Goal: Task Accomplishment & Management: Use online tool/utility

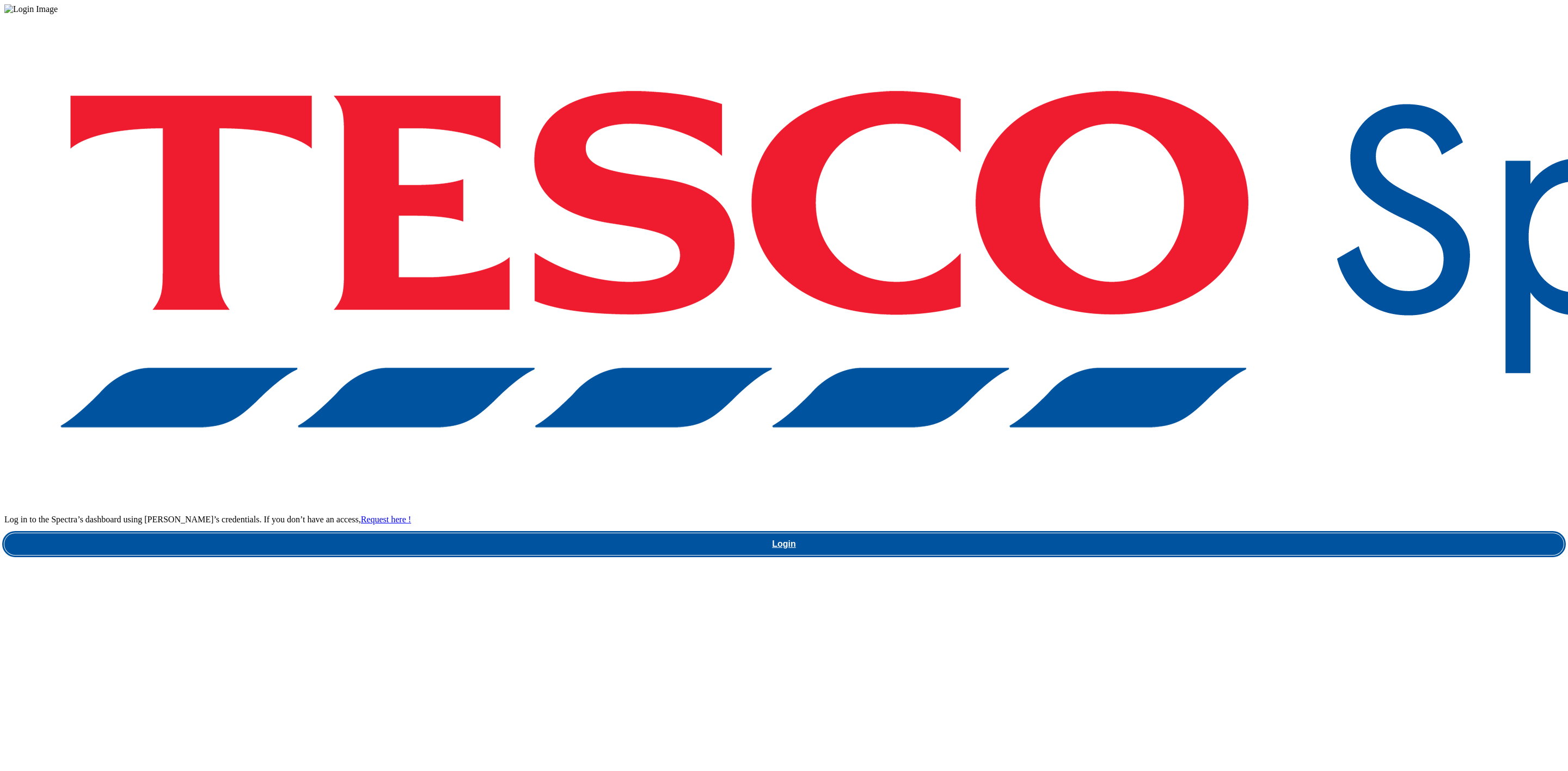
click at [1165, 534] on link "Login" at bounding box center [784, 545] width 1559 height 22
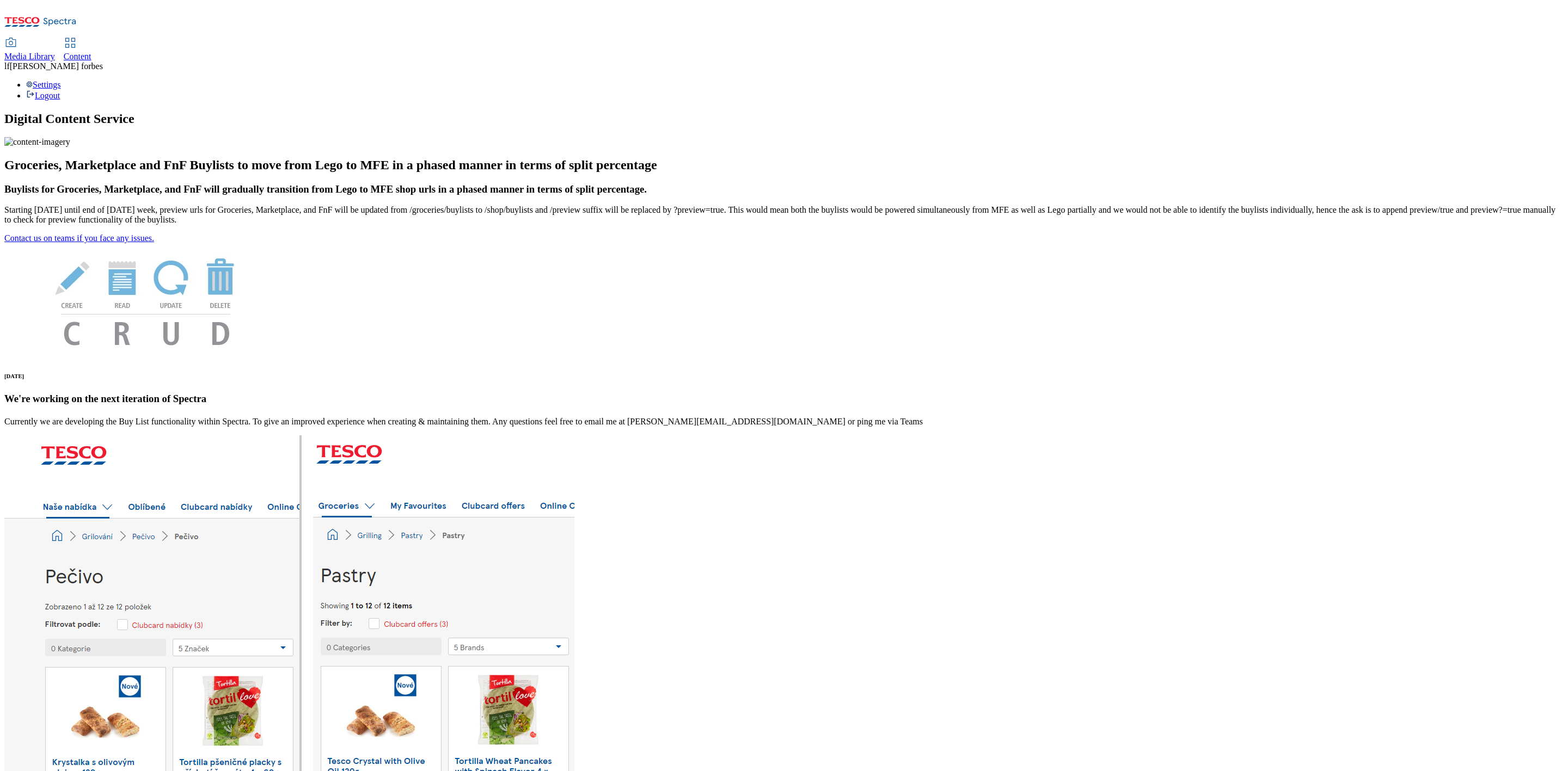
drag, startPoint x: 267, startPoint y: 16, endPoint x: 268, endPoint y: 27, distance: 11.0
click at [91, 52] on span "Content" at bounding box center [78, 56] width 28 height 9
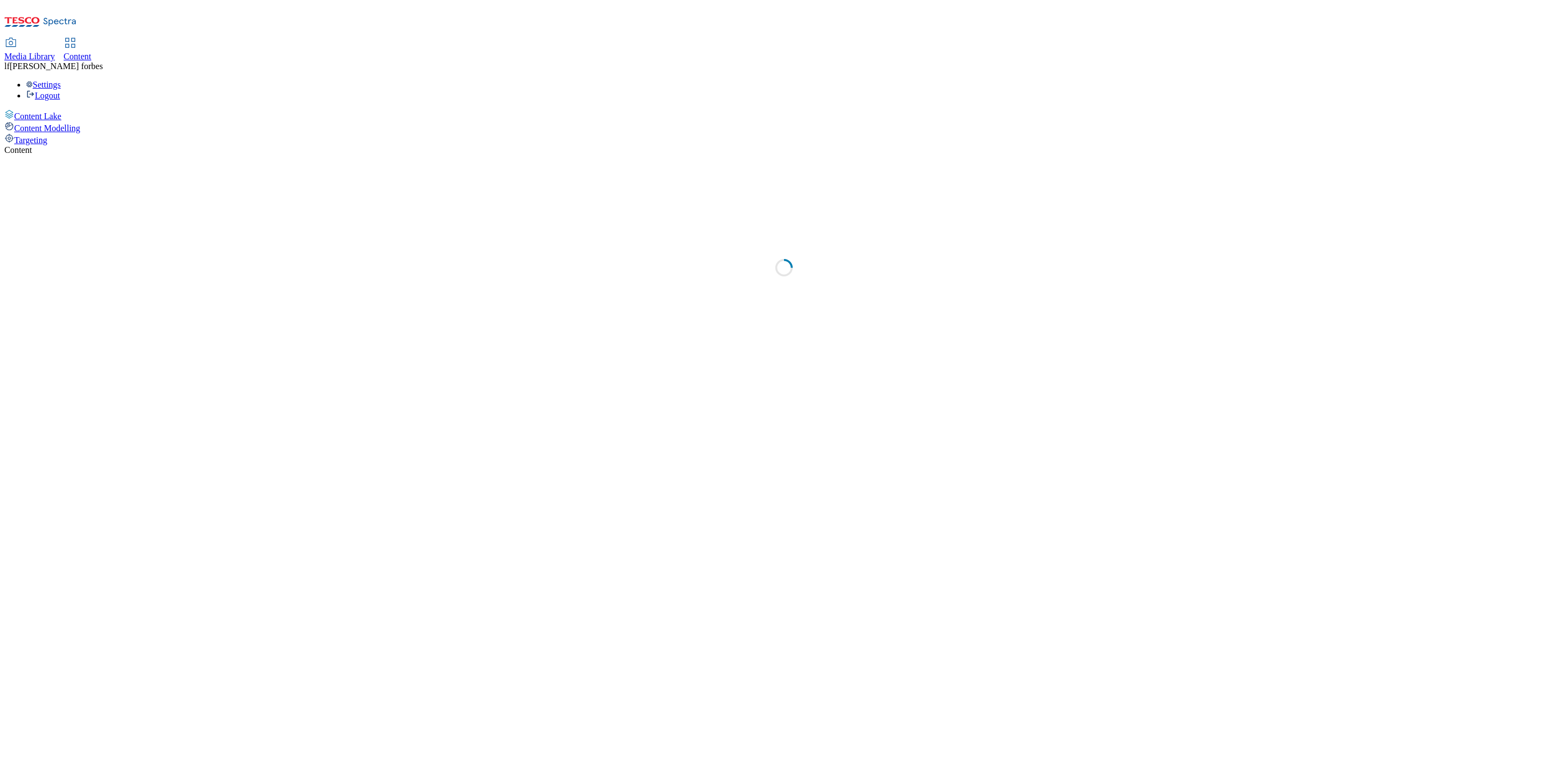
select select "ghs-[GEOGRAPHIC_DATA]"
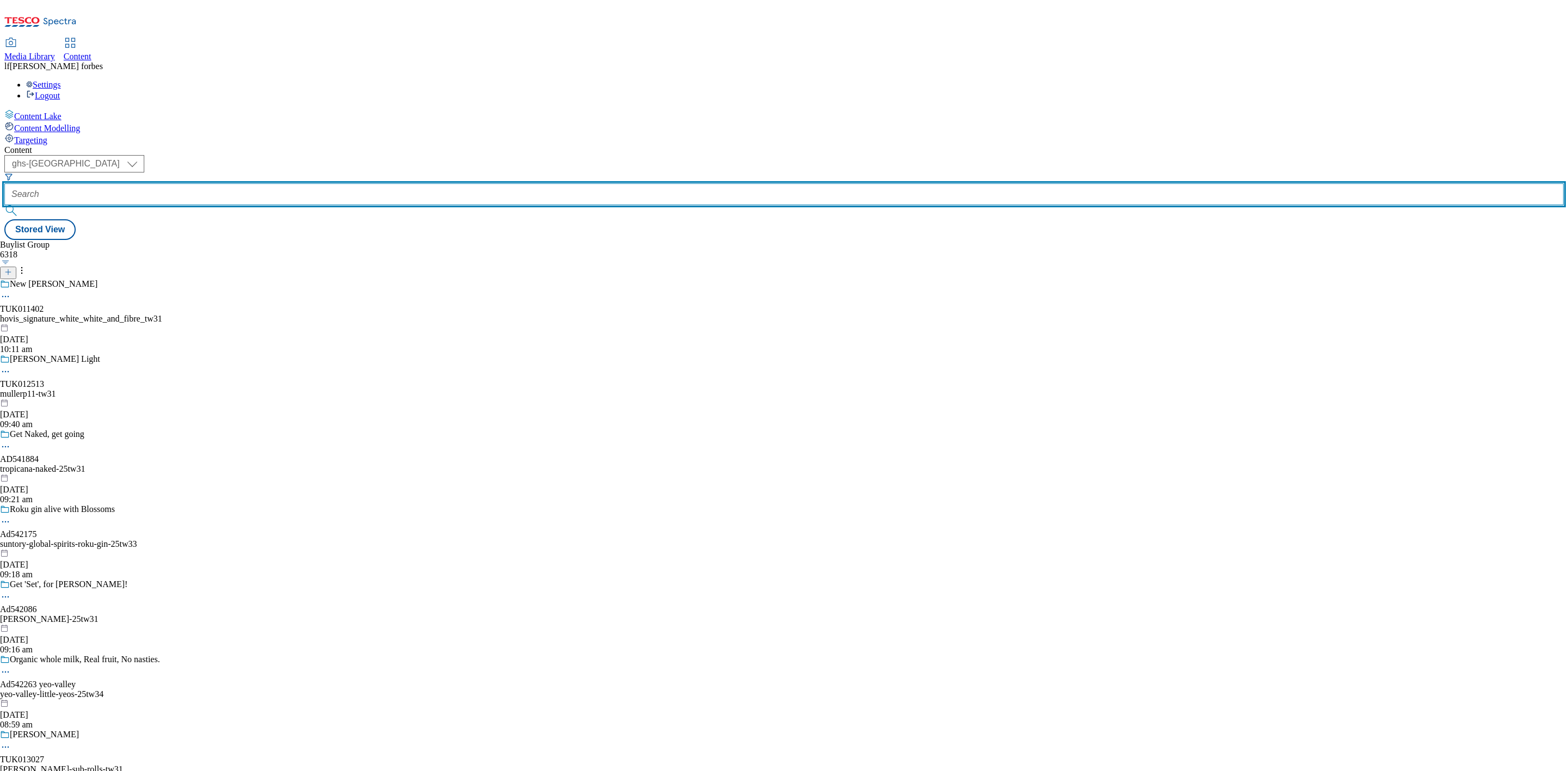
click at [267, 183] on input "text" at bounding box center [784, 194] width 1559 height 22
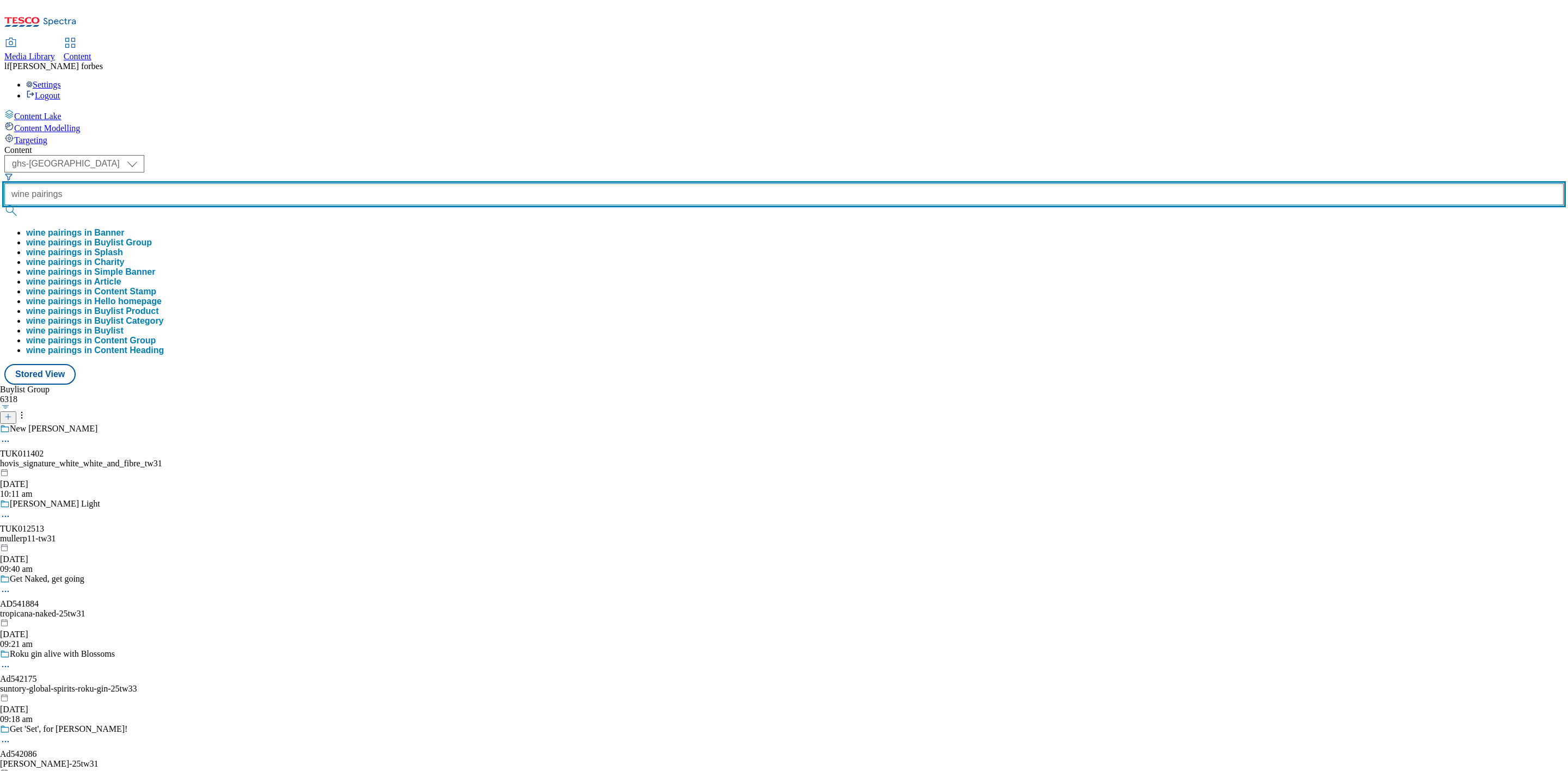
type input "wine pairings"
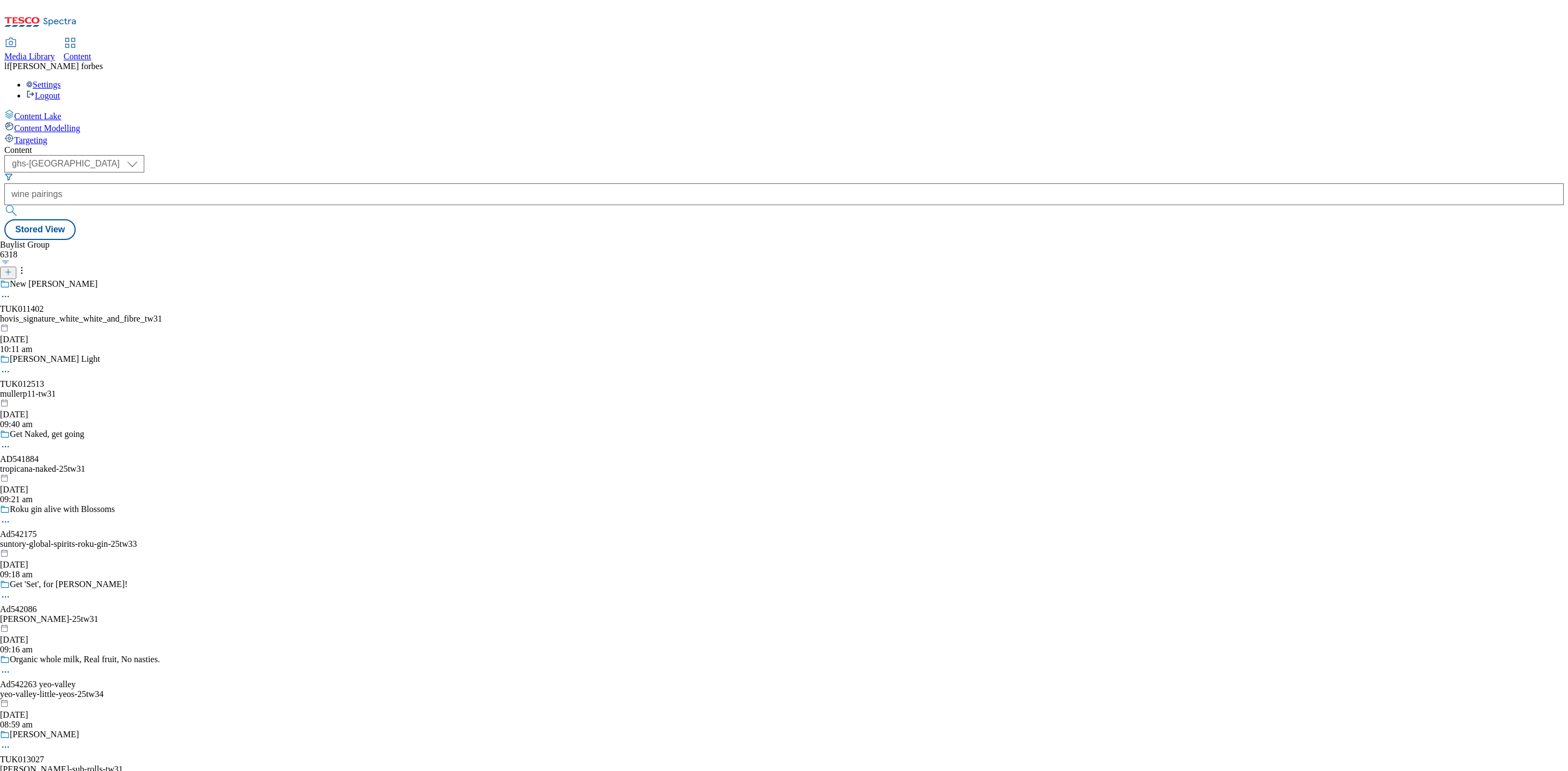
click at [19, 205] on button "submit" at bounding box center [12, 211] width 15 height 11
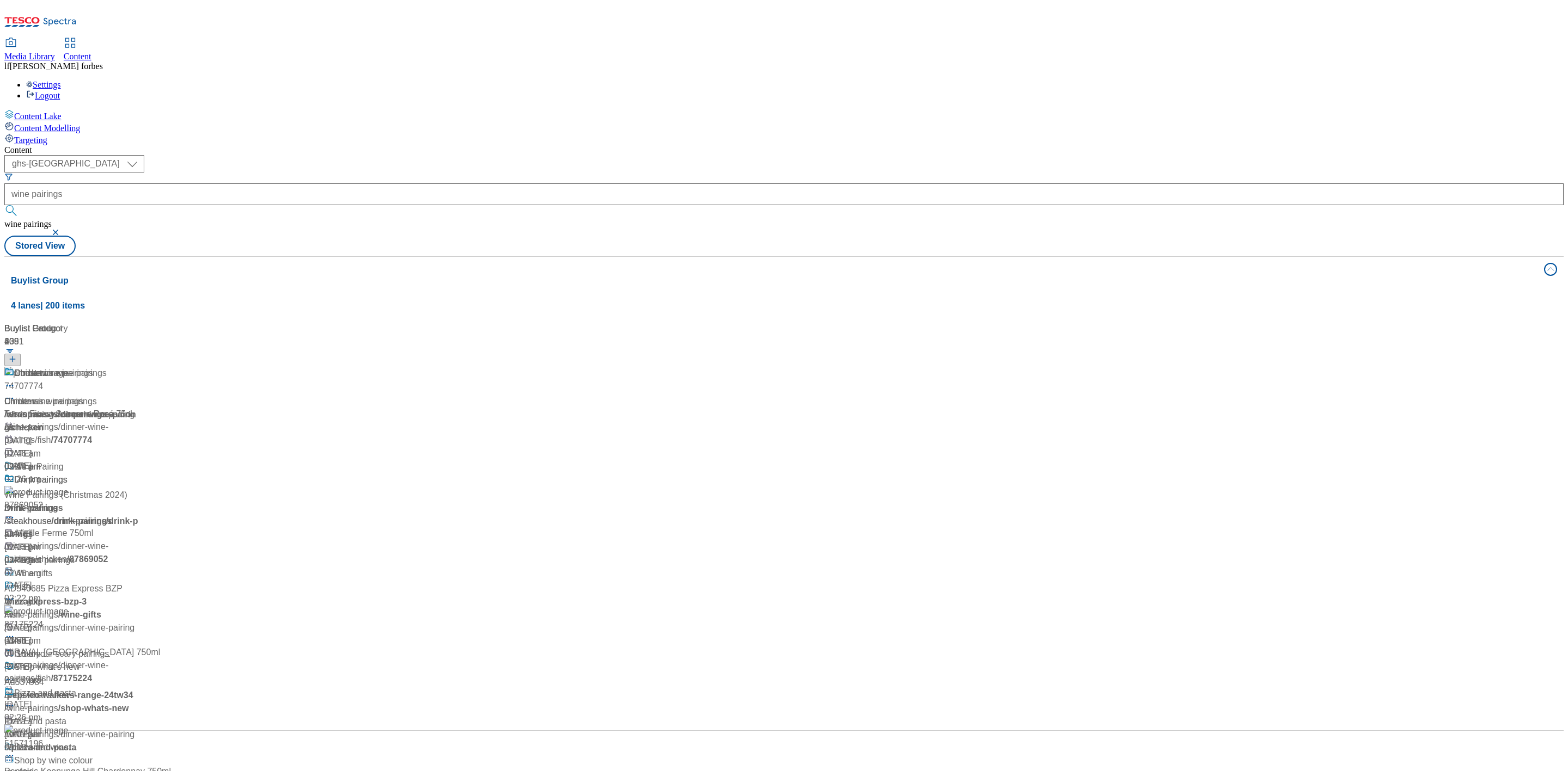
scroll to position [82, 0]
click at [64, 461] on div "Wine Pairing" at bounding box center [38, 467] width 49 height 13
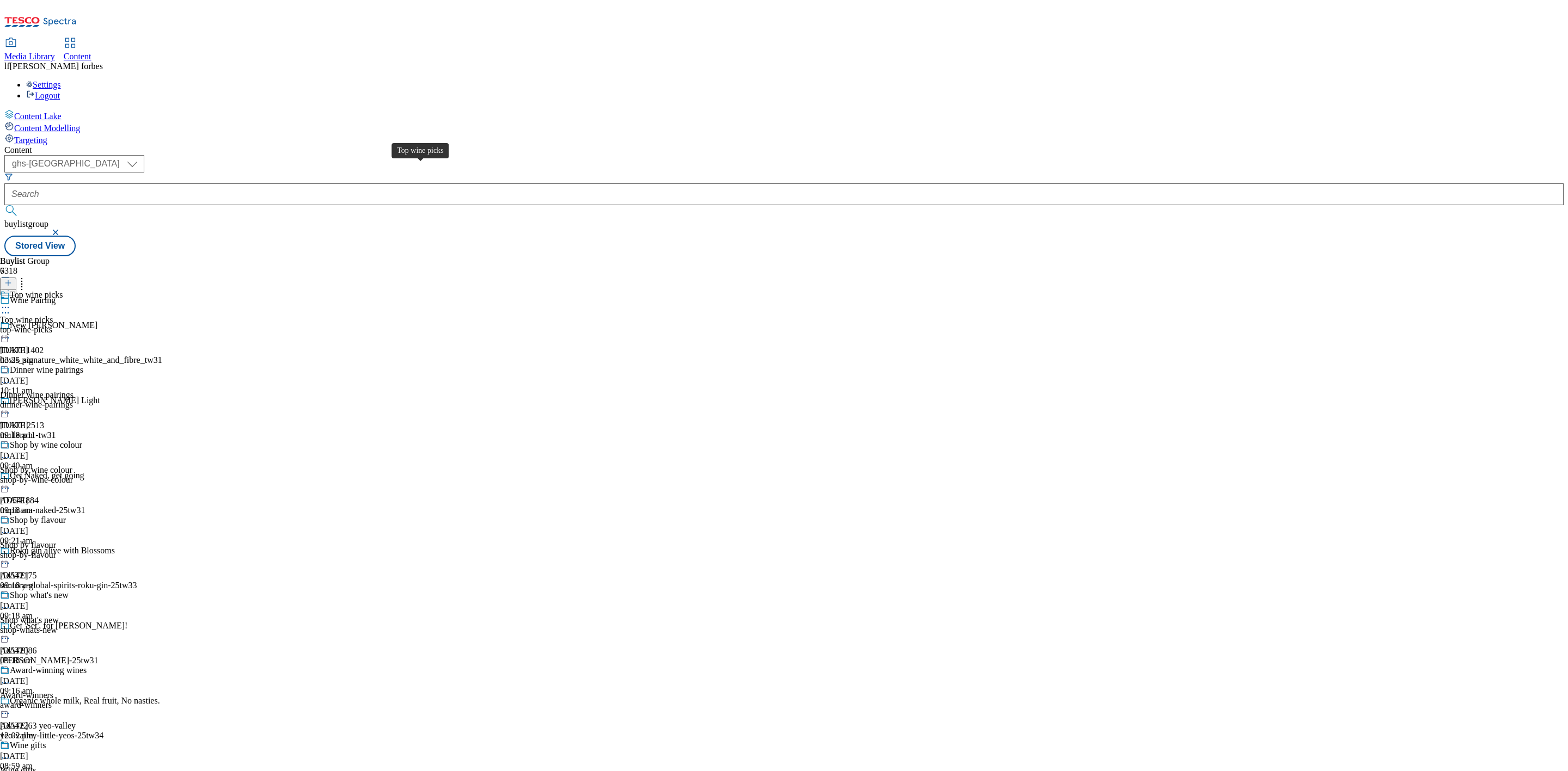
click at [63, 290] on div "Top wine picks" at bounding box center [37, 295] width 54 height 10
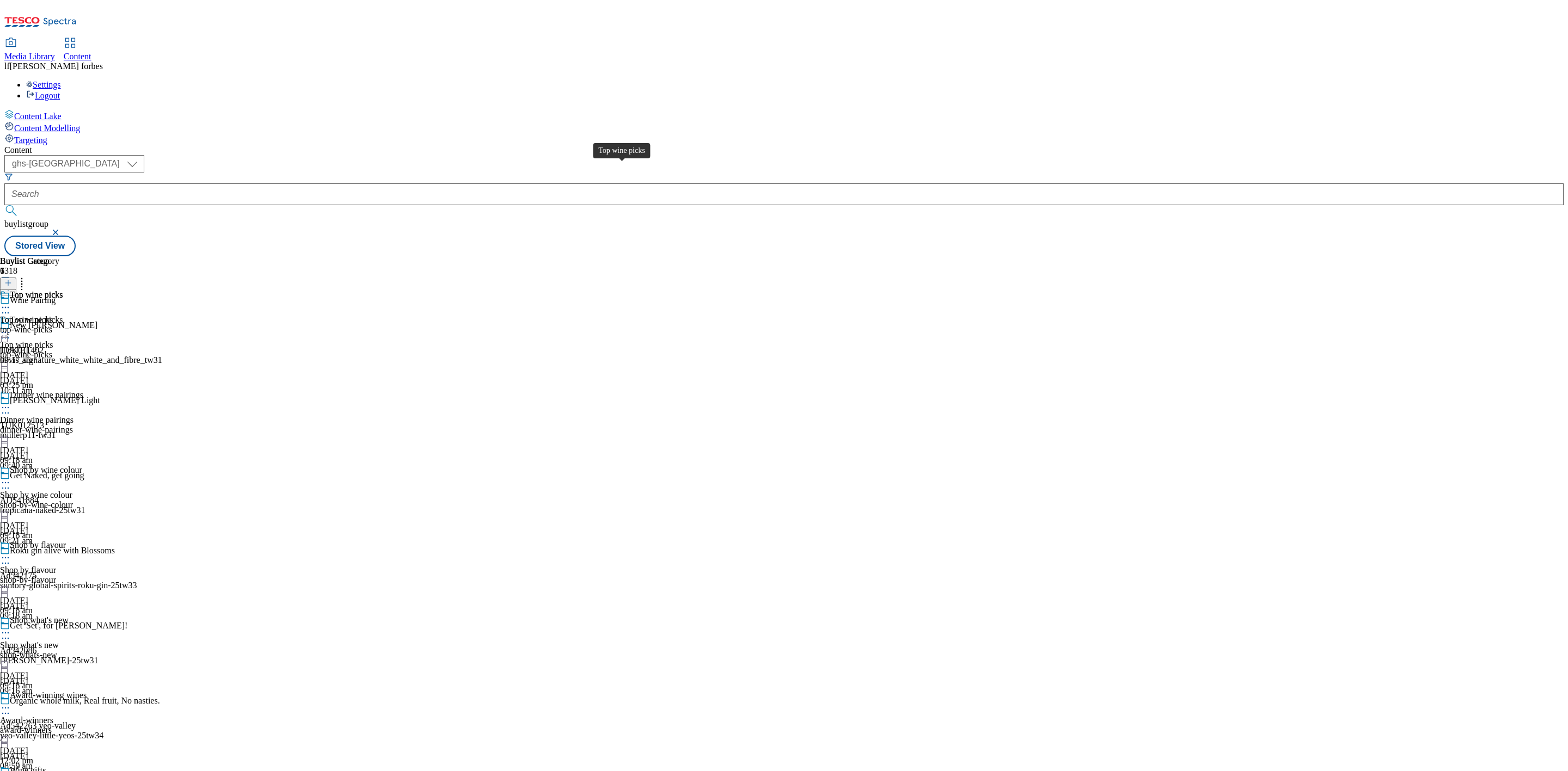
click at [63, 290] on div "Top wine picks" at bounding box center [37, 295] width 54 height 10
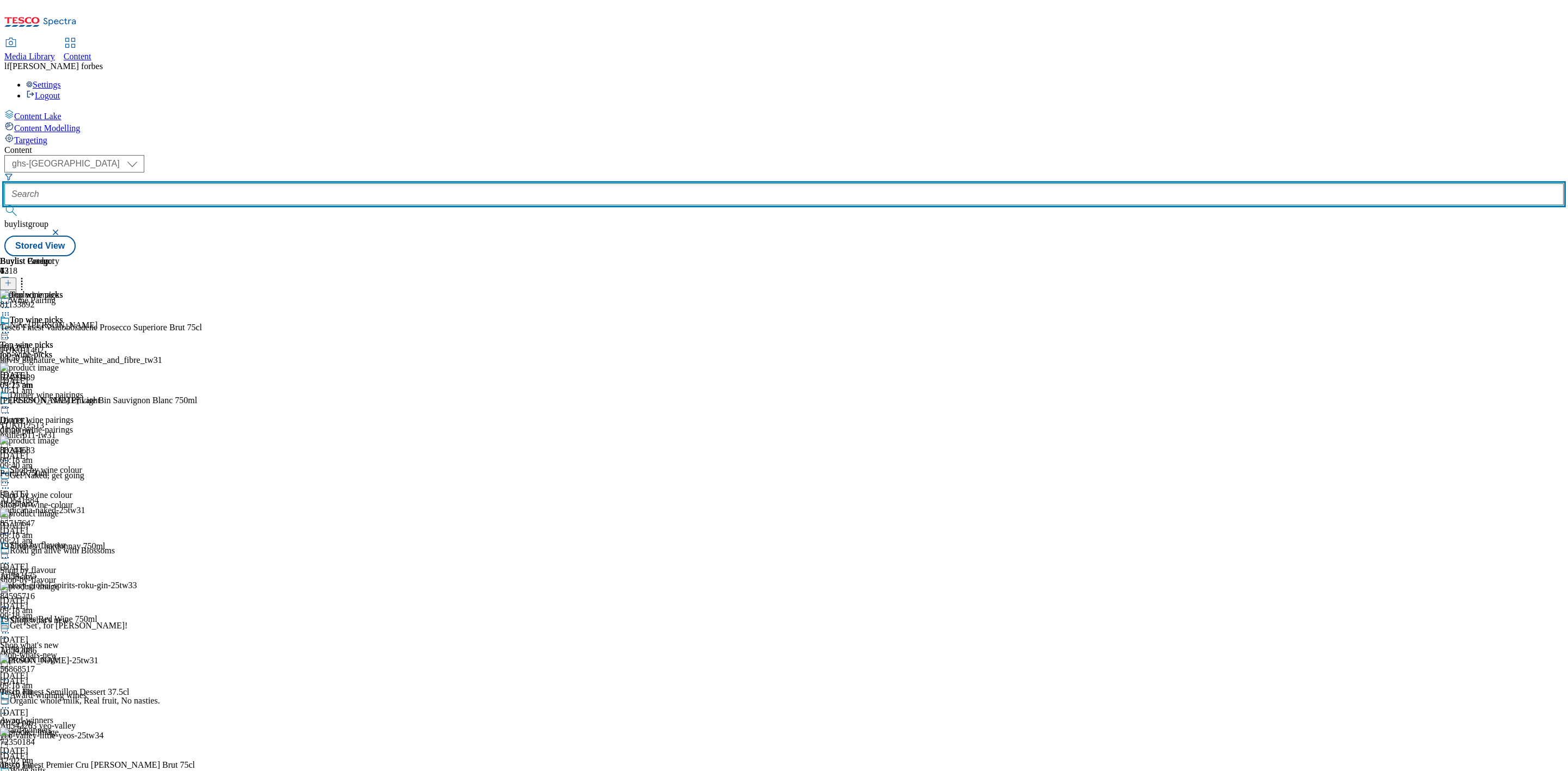
click at [264, 183] on input "text" at bounding box center [784, 194] width 1559 height 22
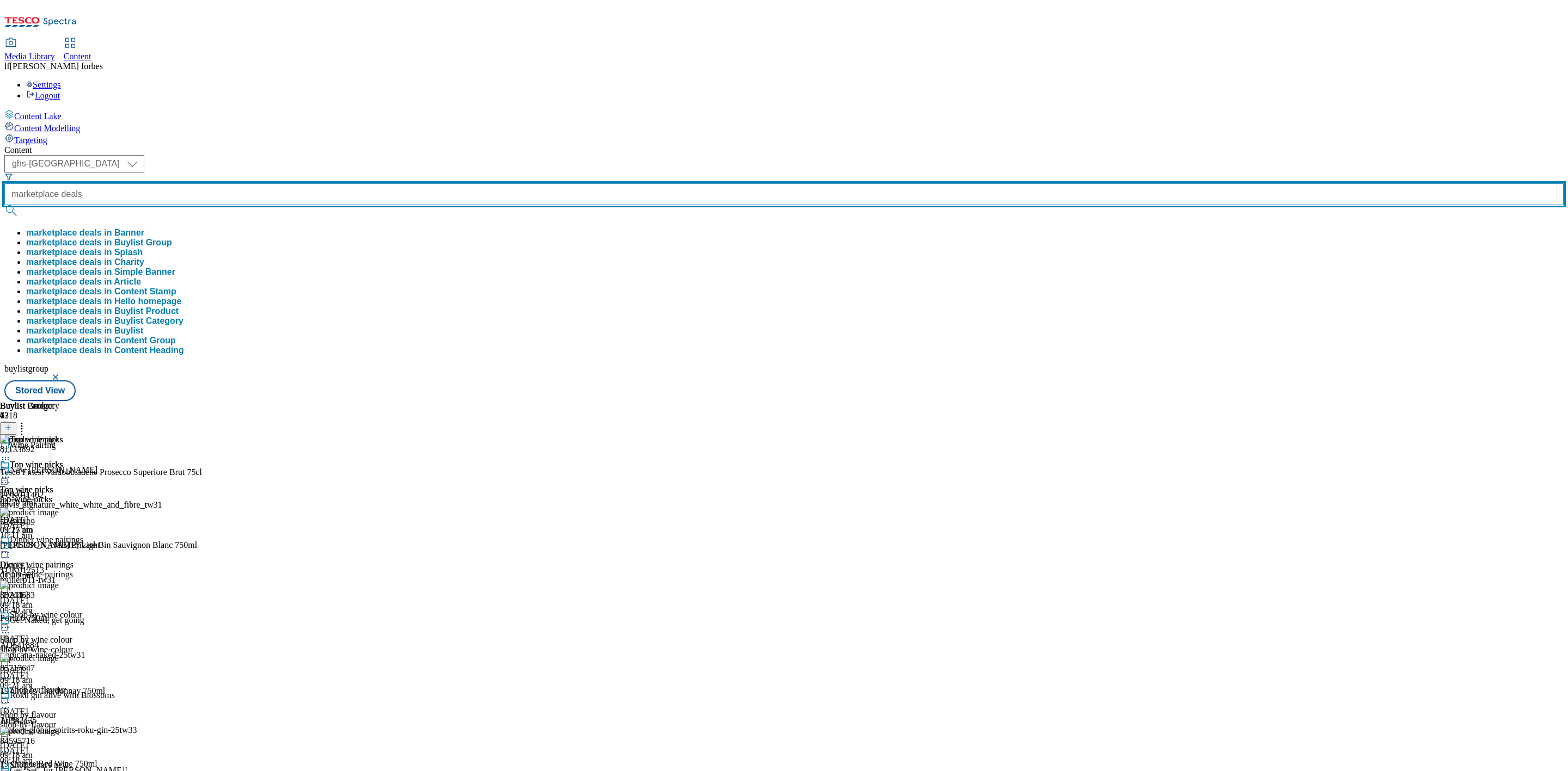
type input "marketplace deals"
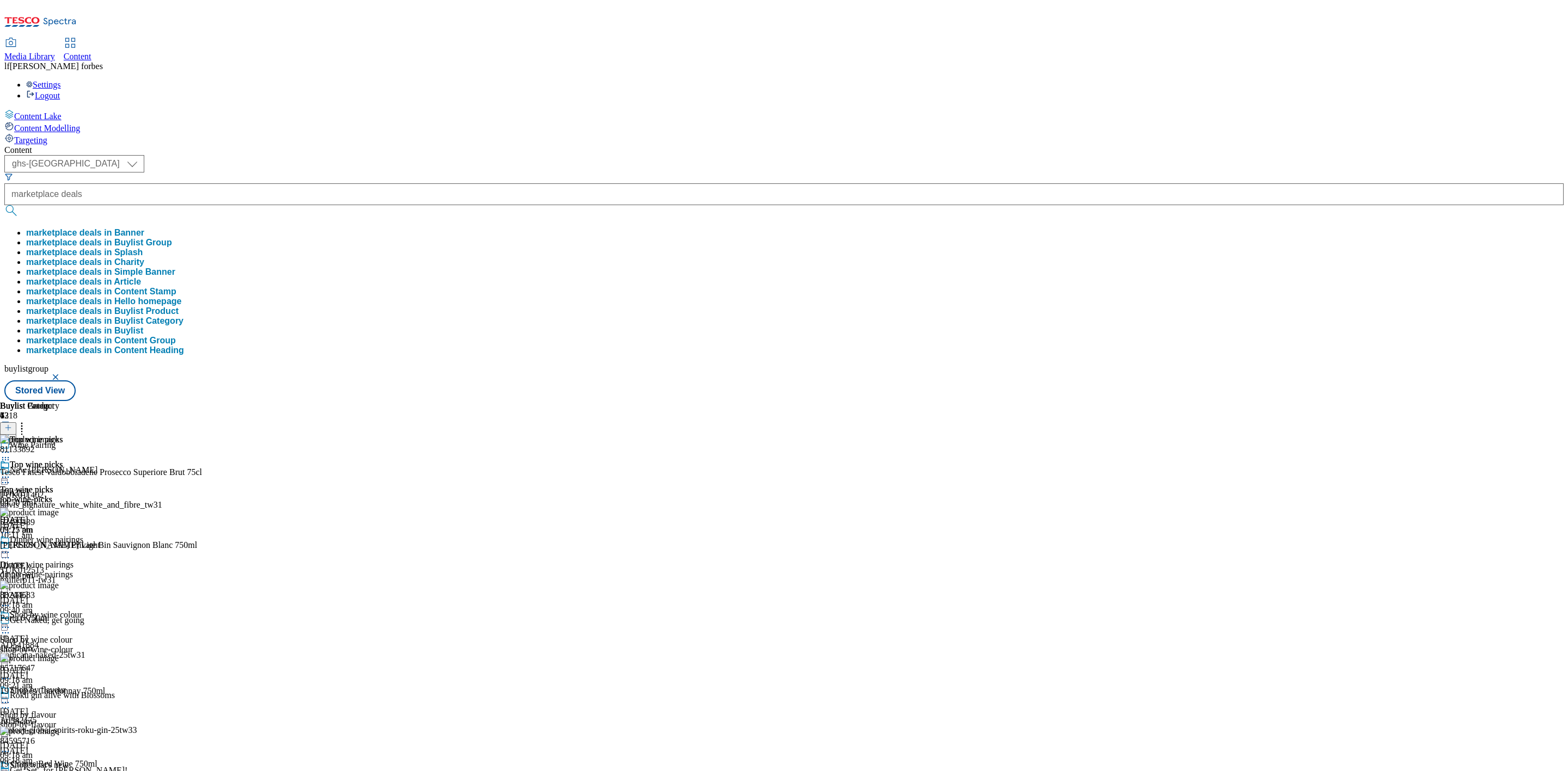
click at [19, 205] on button "submit" at bounding box center [12, 211] width 15 height 11
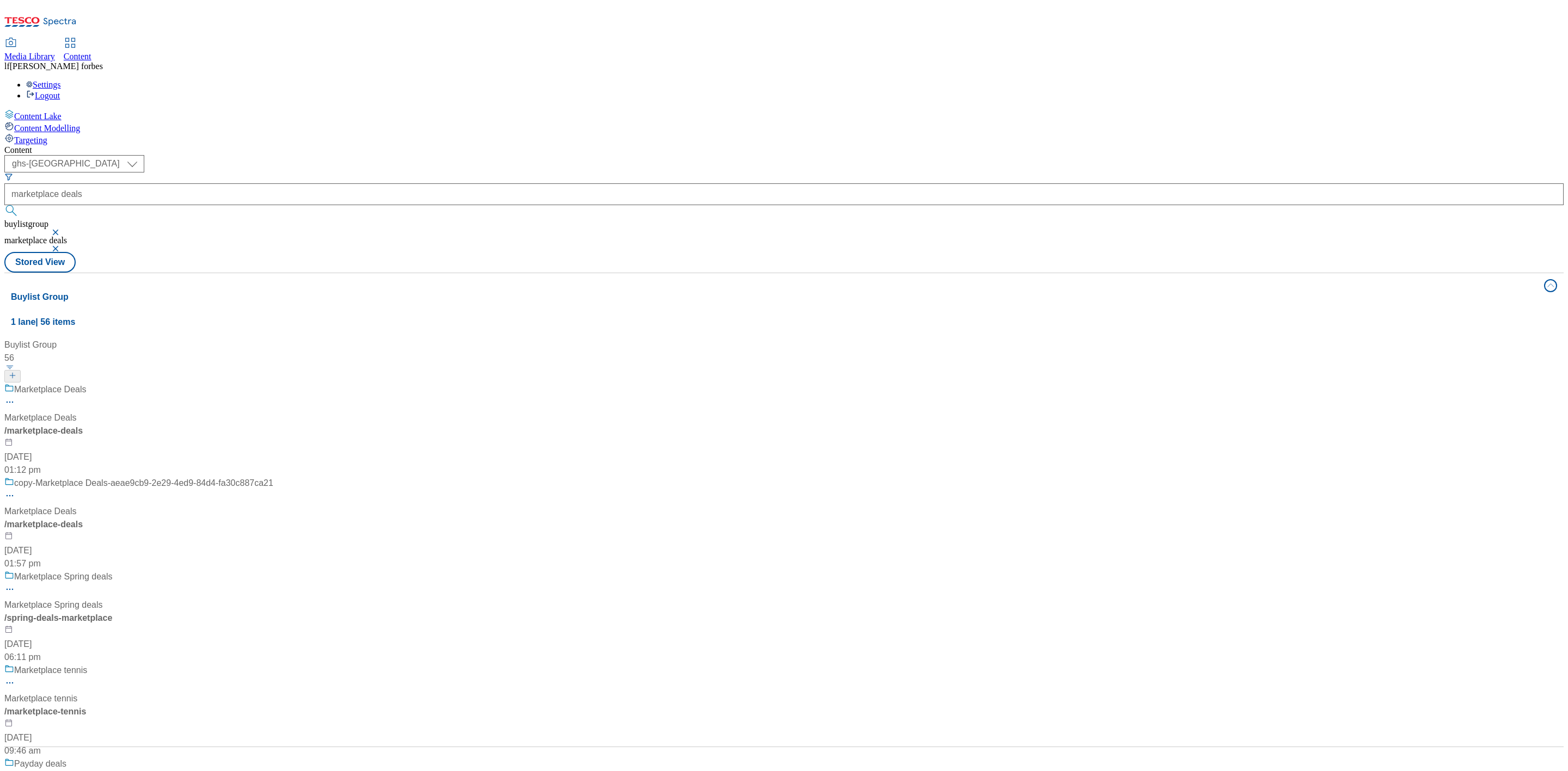
click at [86, 383] on div "Marketplace Deals" at bounding box center [50, 389] width 72 height 13
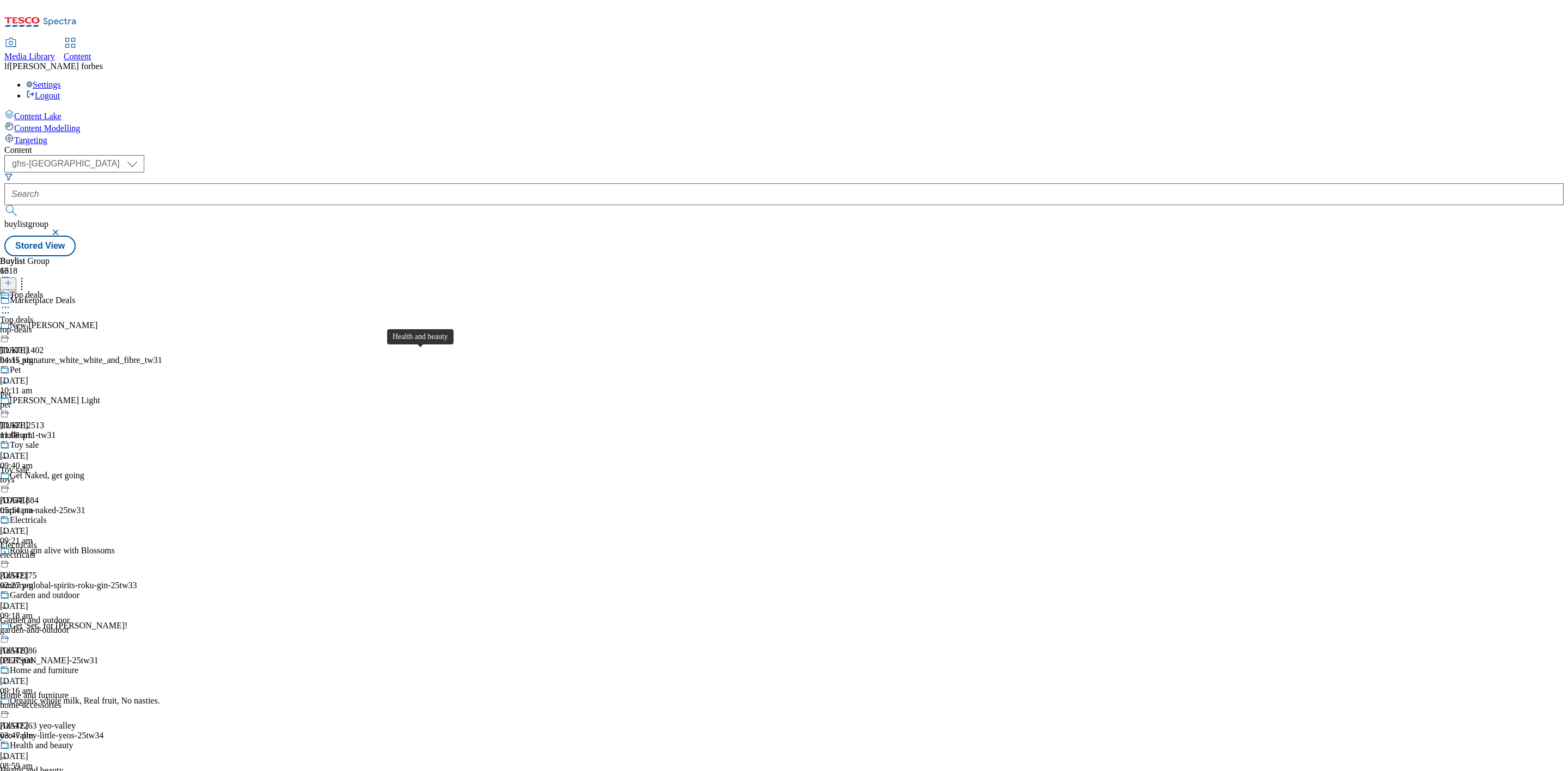
scroll to position [653, 0]
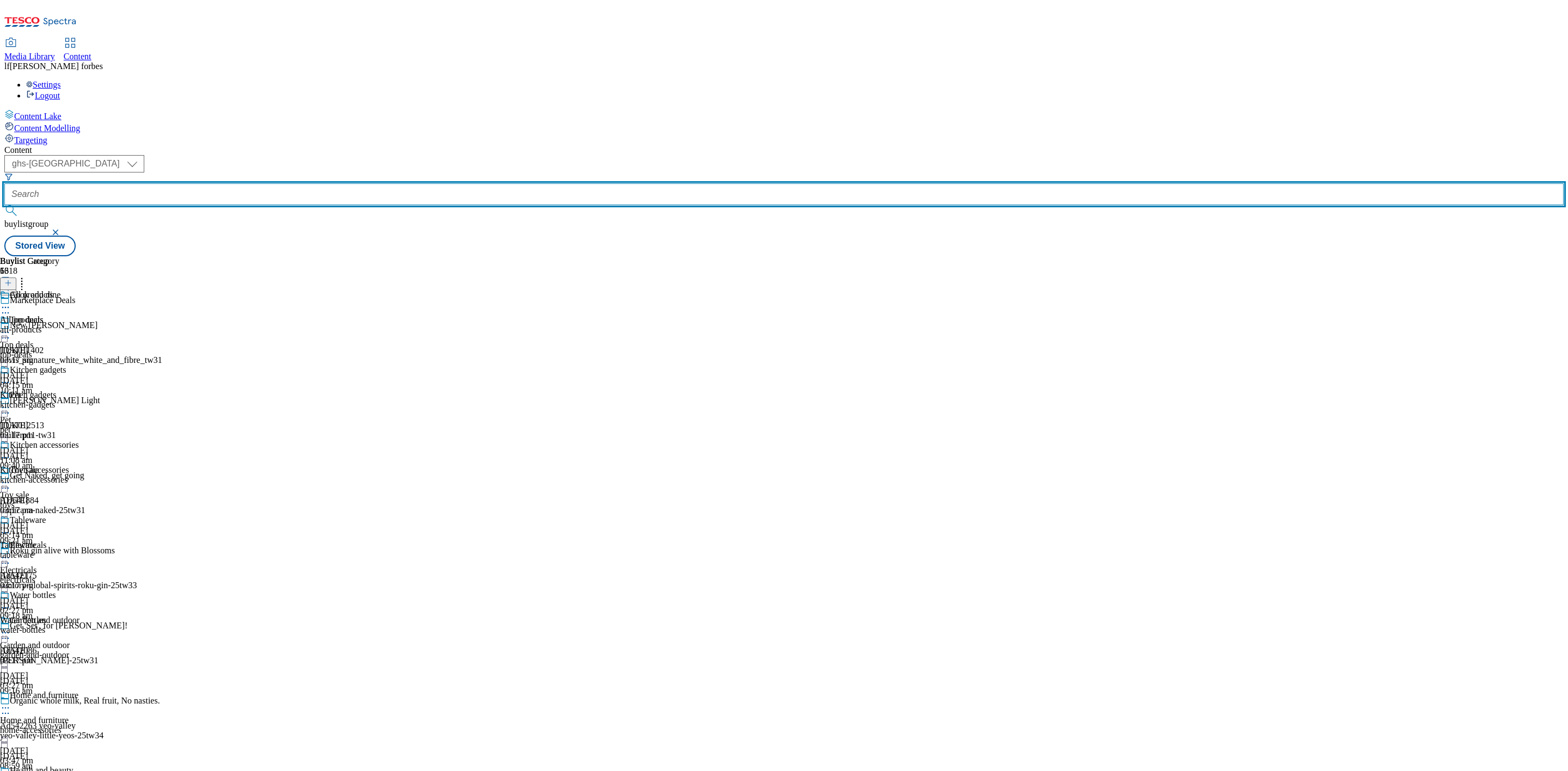
click at [287, 183] on input "text" at bounding box center [784, 194] width 1559 height 22
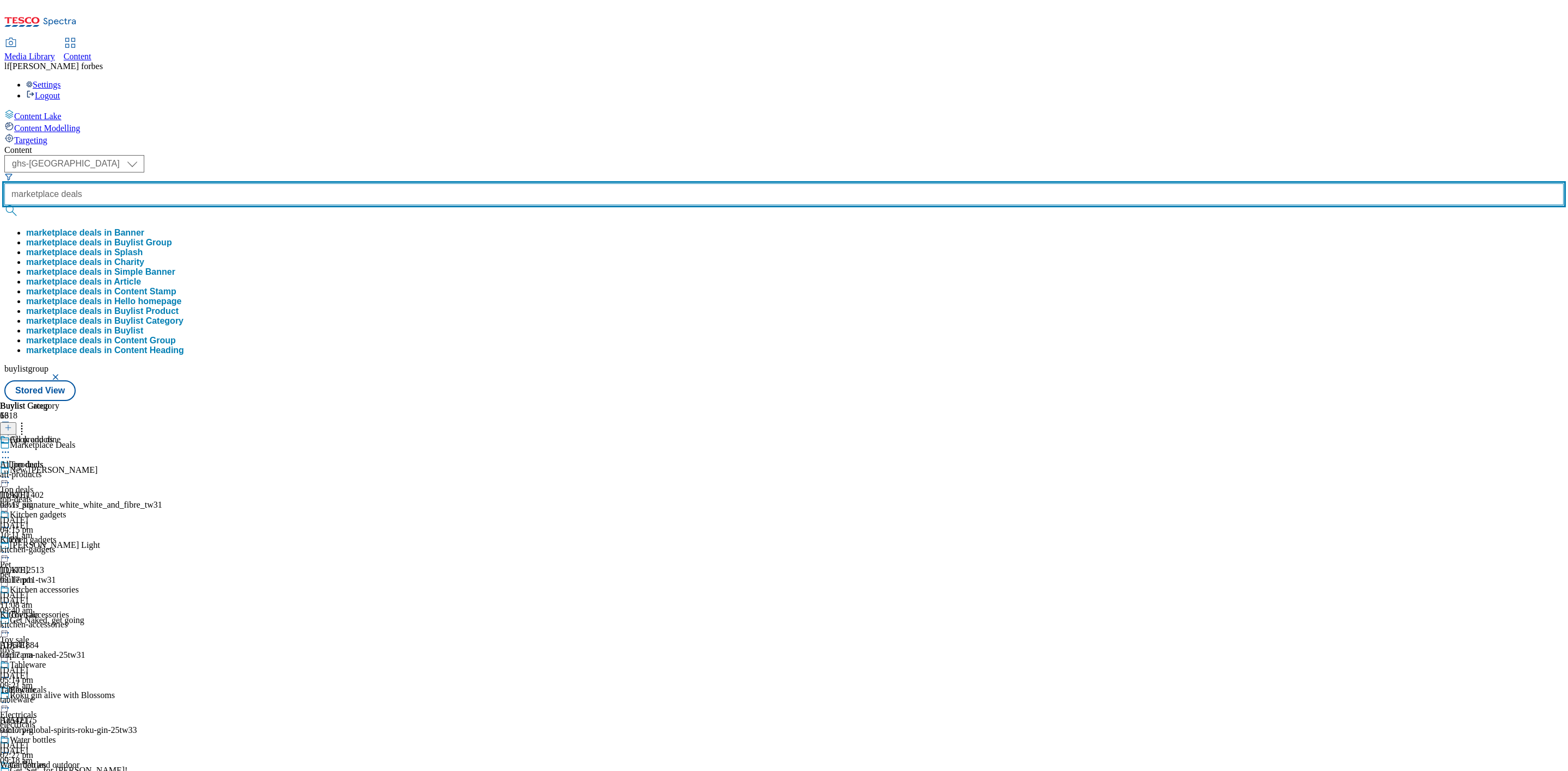
type input "marketplace deals"
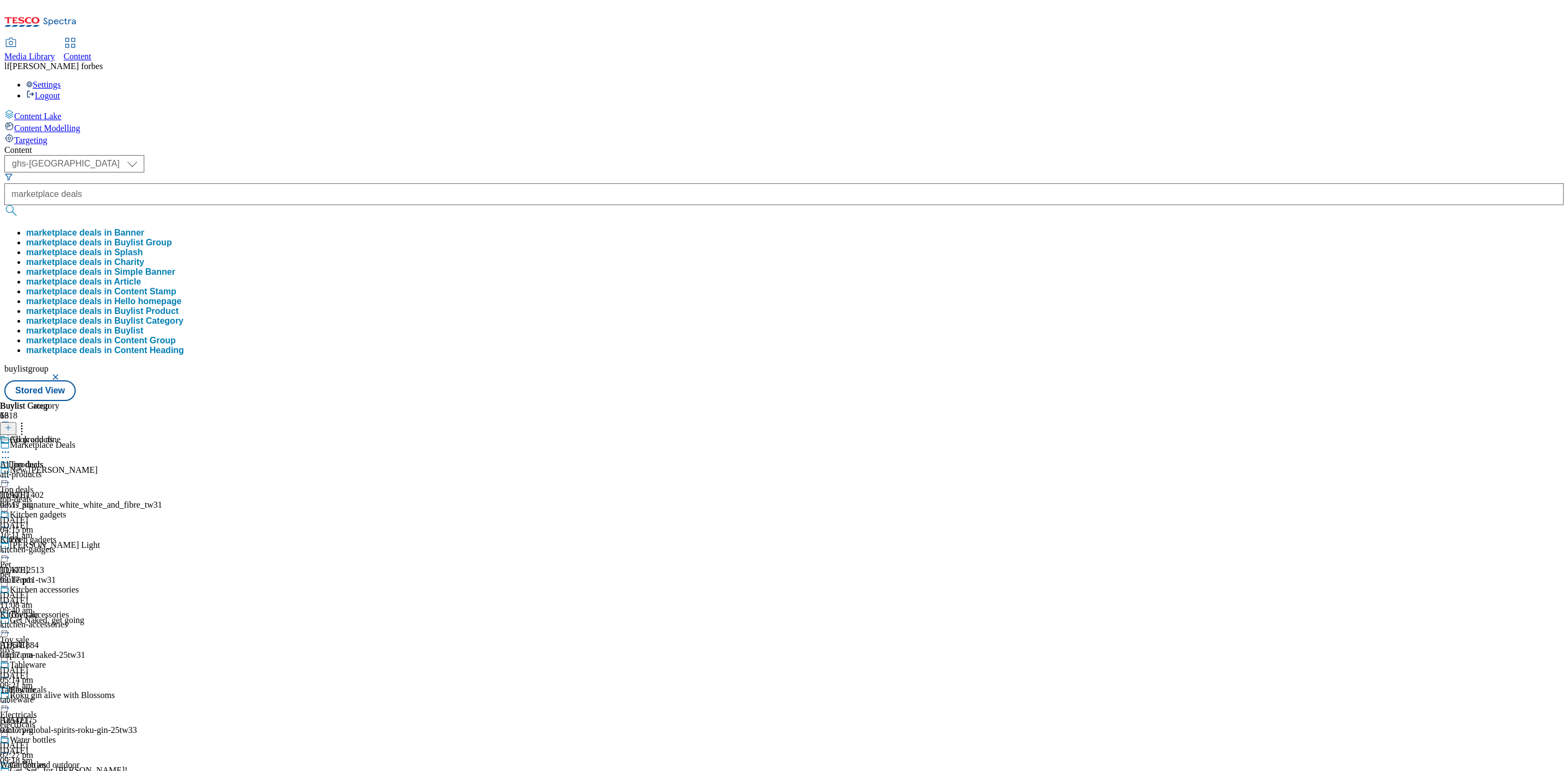
click at [19, 205] on button "submit" at bounding box center [12, 211] width 15 height 11
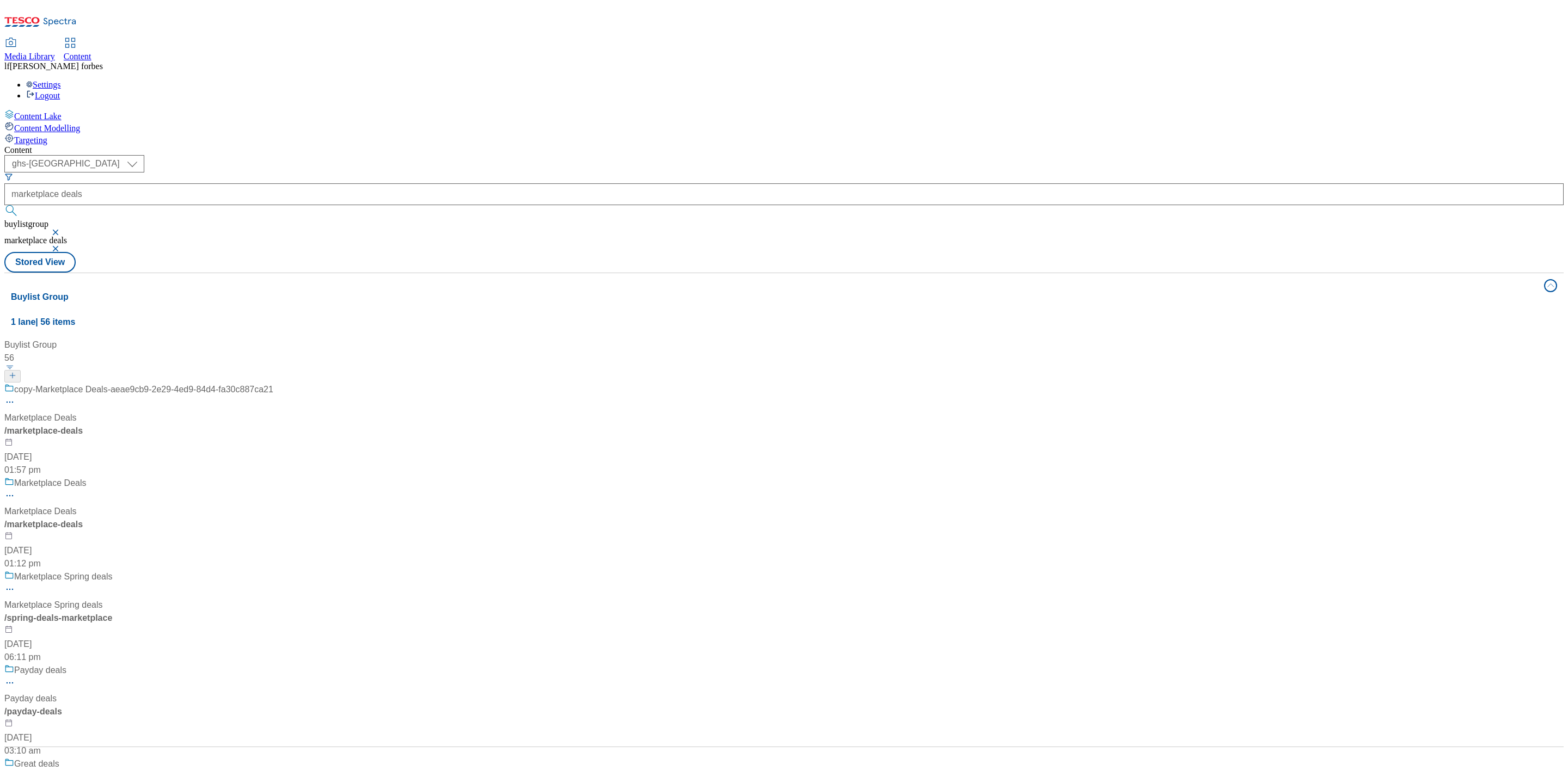
scroll to position [82, 0]
click at [86, 477] on div "Marketplace Deals" at bounding box center [50, 483] width 72 height 13
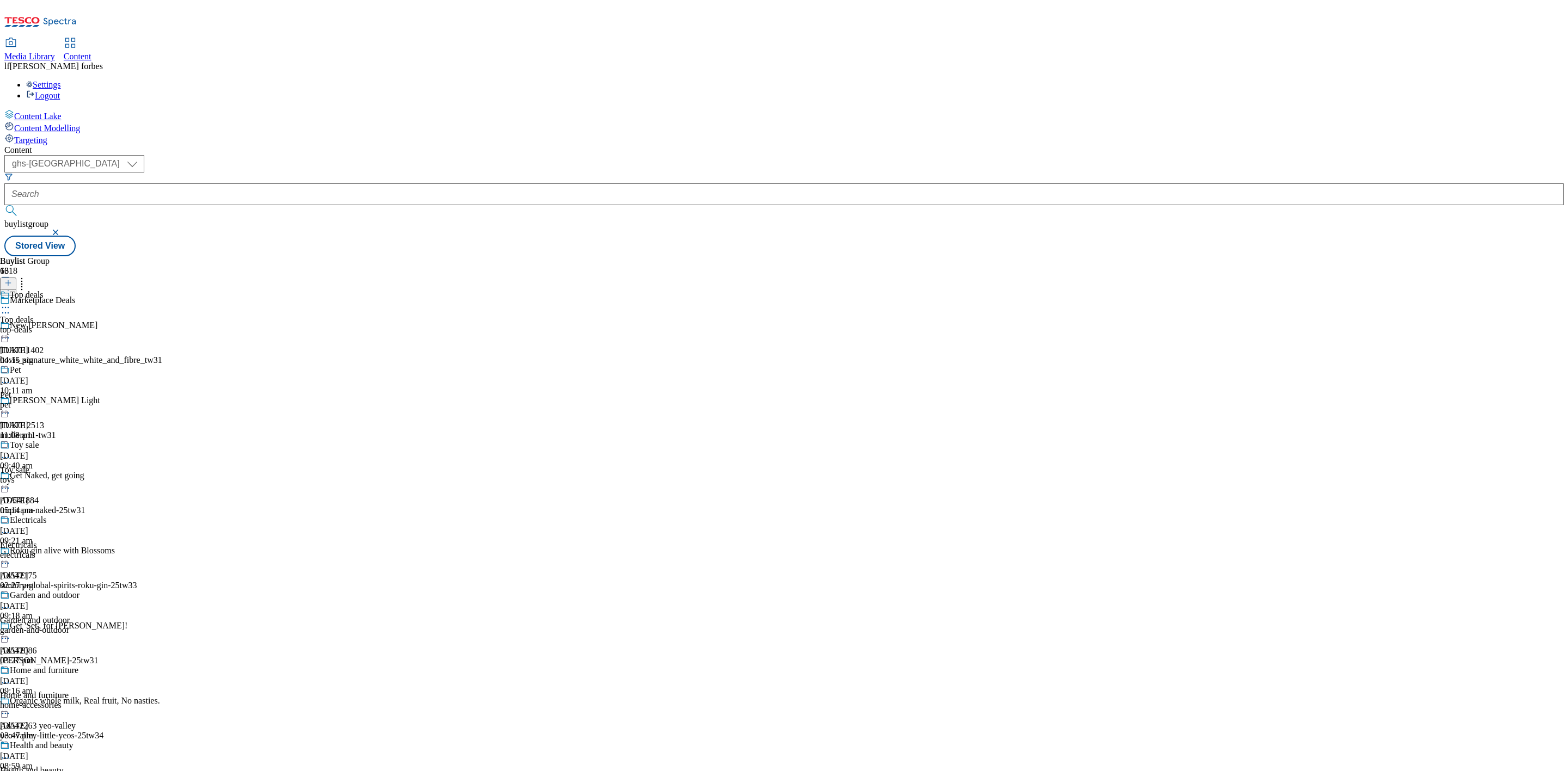
scroll to position [665, 0]
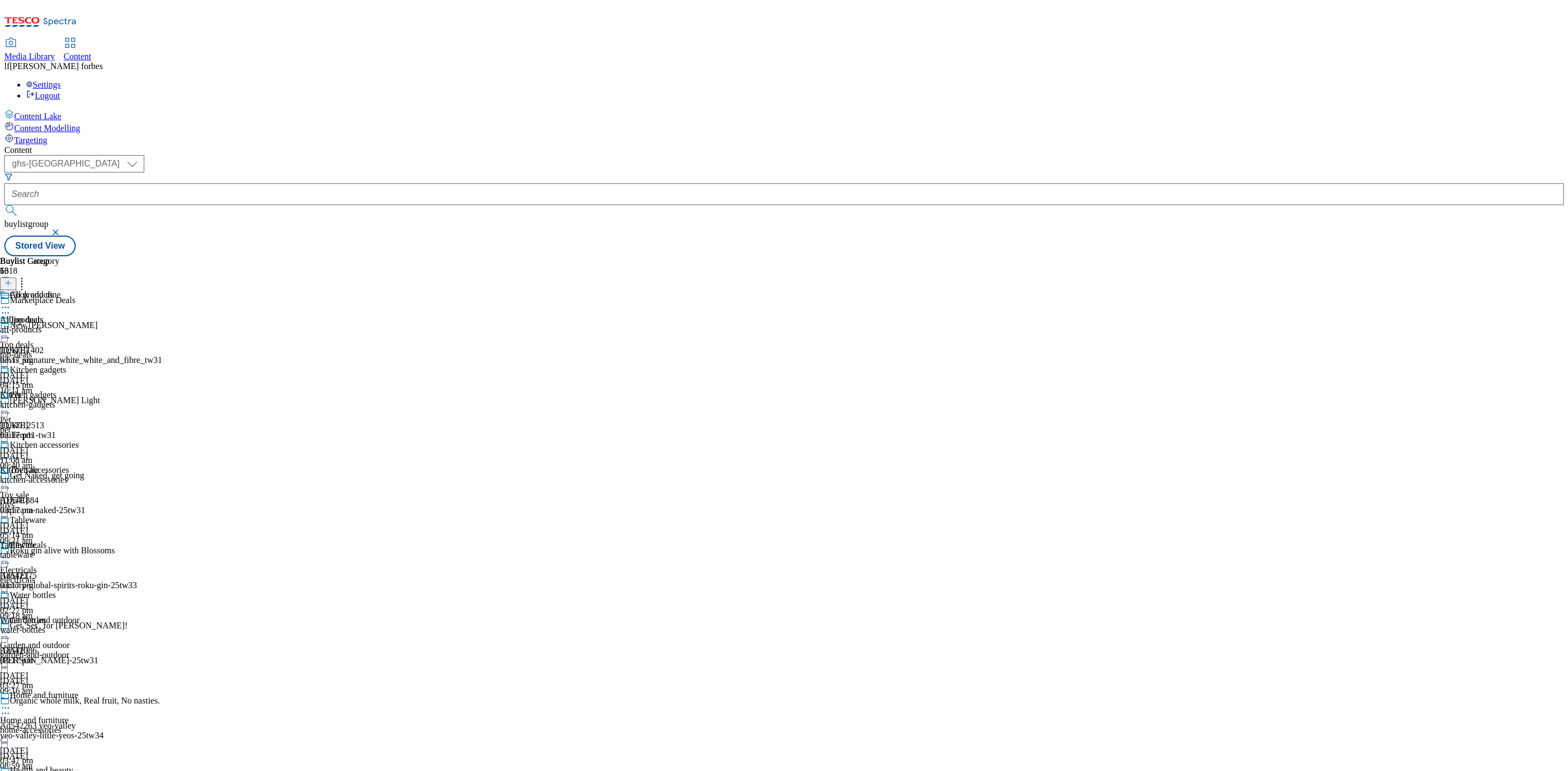
click at [79, 290] on div "All products All products all-products [DATE] 03:17 pm" at bounding box center [40, 327] width 79 height 75
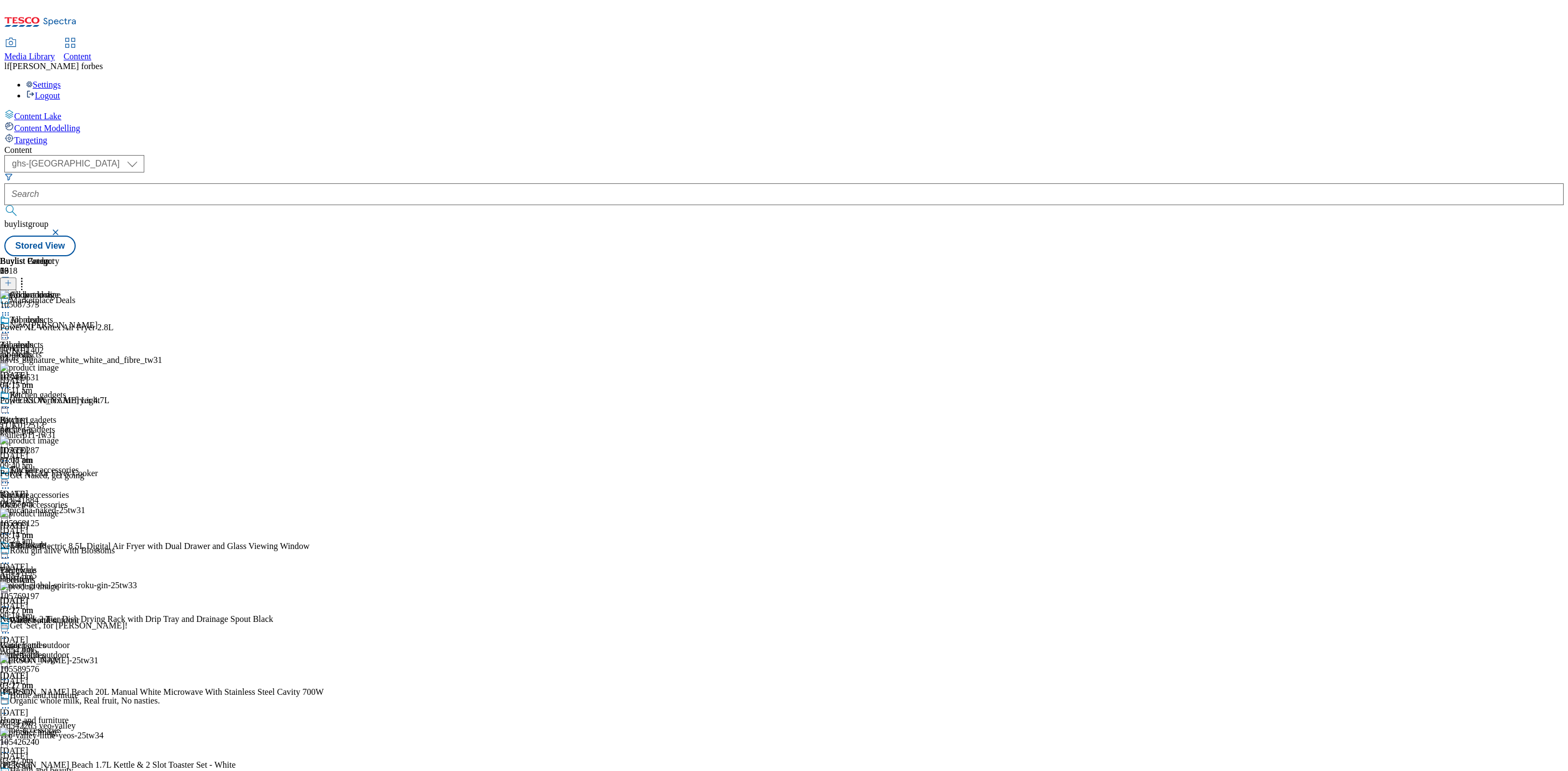
click at [11, 327] on icon at bounding box center [5, 333] width 11 height 11
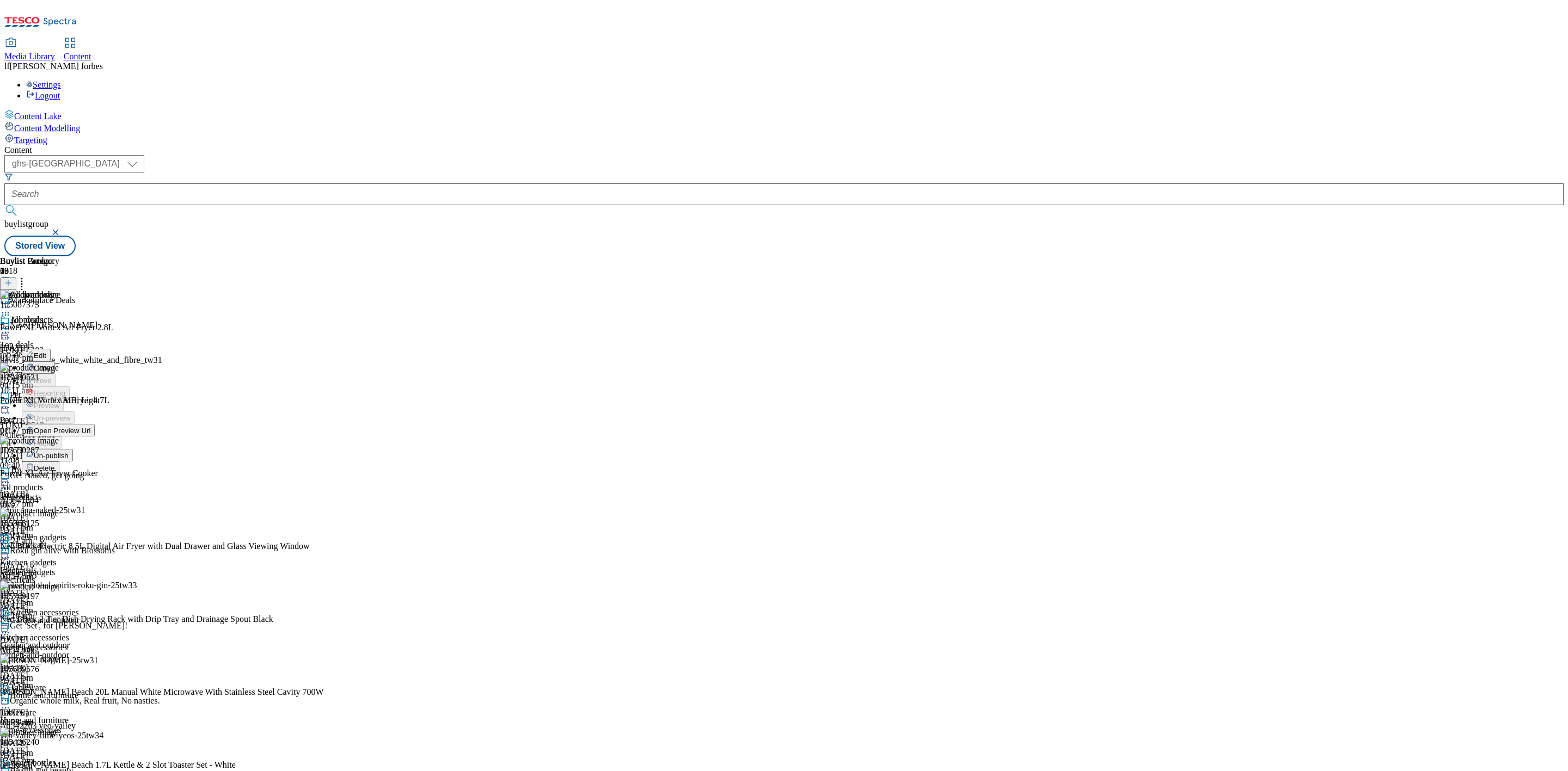
click at [69, 452] on span "Un-publish" at bounding box center [51, 455] width 35 height 8
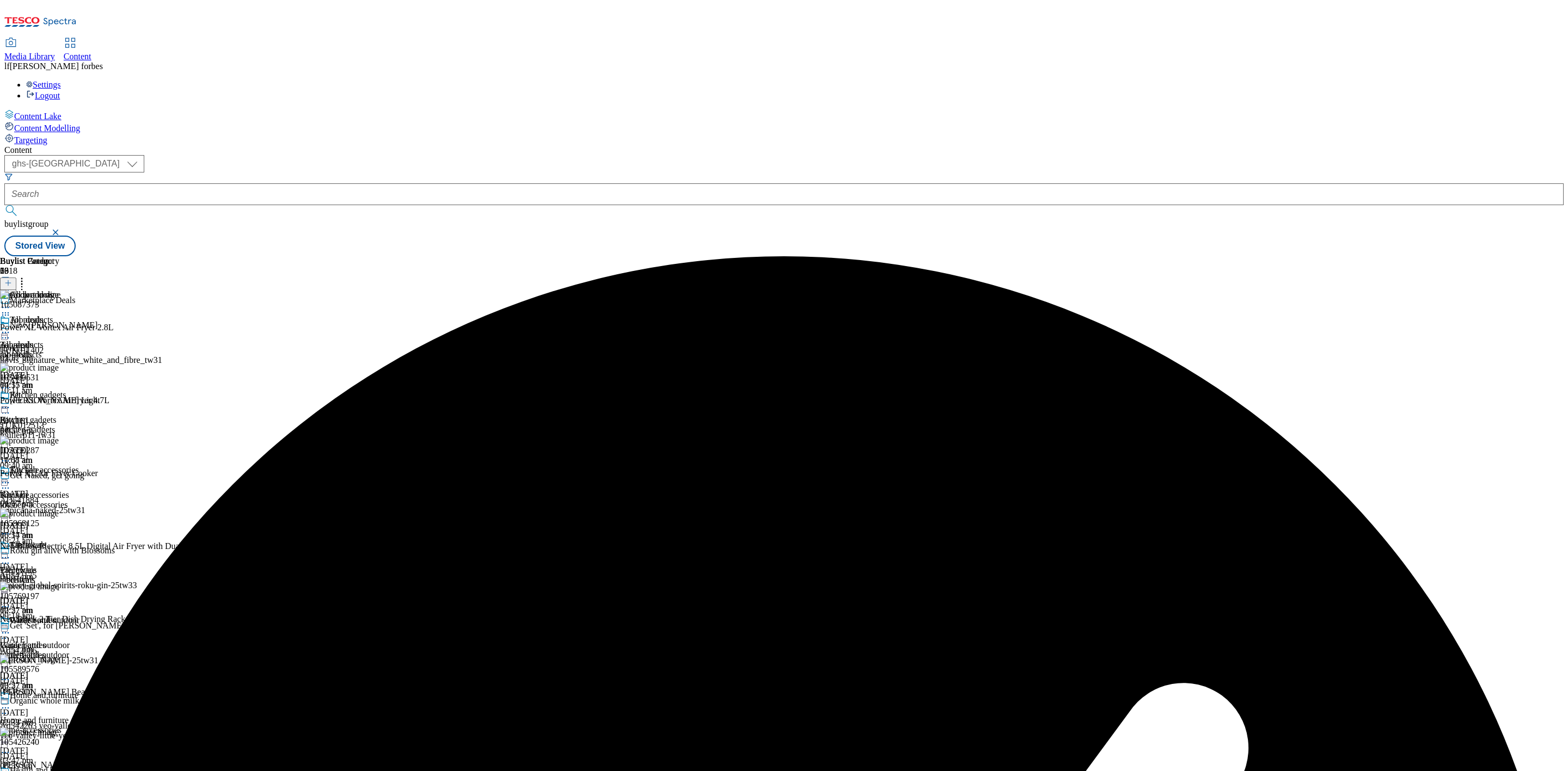
click at [11, 327] on icon at bounding box center [5, 333] width 11 height 11
click at [75, 411] on button "Un-preview" at bounding box center [48, 417] width 53 height 13
click at [16, 277] on button at bounding box center [8, 284] width 16 height 13
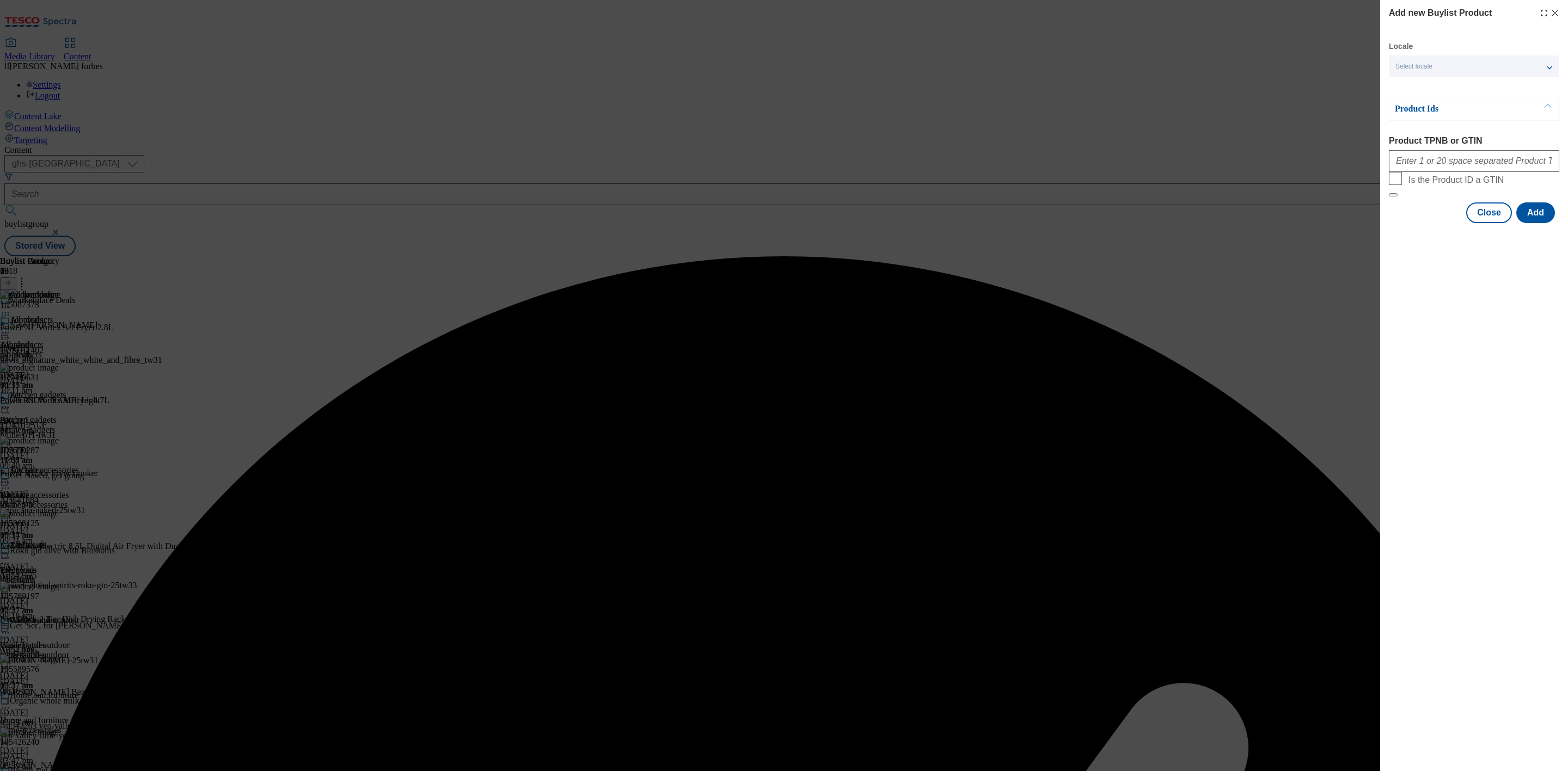
click at [1488, 152] on div "Modal" at bounding box center [1474, 159] width 170 height 26
click at [1486, 158] on input "Product TPNB or GTIN" at bounding box center [1474, 161] width 170 height 22
paste input "105420824"
type input "105420824"
click at [1528, 223] on button "Add" at bounding box center [1536, 213] width 39 height 21
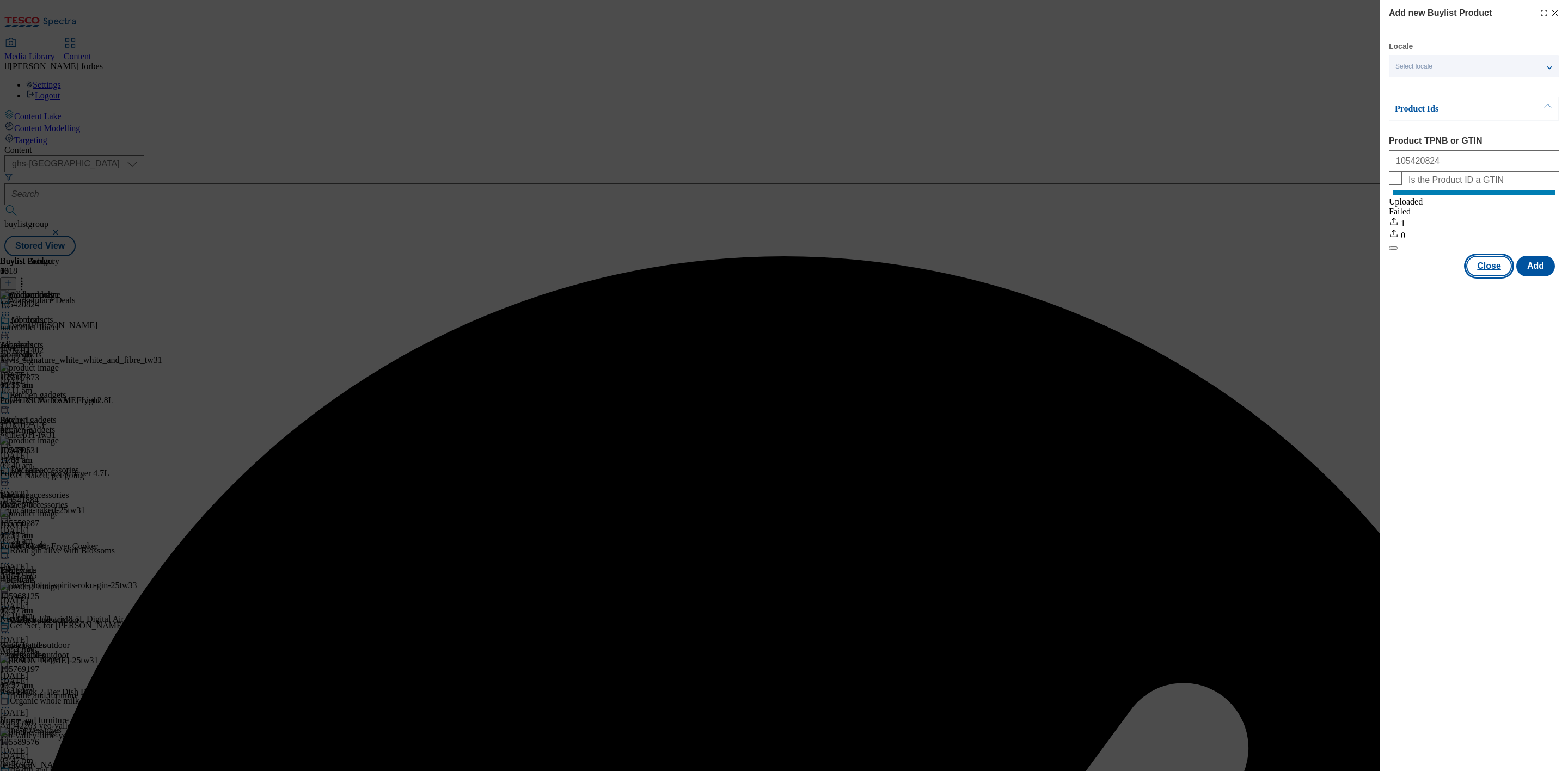
click at [1485, 276] on button "Close" at bounding box center [1489, 266] width 46 height 21
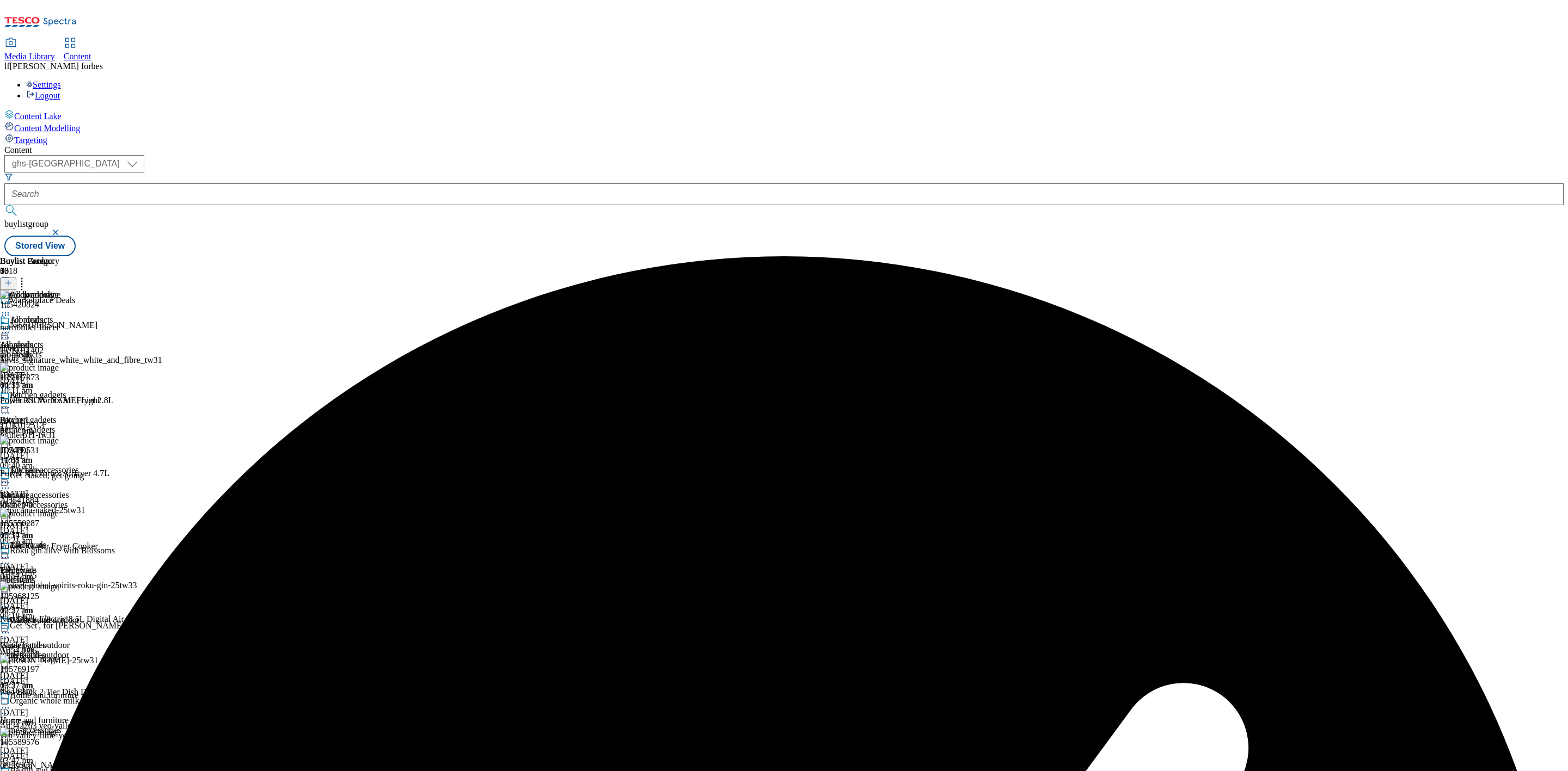
click at [79, 315] on div "All products All products all-products [DATE] 10:57 am" at bounding box center [40, 352] width 79 height 75
click at [11, 327] on icon at bounding box center [5, 333] width 11 height 11
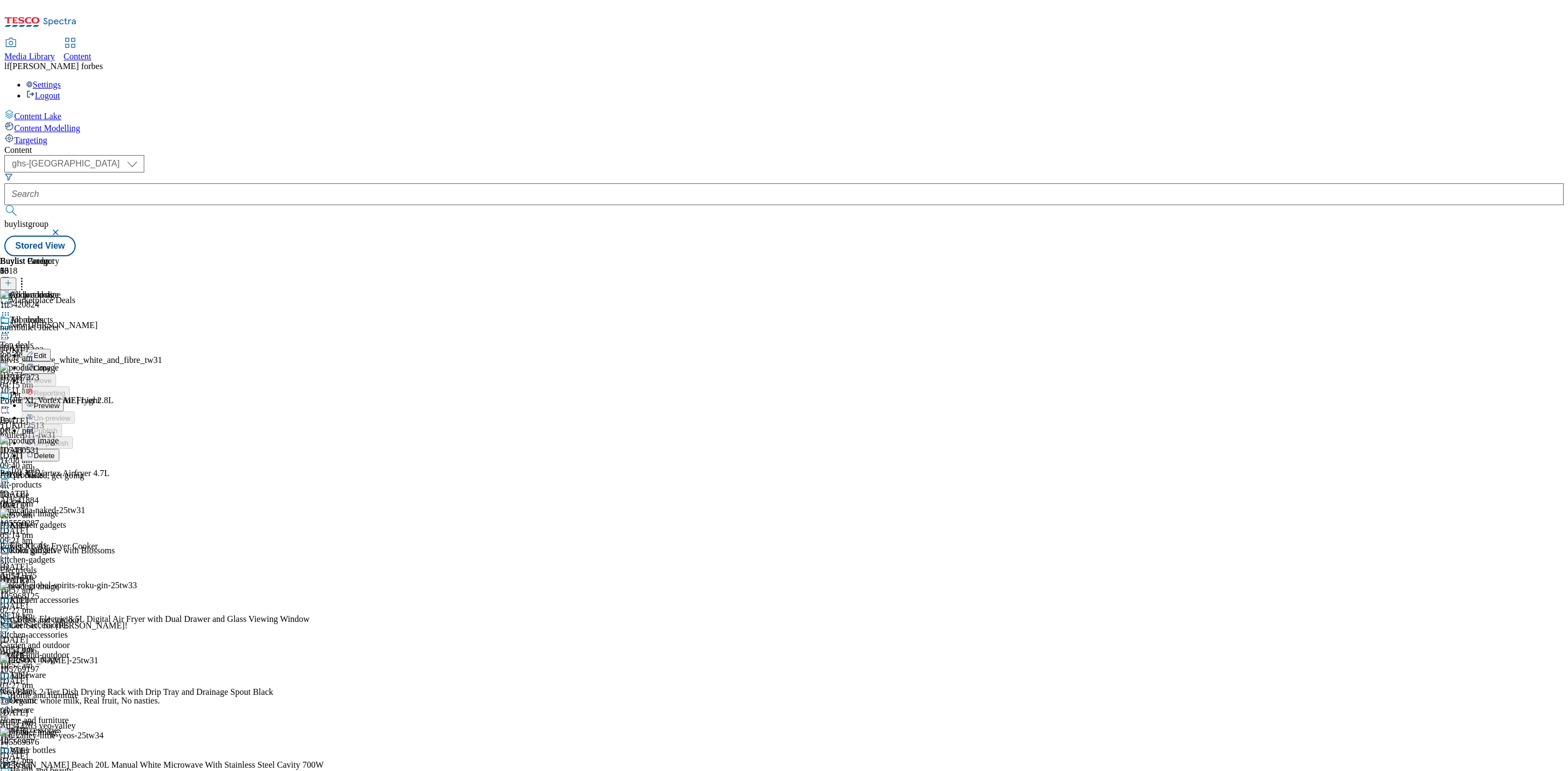
click at [59, 402] on span "Preview" at bounding box center [46, 405] width 26 height 8
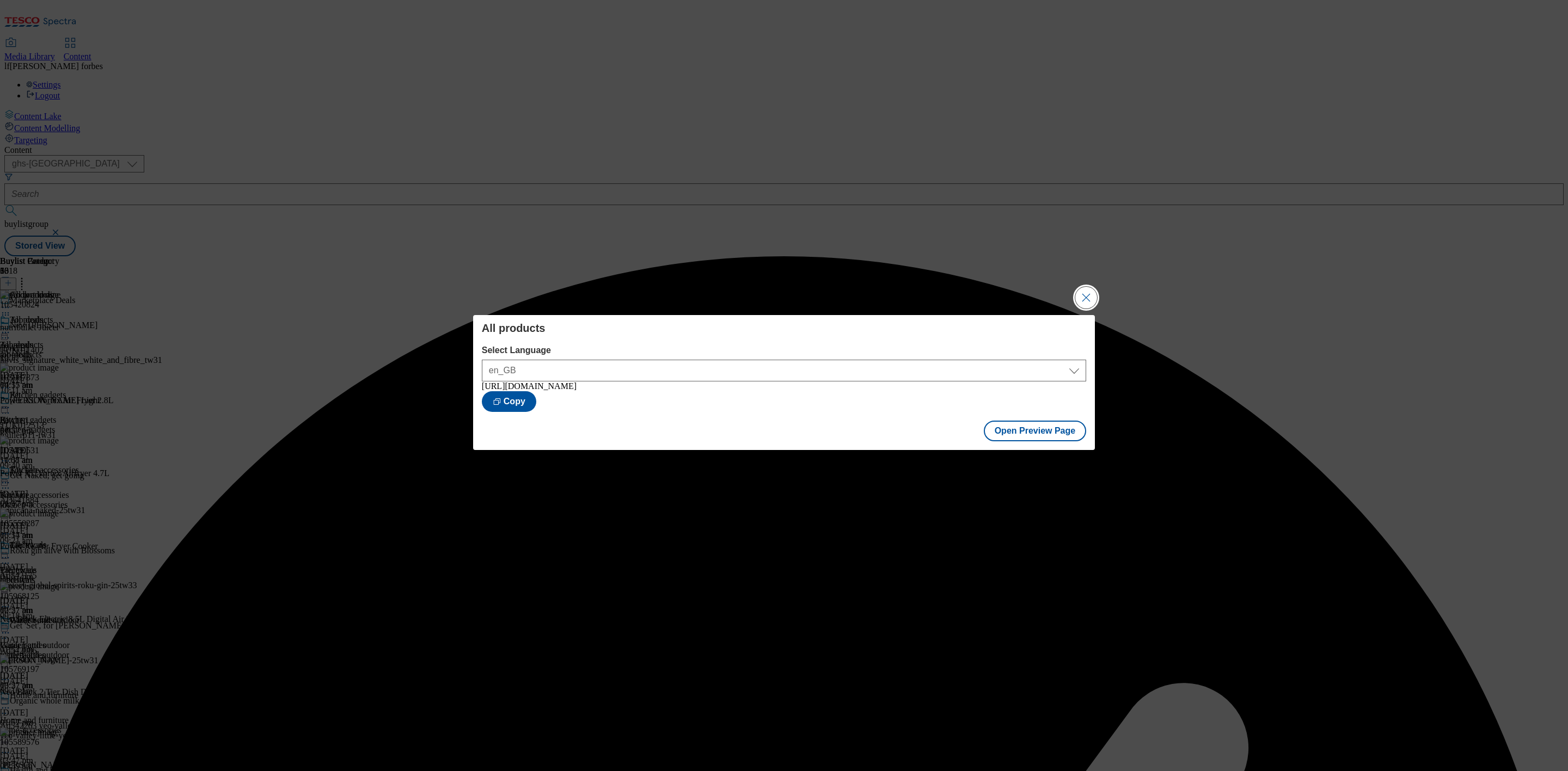
click at [1083, 288] on button "Close Modal" at bounding box center [1087, 298] width 22 height 22
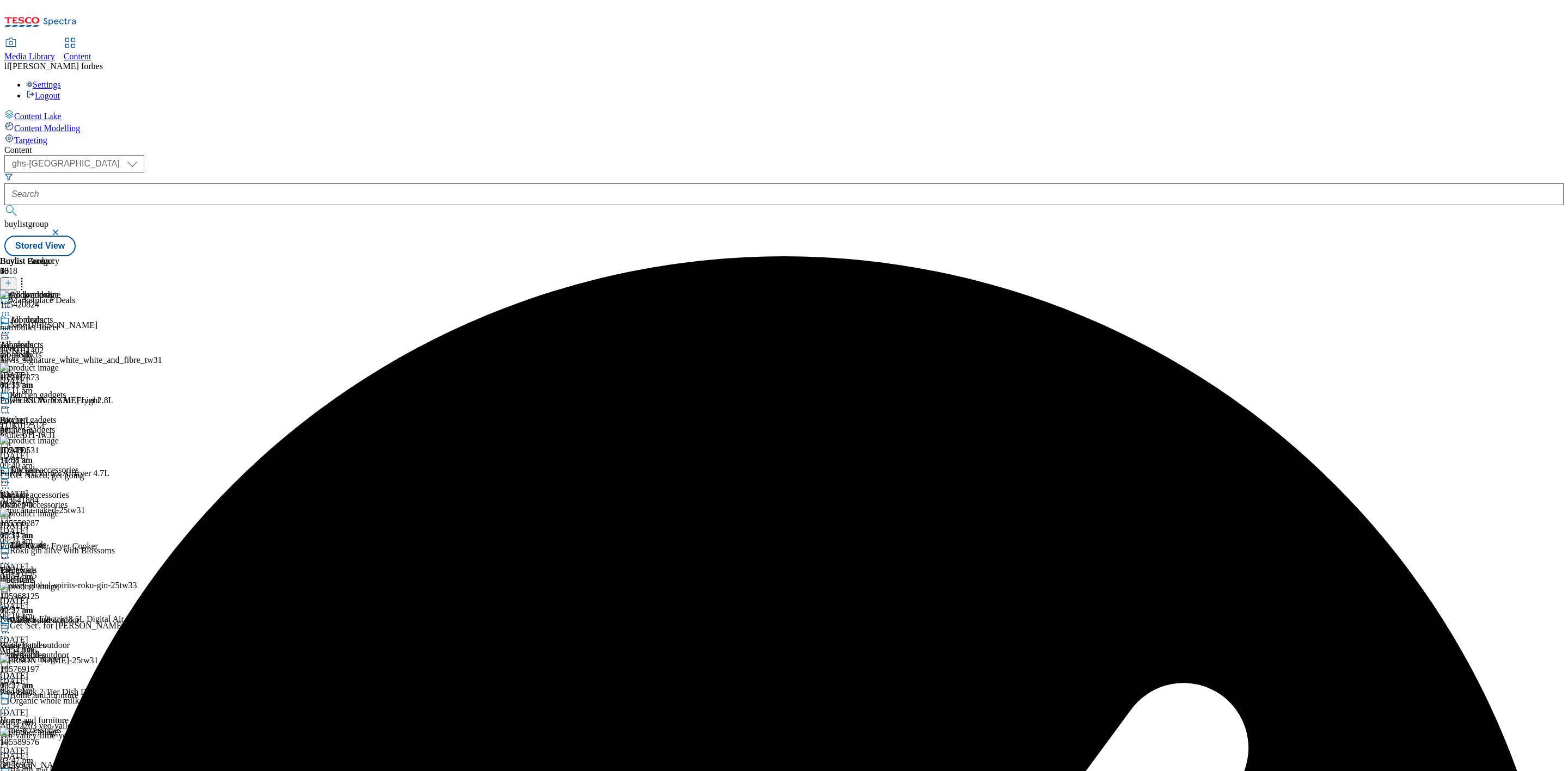
click at [11, 327] on icon at bounding box center [5, 333] width 11 height 11
click at [58, 439] on span "Publish" at bounding box center [45, 443] width 24 height 8
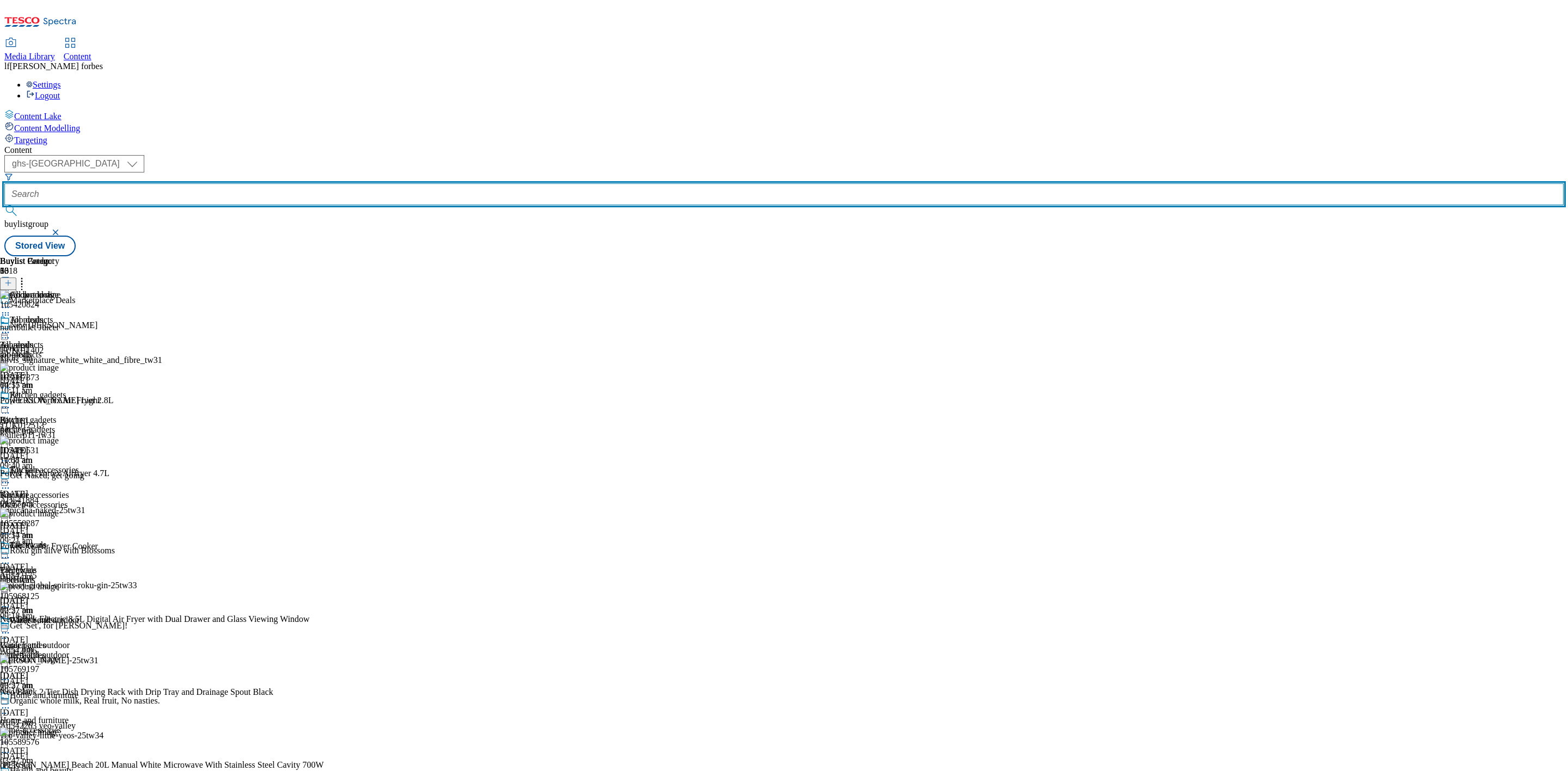
click at [273, 183] on input "text" at bounding box center [784, 194] width 1559 height 22
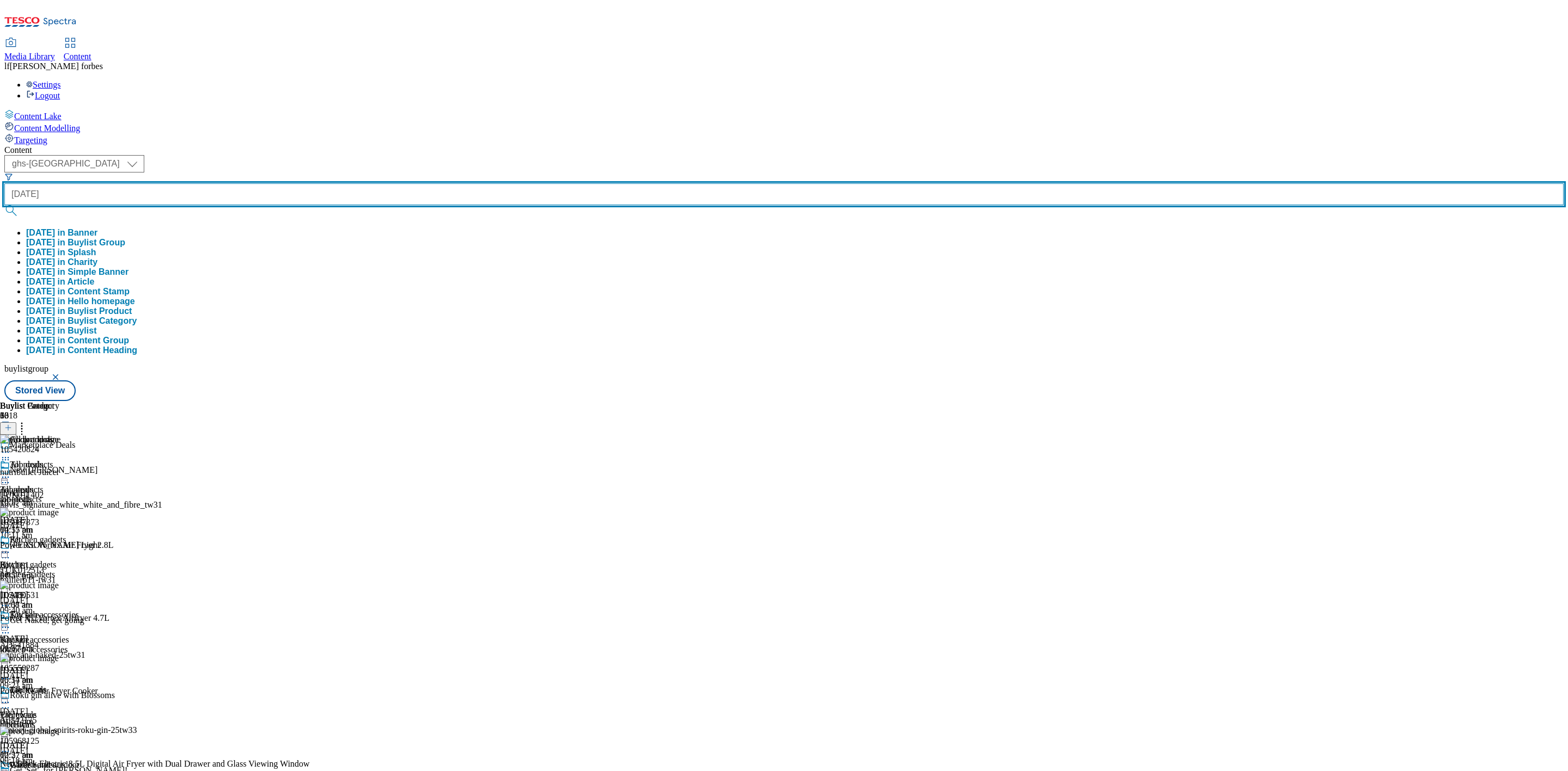
type input "[DATE]"
click at [4, 205] on button "submit" at bounding box center [12, 211] width 15 height 11
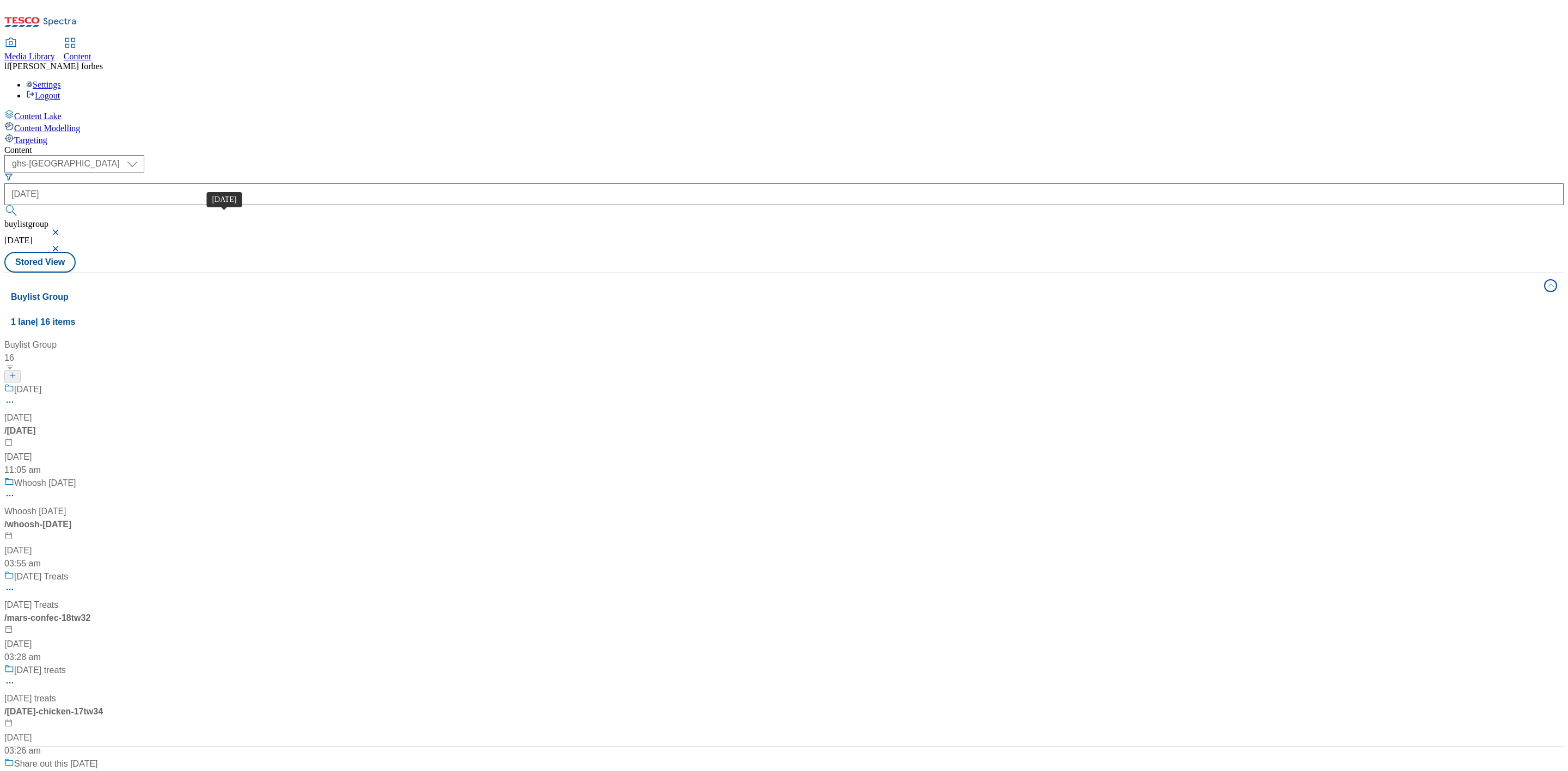
click at [41, 383] on div "[DATE]" at bounding box center [27, 389] width 27 height 13
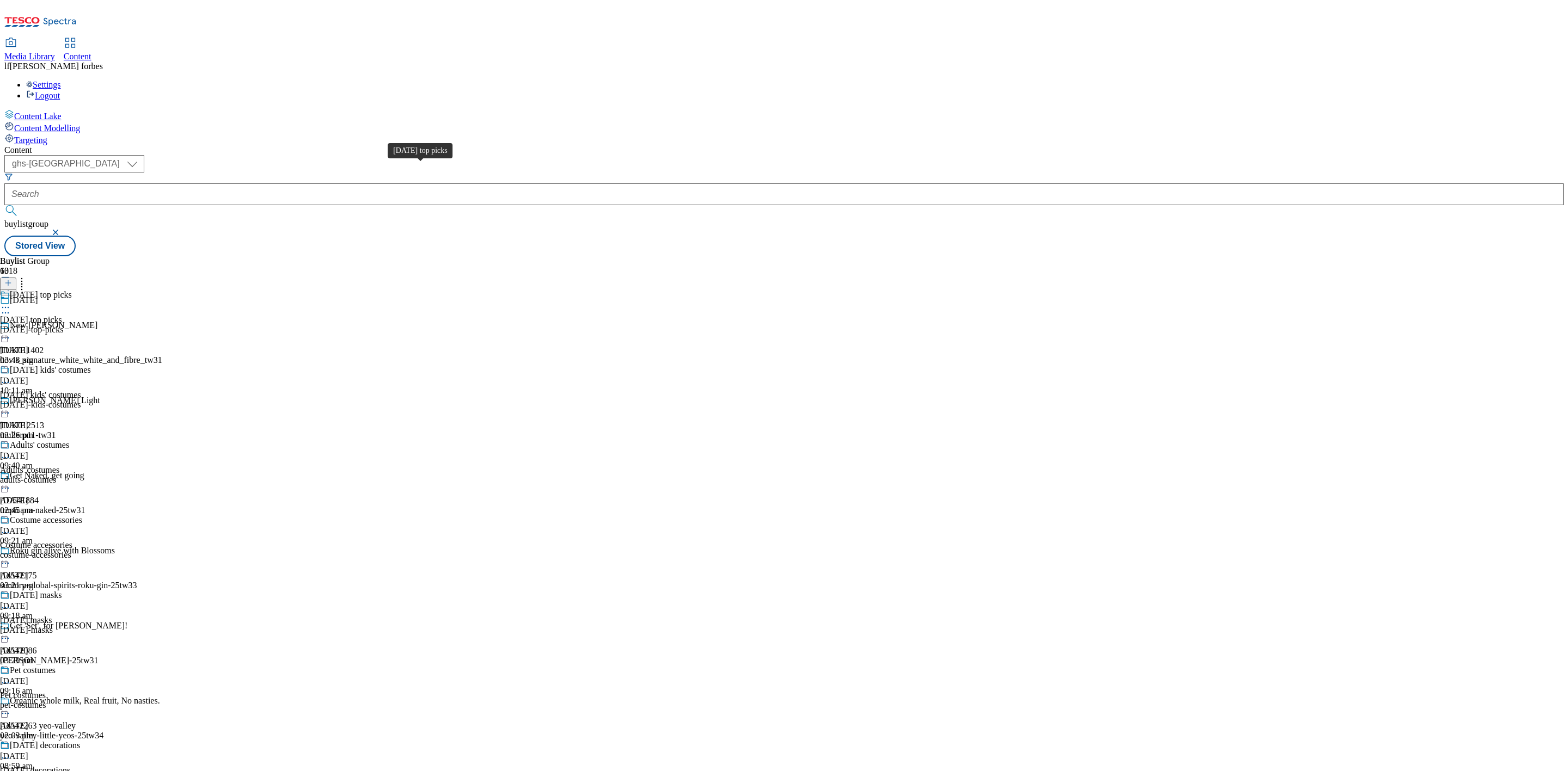
click at [72, 290] on div "[DATE] top picks" at bounding box center [41, 295] width 62 height 10
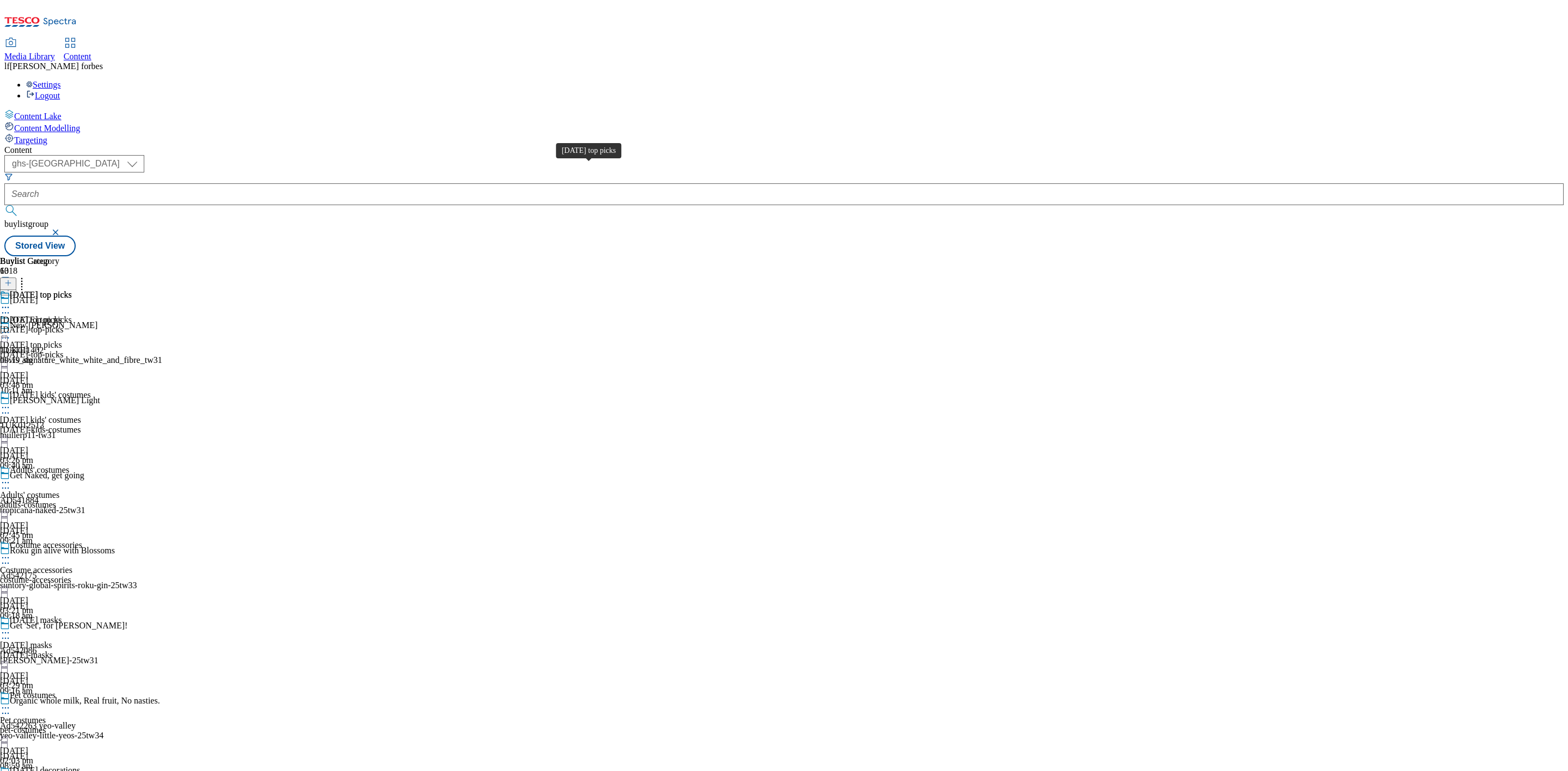
click at [72, 290] on div "[DATE] top picks" at bounding box center [41, 295] width 62 height 10
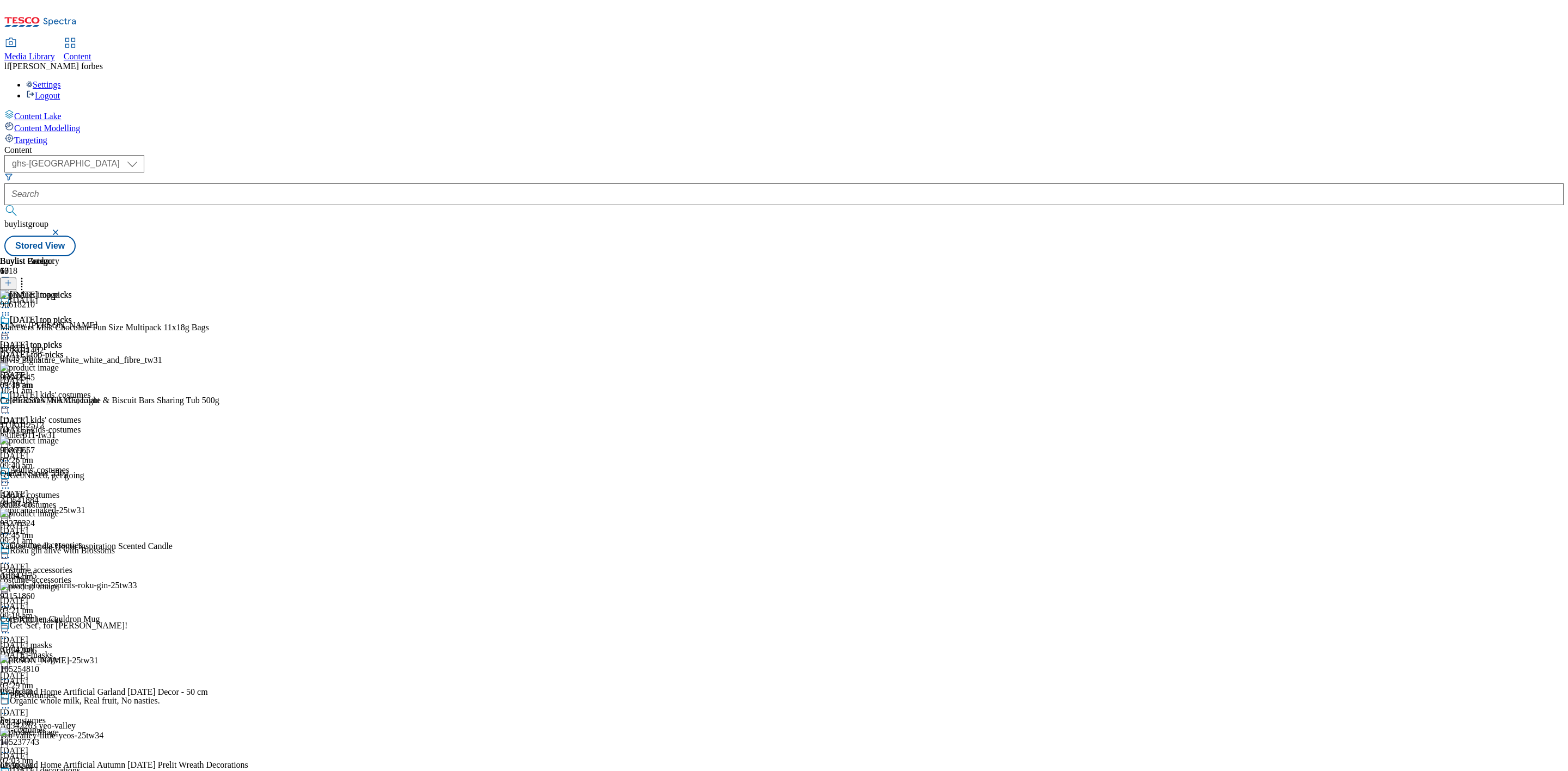
click at [11, 327] on icon at bounding box center [5, 333] width 11 height 11
click at [69, 452] on span "Un-publish" at bounding box center [51, 455] width 35 height 8
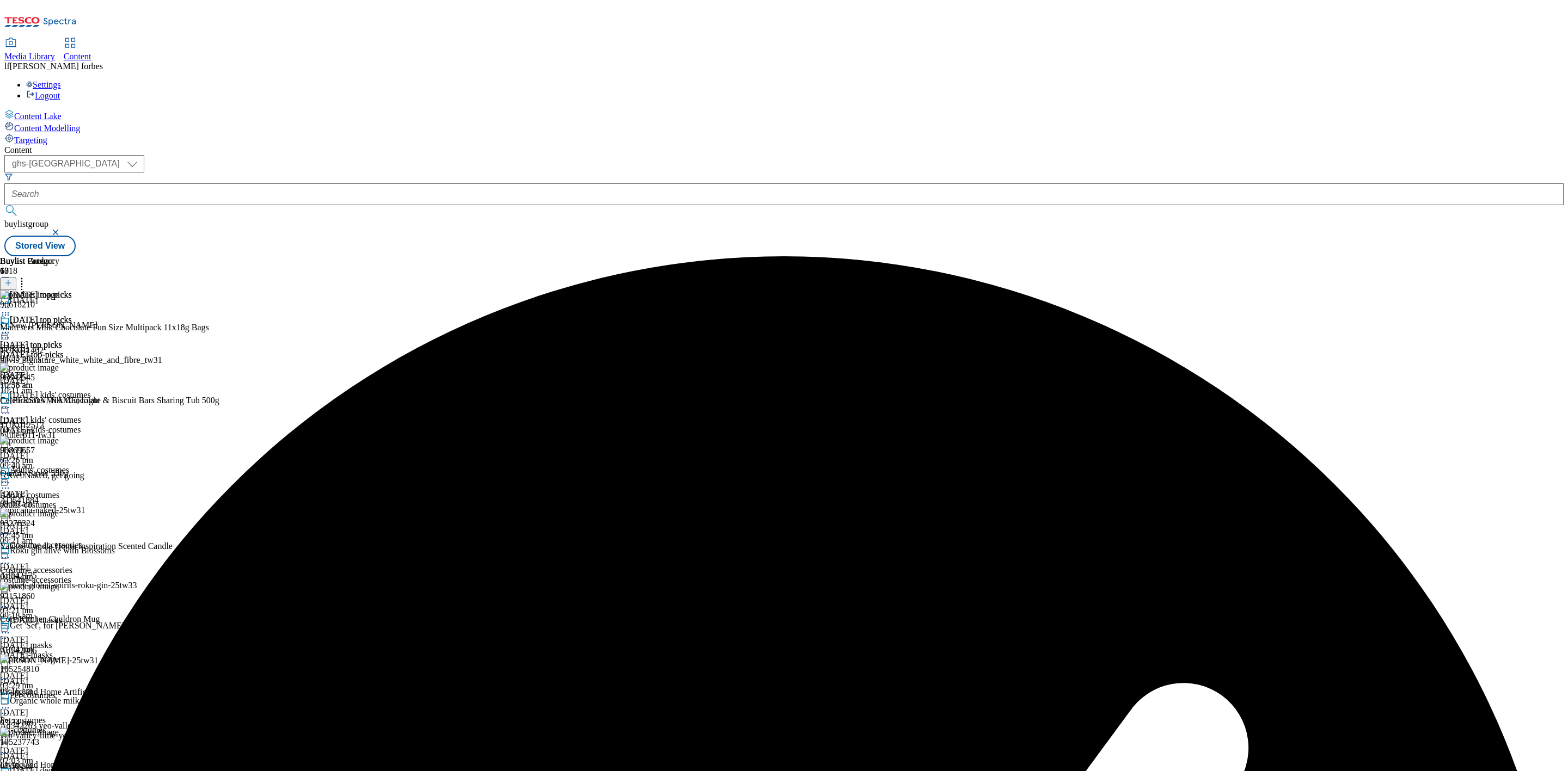
click at [72, 315] on div "[DATE] top picks" at bounding box center [36, 327] width 72 height 25
click at [72, 327] on div at bounding box center [36, 333] width 72 height 13
click at [70, 414] on span "Un-preview" at bounding box center [52, 418] width 37 height 8
click at [27, 276] on icon at bounding box center [22, 281] width 11 height 11
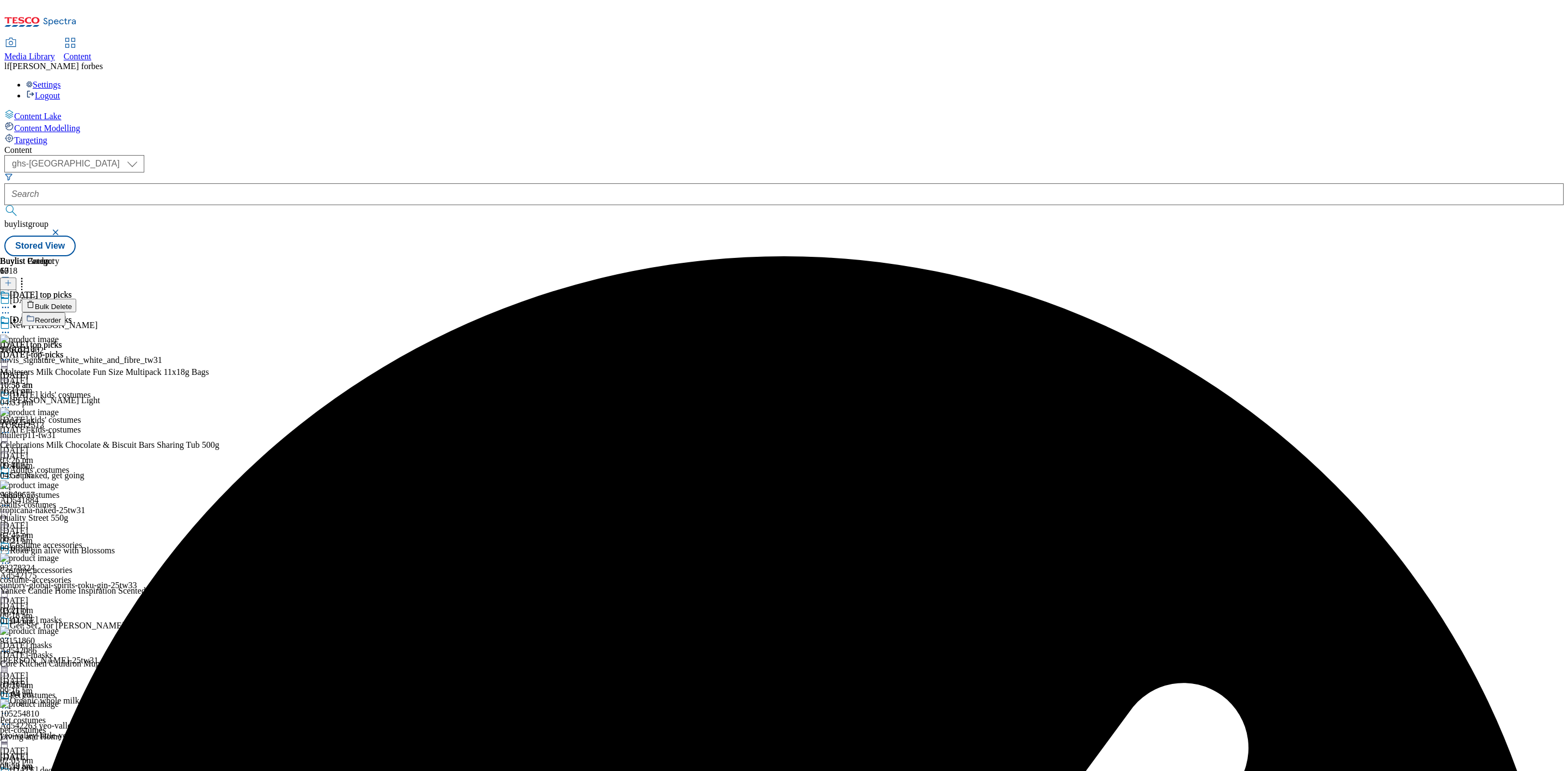
click at [61, 316] on span "Reorder" at bounding box center [47, 320] width 26 height 8
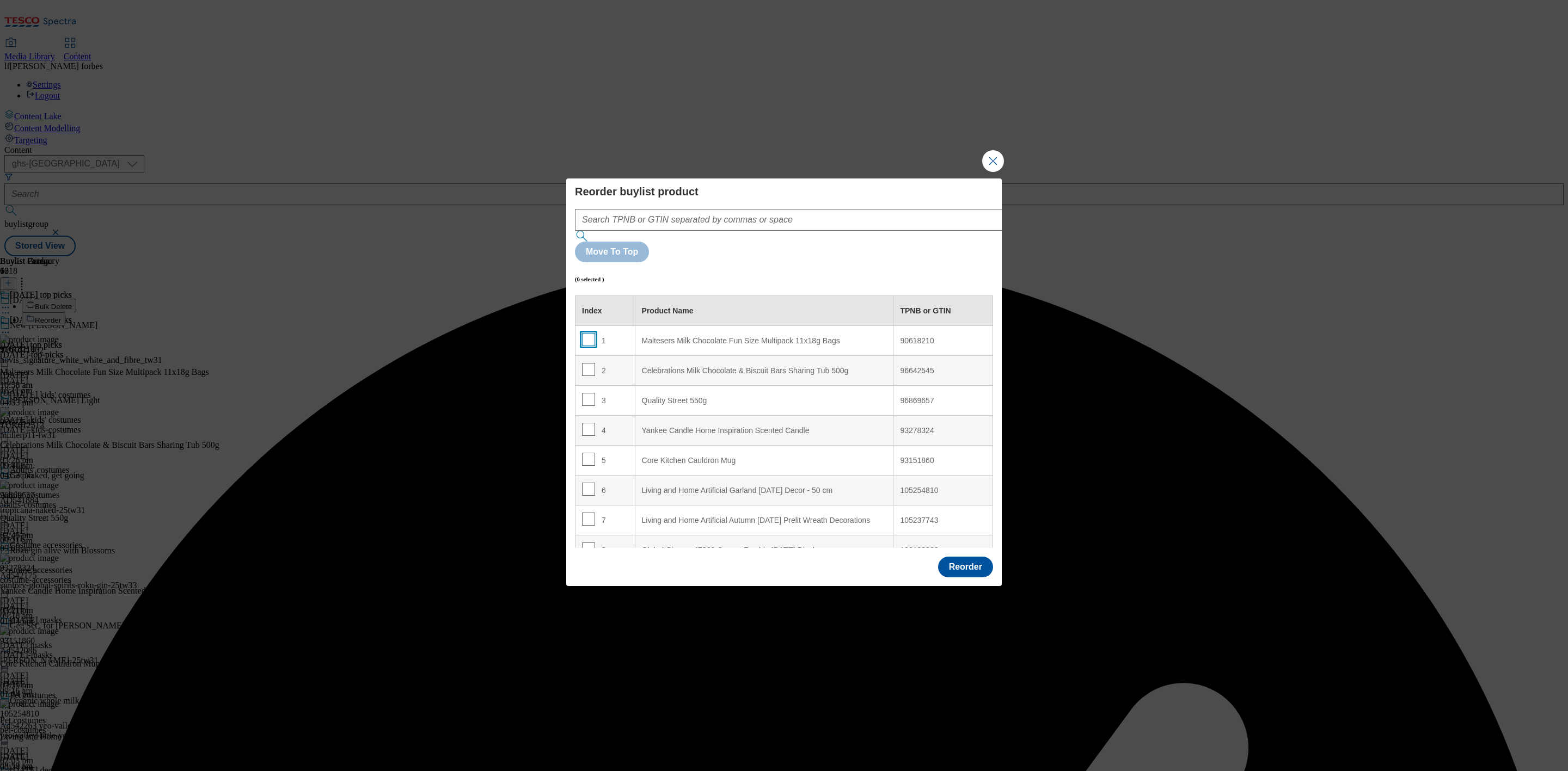
click at [591, 333] on input "Modal" at bounding box center [588, 339] width 13 height 13
checkbox input "true"
click at [680, 396] on div "Quality Street 550g" at bounding box center [765, 401] width 245 height 10
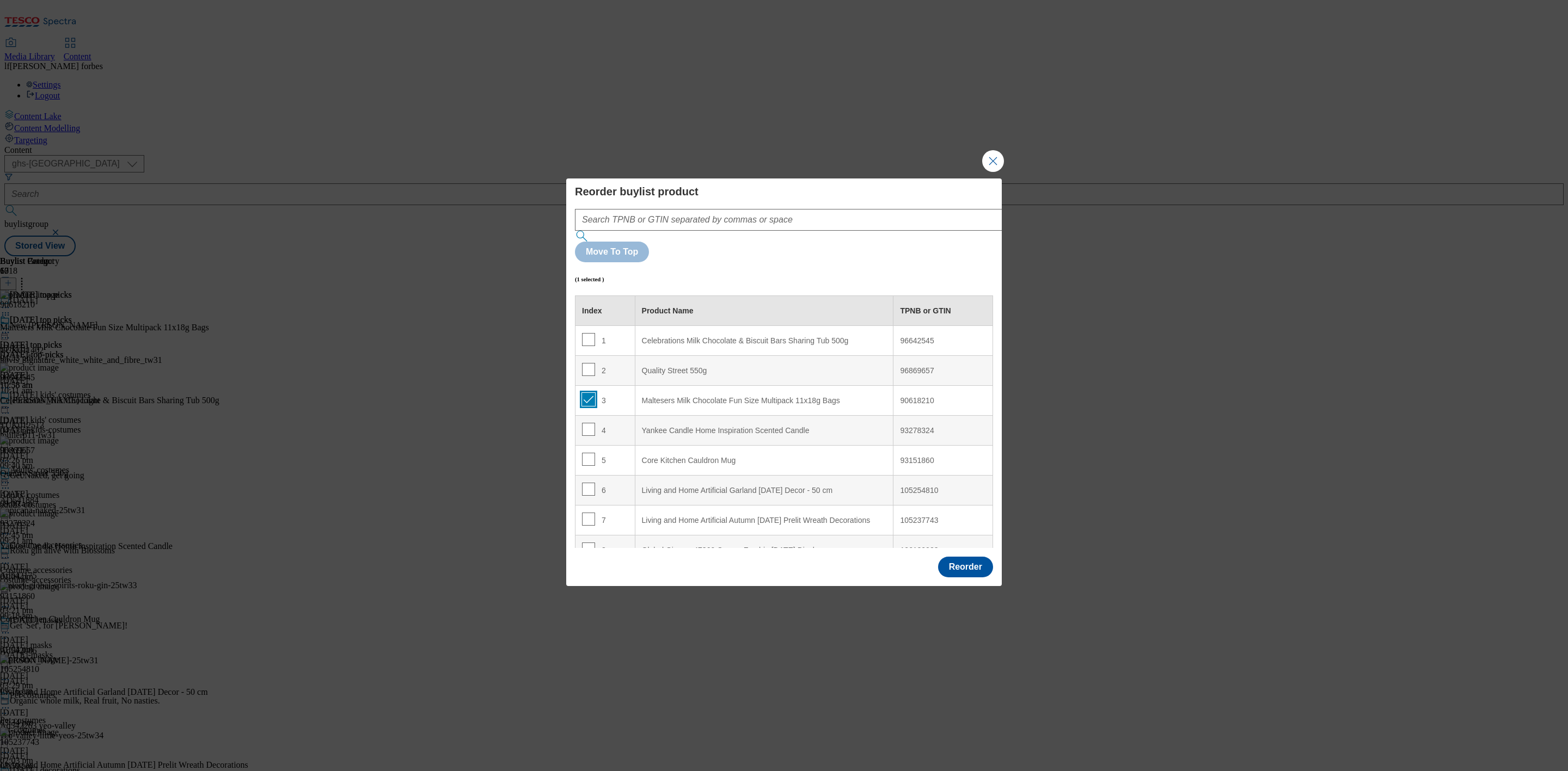
click at [582, 393] on input "Modal" at bounding box center [588, 399] width 13 height 13
checkbox input "false"
click at [964, 557] on button "Reorder" at bounding box center [965, 567] width 55 height 21
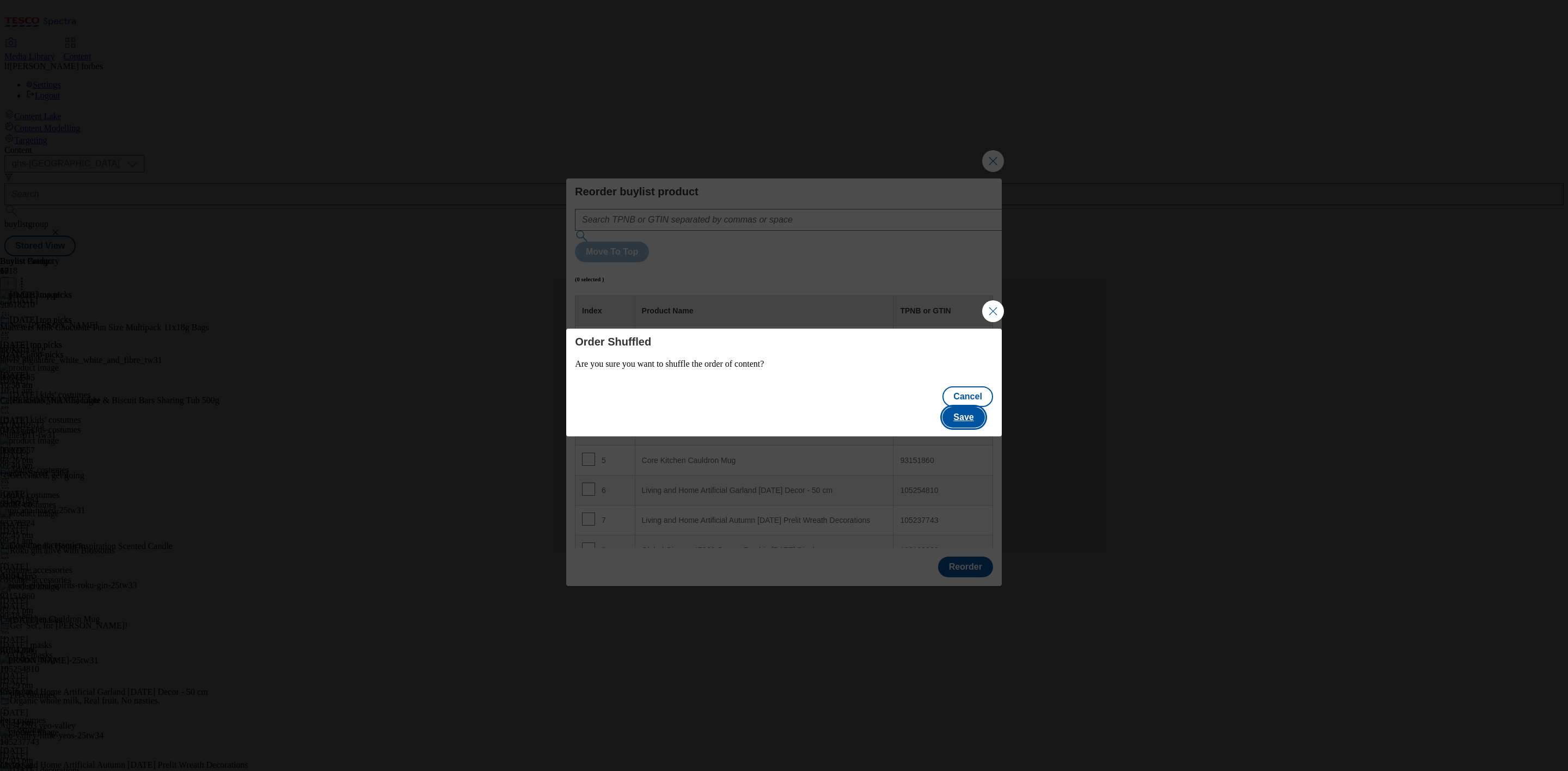
click at [970, 407] on button "Save" at bounding box center [963, 417] width 42 height 21
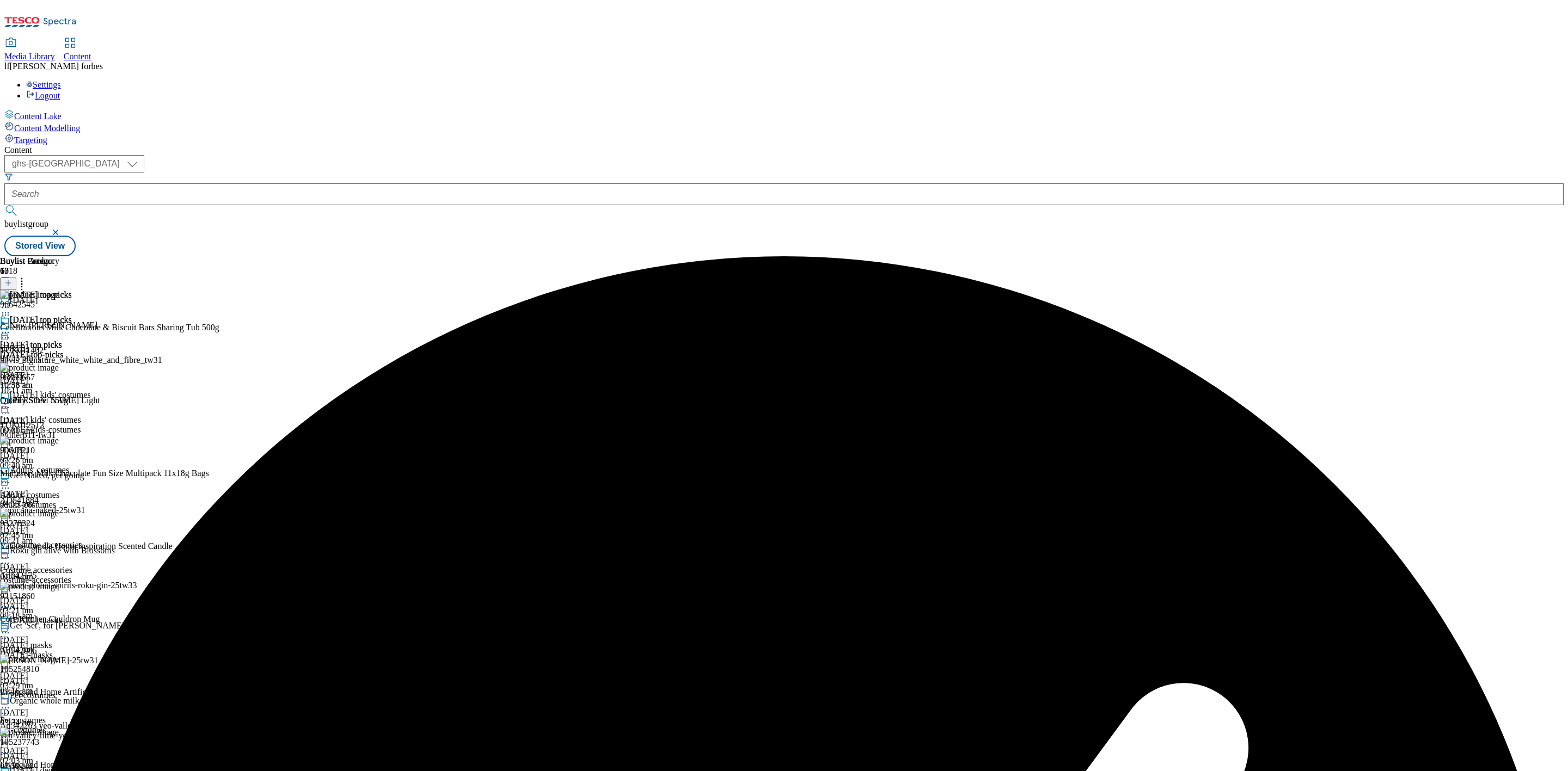
click at [11, 327] on icon at bounding box center [5, 333] width 11 height 11
click at [64, 399] on button "Preview" at bounding box center [43, 405] width 42 height 13
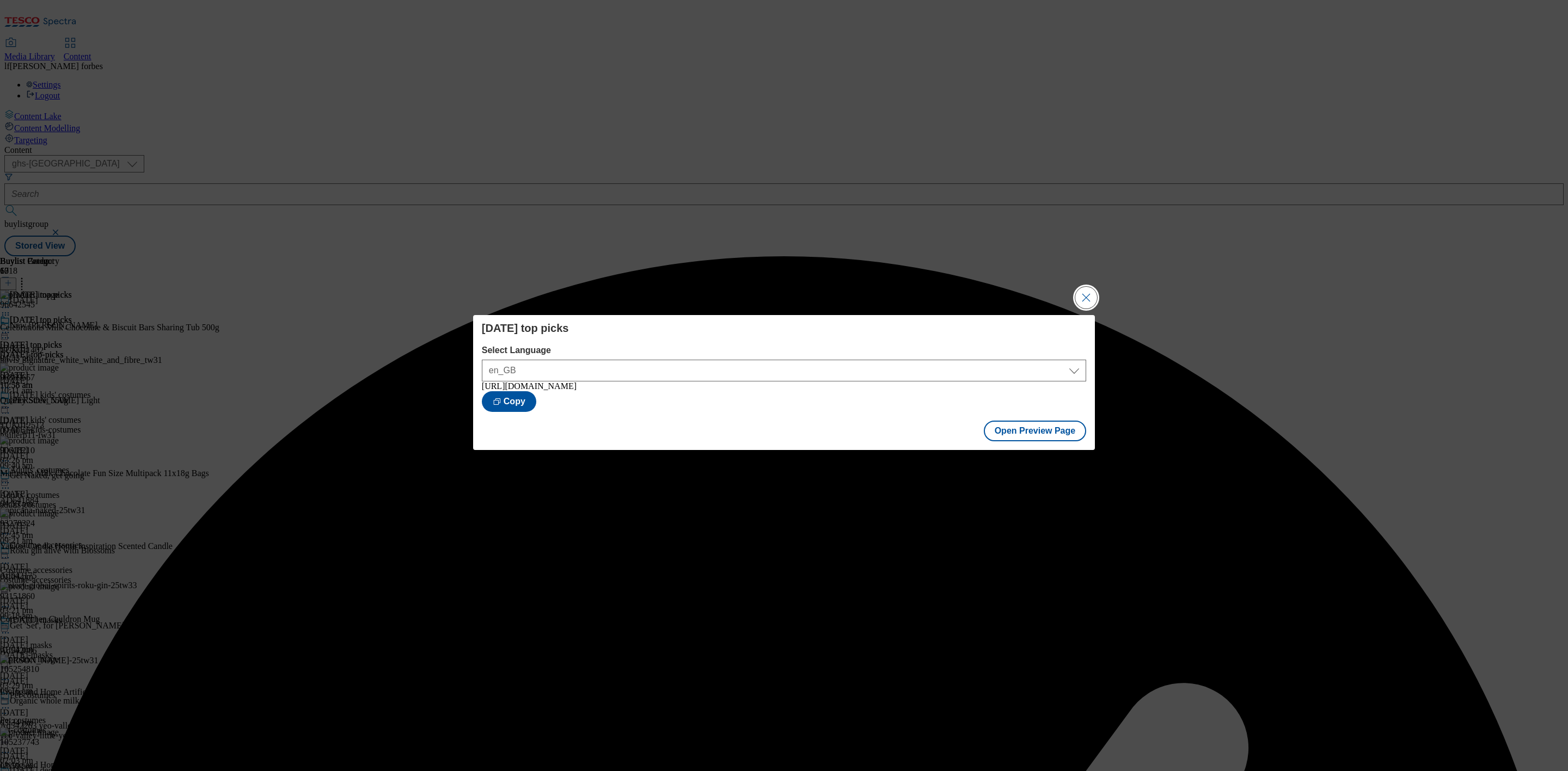
click at [1082, 288] on button "Close Modal" at bounding box center [1087, 298] width 22 height 22
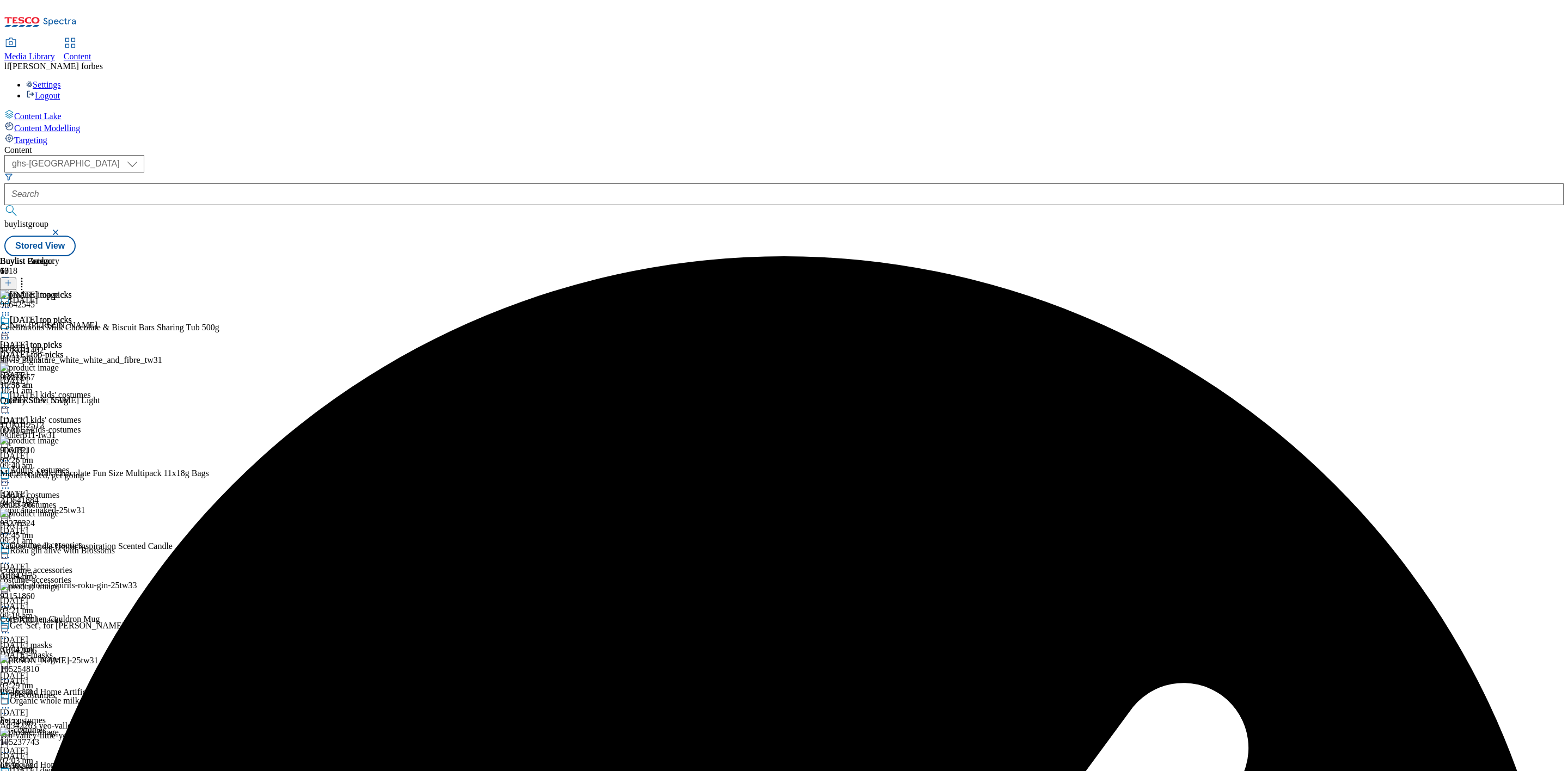
click at [11, 327] on icon at bounding box center [5, 333] width 11 height 11
click at [95, 436] on li "Publish" at bounding box center [58, 442] width 73 height 13
click at [11, 327] on icon at bounding box center [5, 333] width 11 height 11
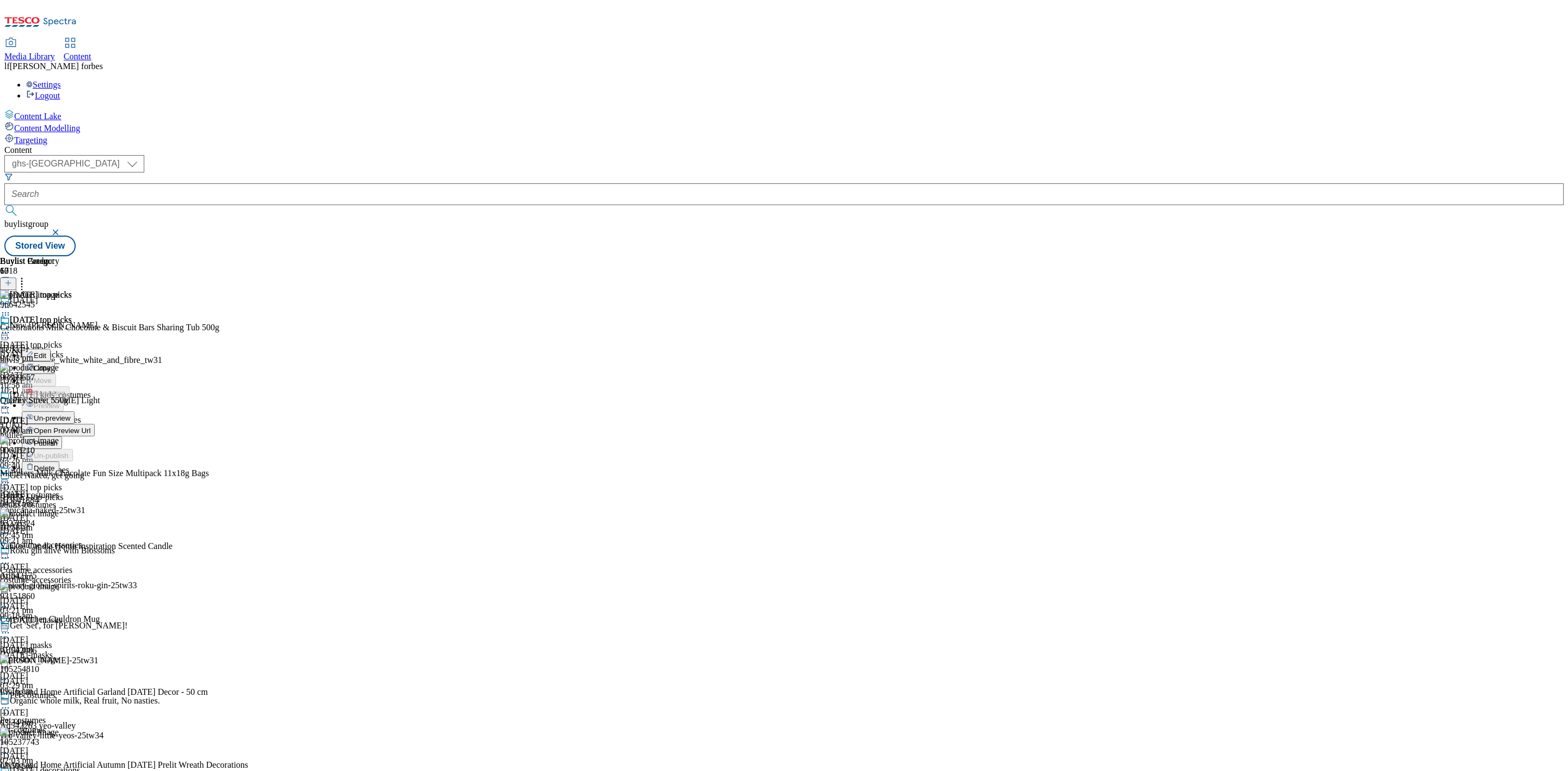
click at [58, 439] on span "Publish" at bounding box center [45, 443] width 24 height 8
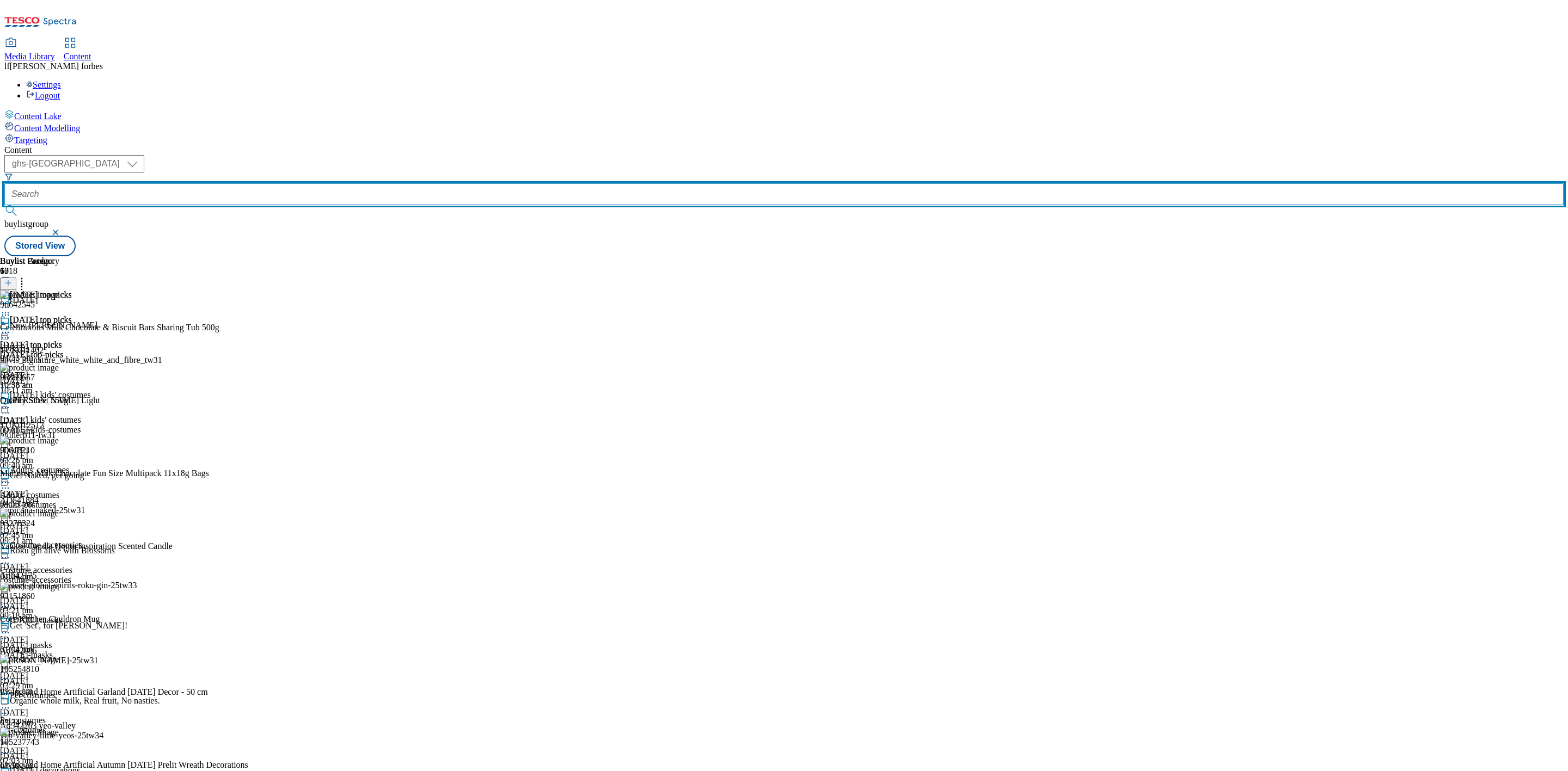
click at [257, 183] on input "text" at bounding box center [784, 194] width 1559 height 22
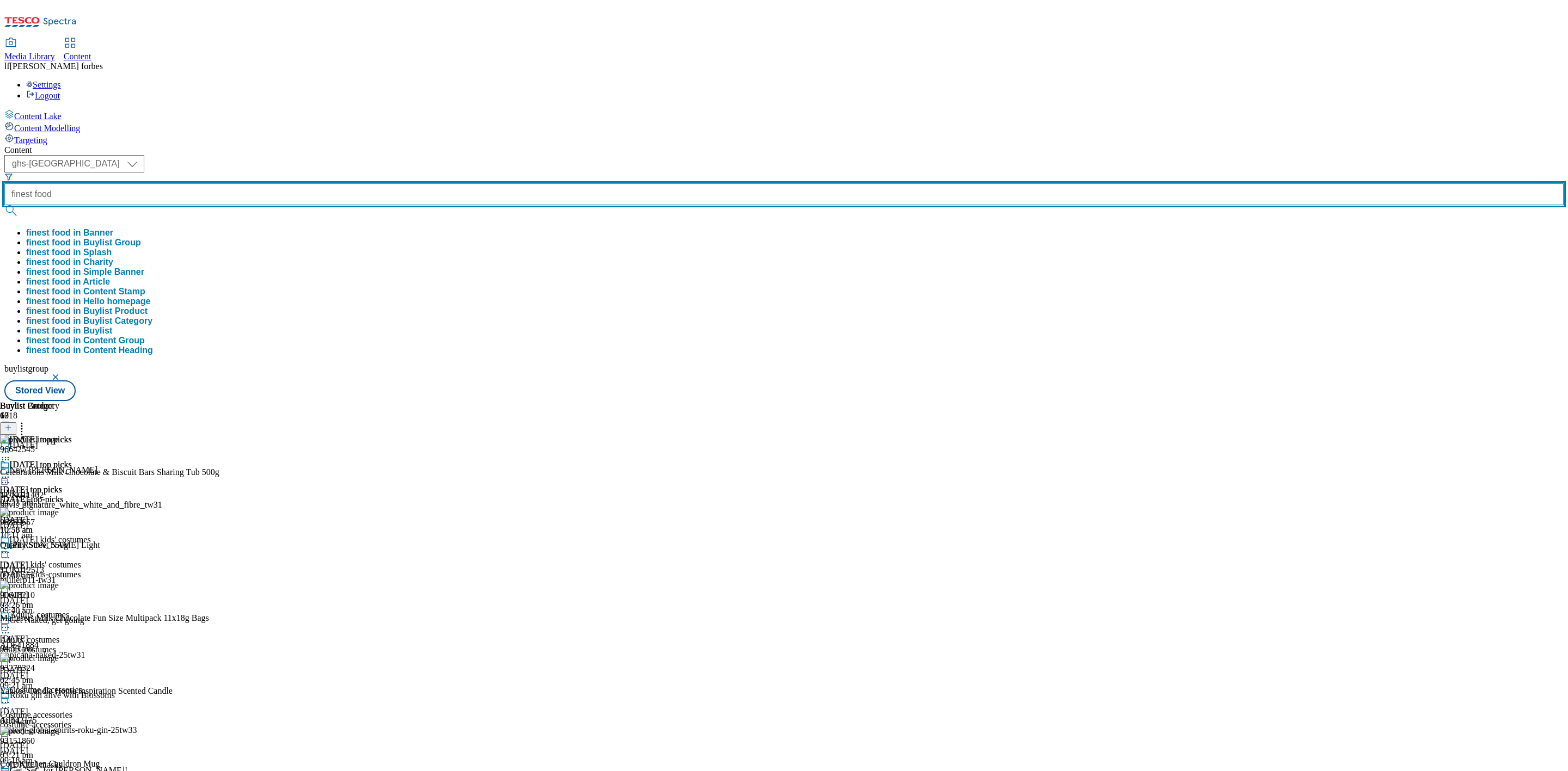
type input "finest food"
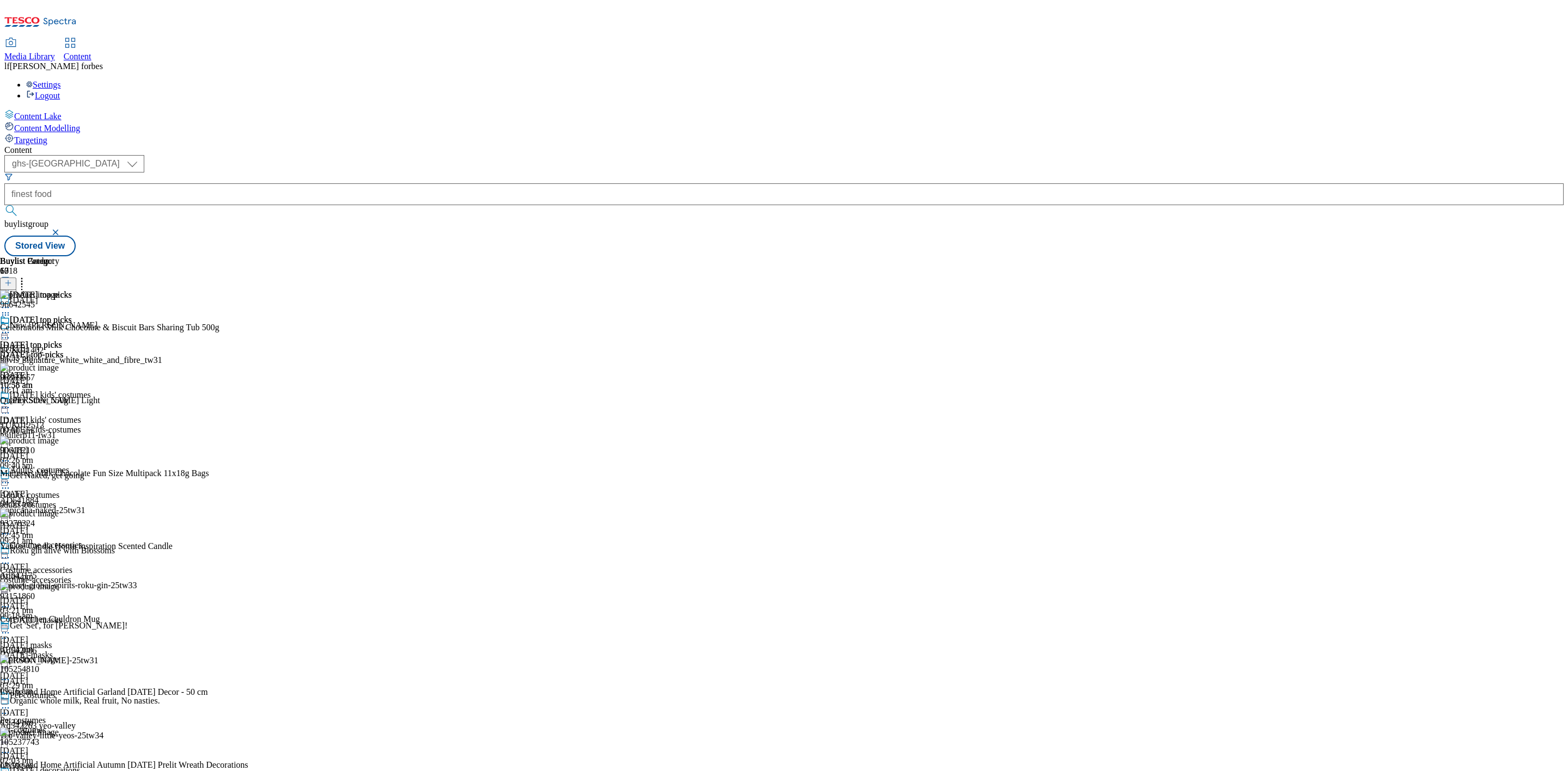
click at [19, 205] on button "submit" at bounding box center [12, 211] width 15 height 11
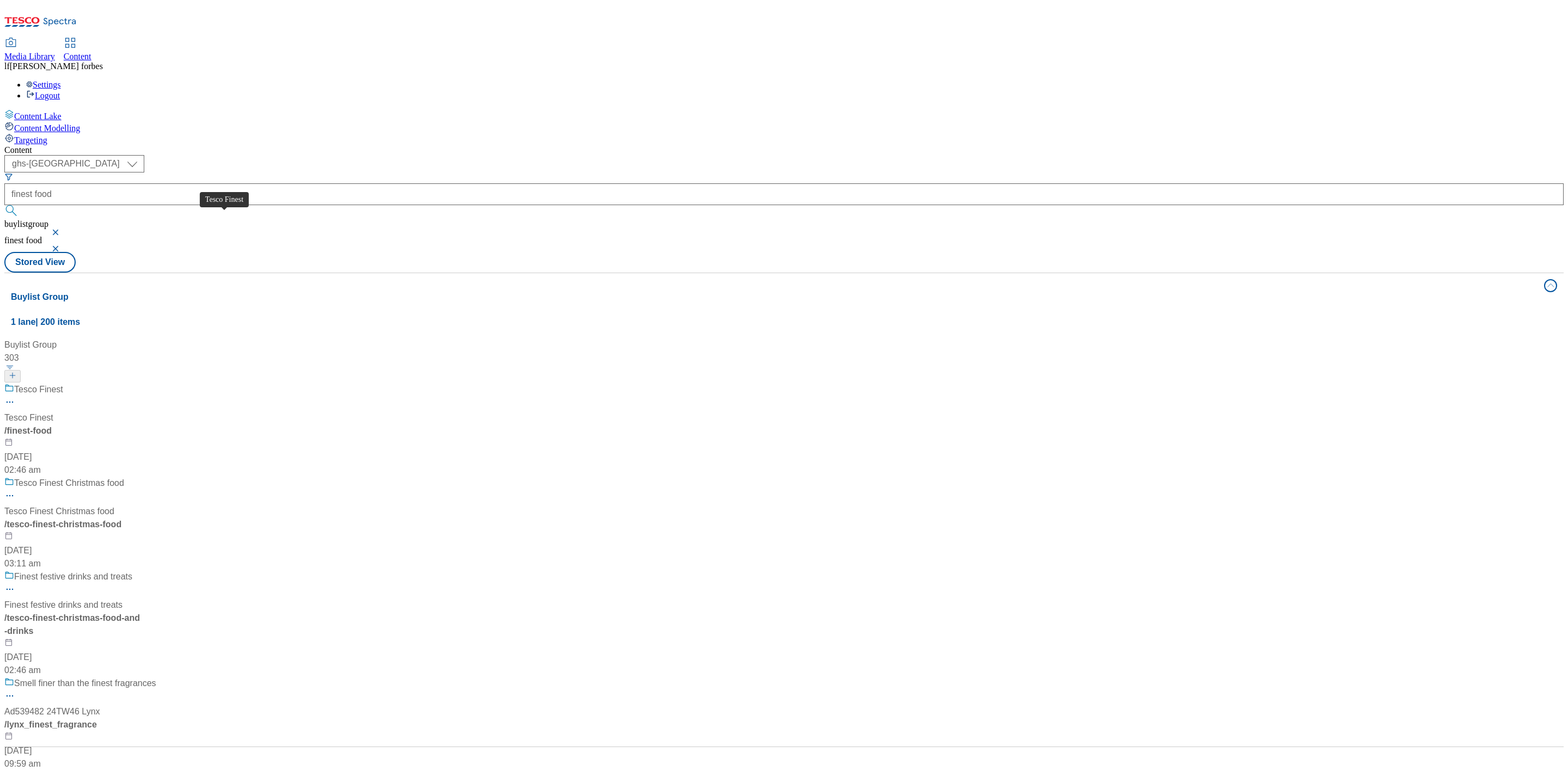
click at [63, 383] on div "Tesco Finest" at bounding box center [38, 389] width 49 height 13
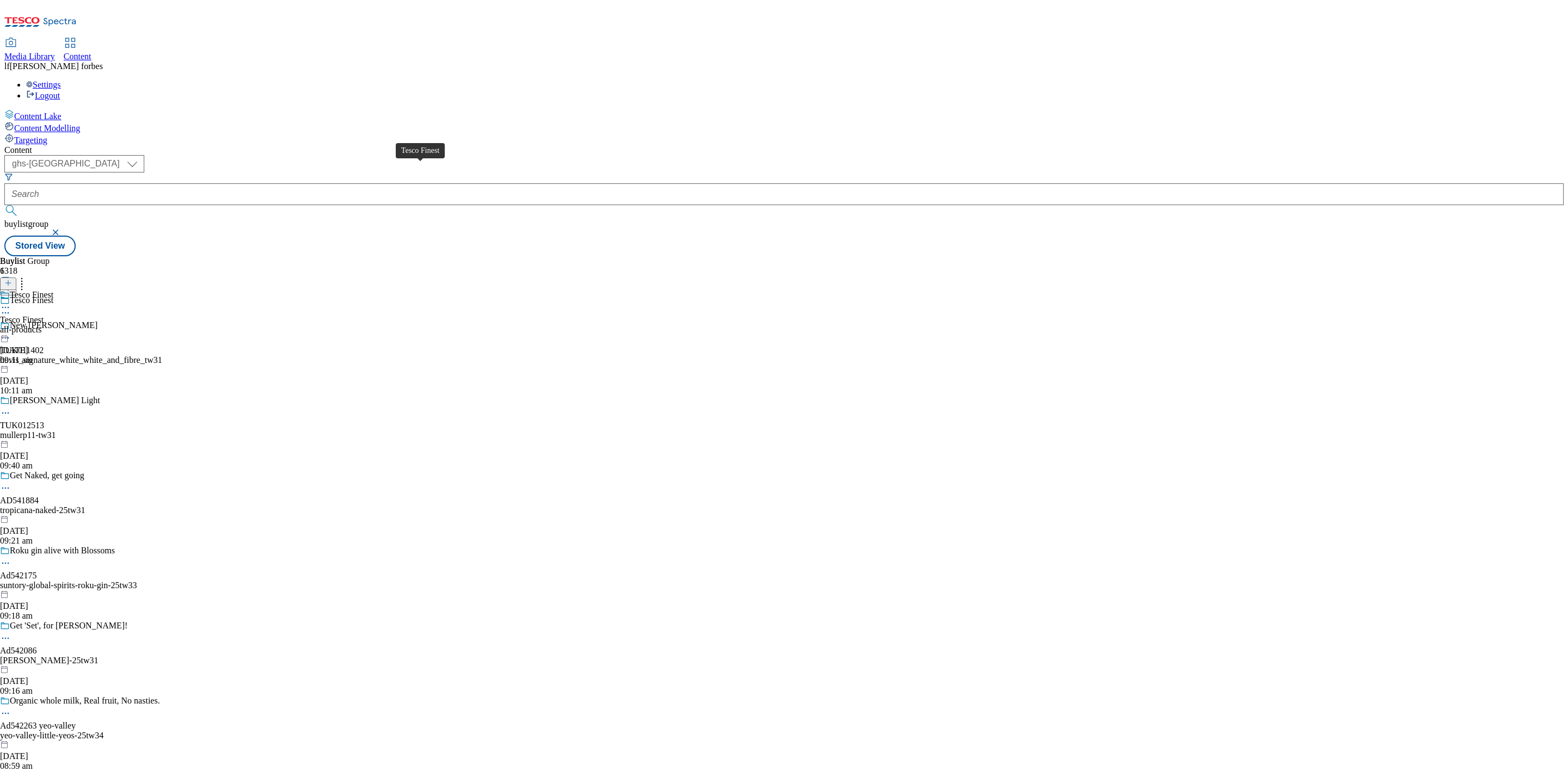
click at [54, 290] on div "Tesco Finest" at bounding box center [32, 295] width 44 height 10
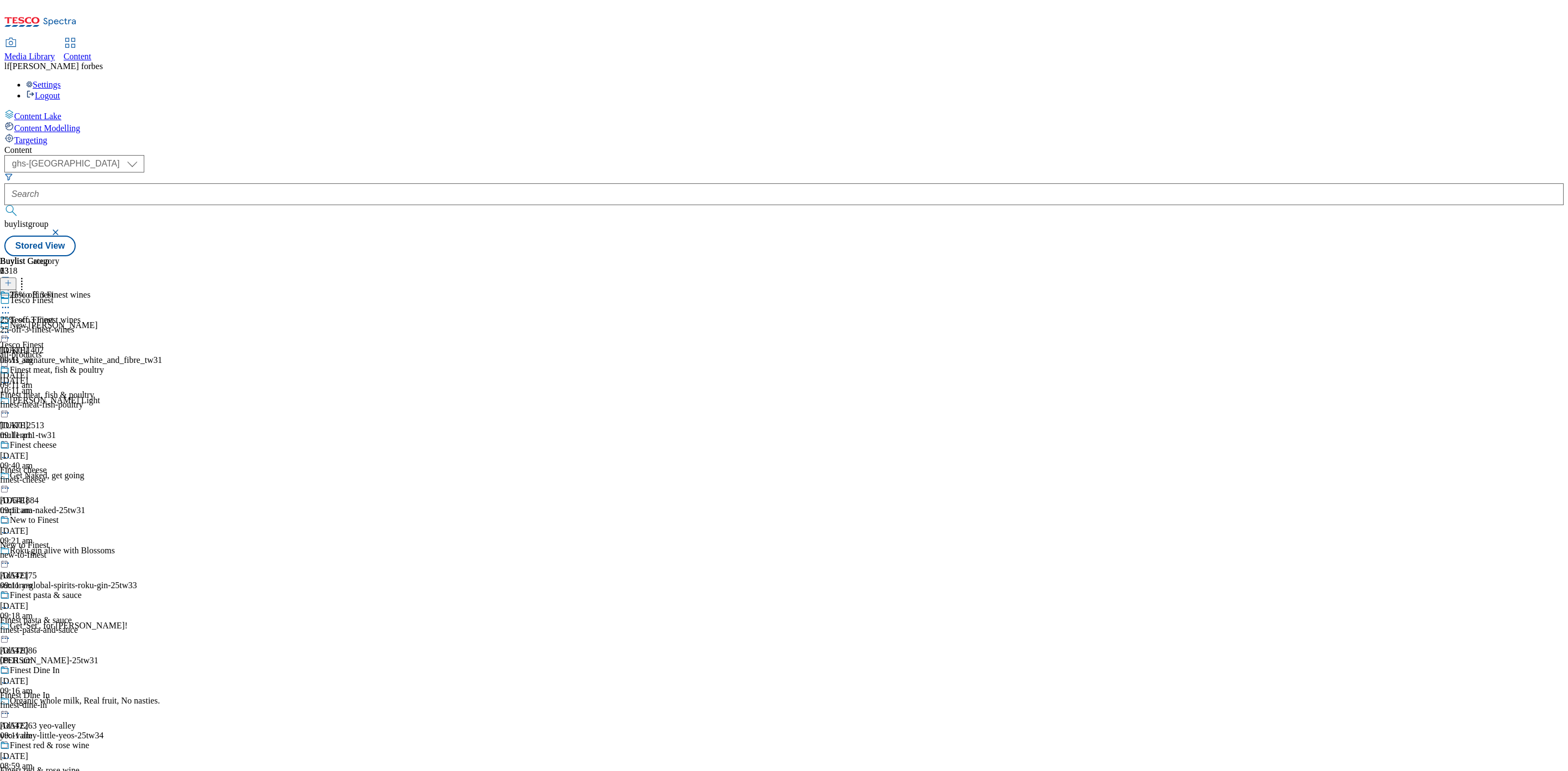
click at [11, 327] on icon at bounding box center [5, 333] width 11 height 11
click at [69, 452] on span "Un-publish" at bounding box center [51, 455] width 35 height 8
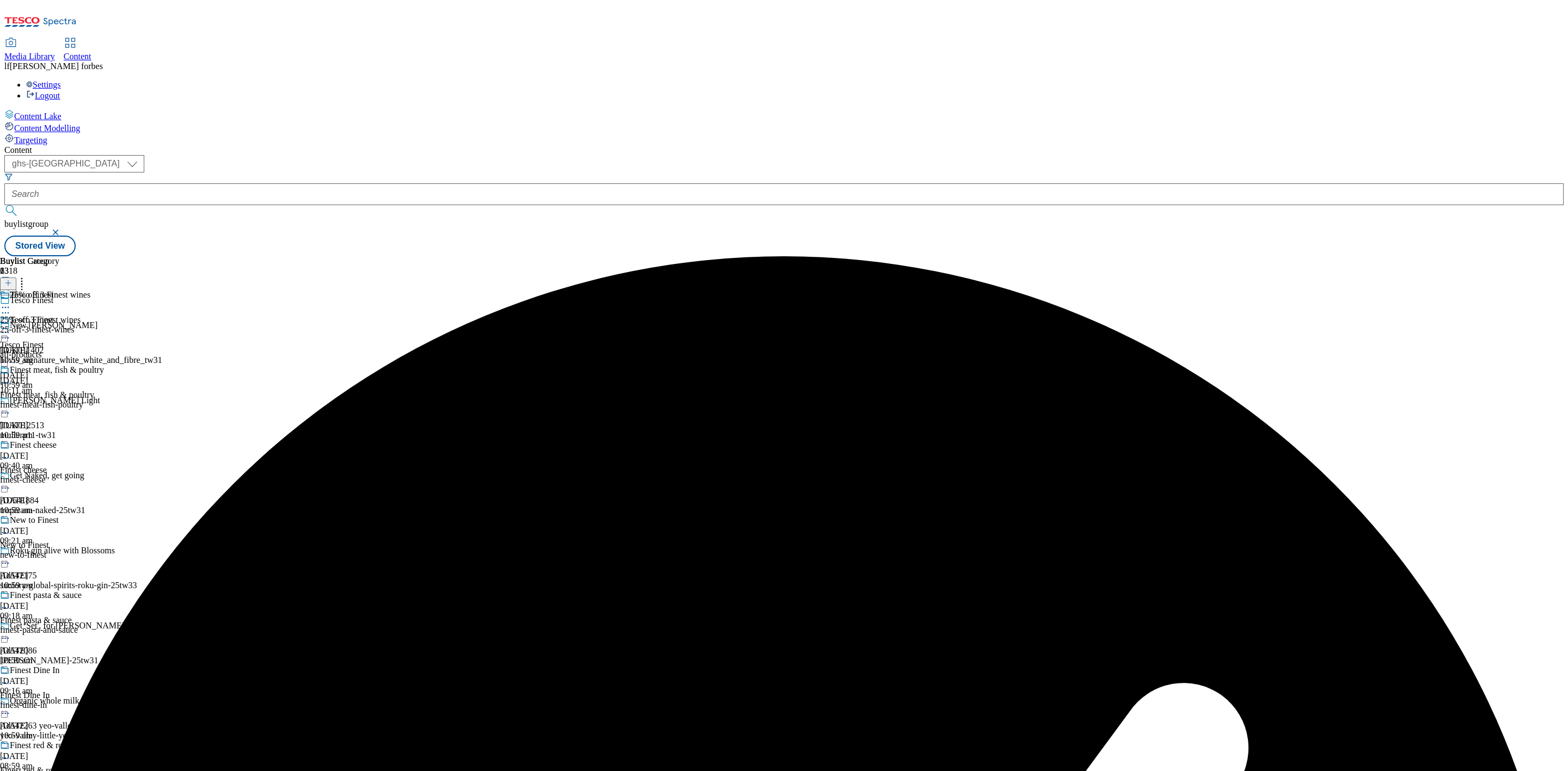
click at [54, 327] on div at bounding box center [27, 333] width 54 height 13
click at [75, 411] on button "Un-preview" at bounding box center [48, 417] width 53 height 13
click at [27, 276] on icon at bounding box center [22, 281] width 11 height 11
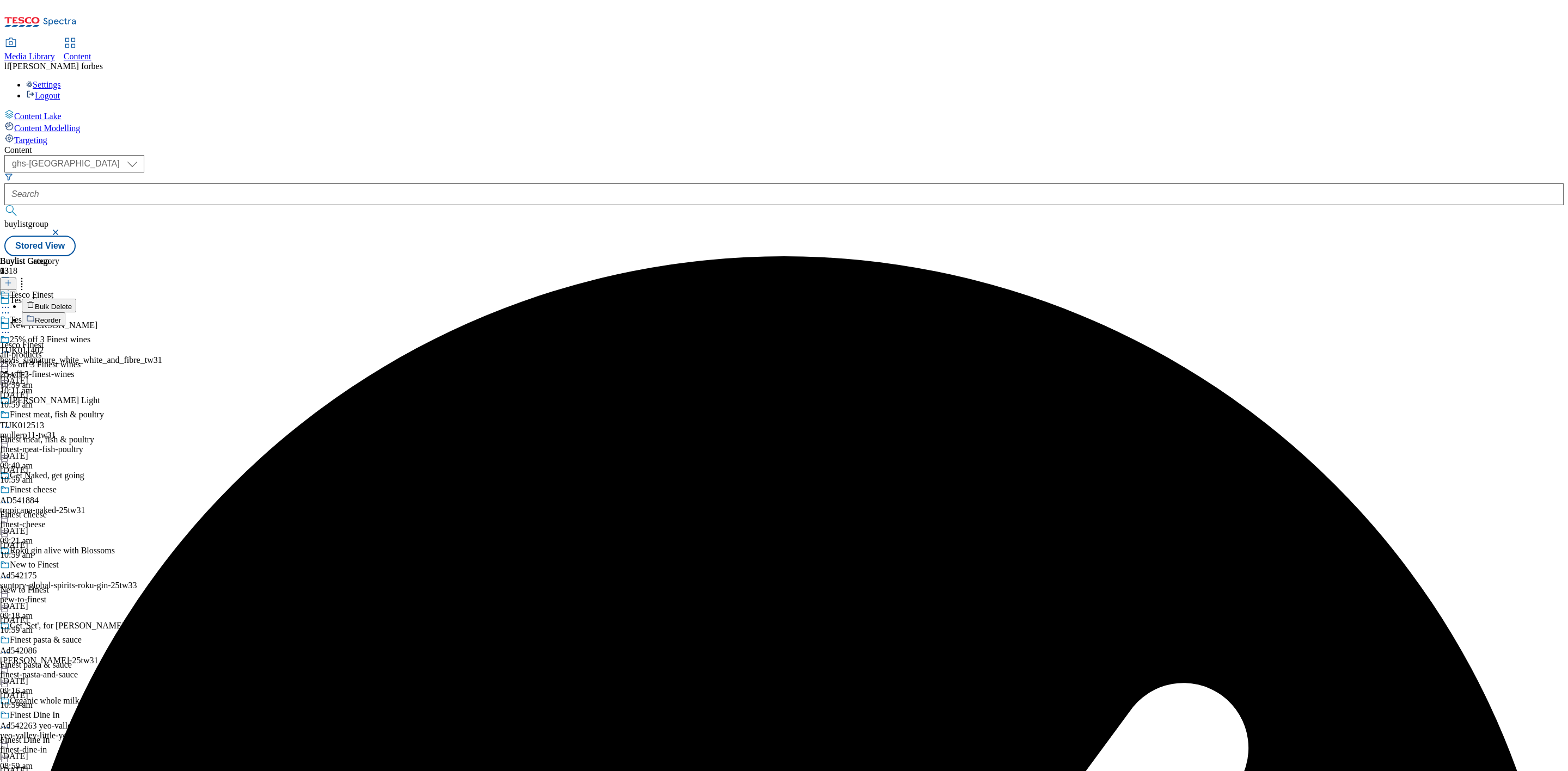
click at [65, 312] on button "Reorder" at bounding box center [44, 319] width 44 height 13
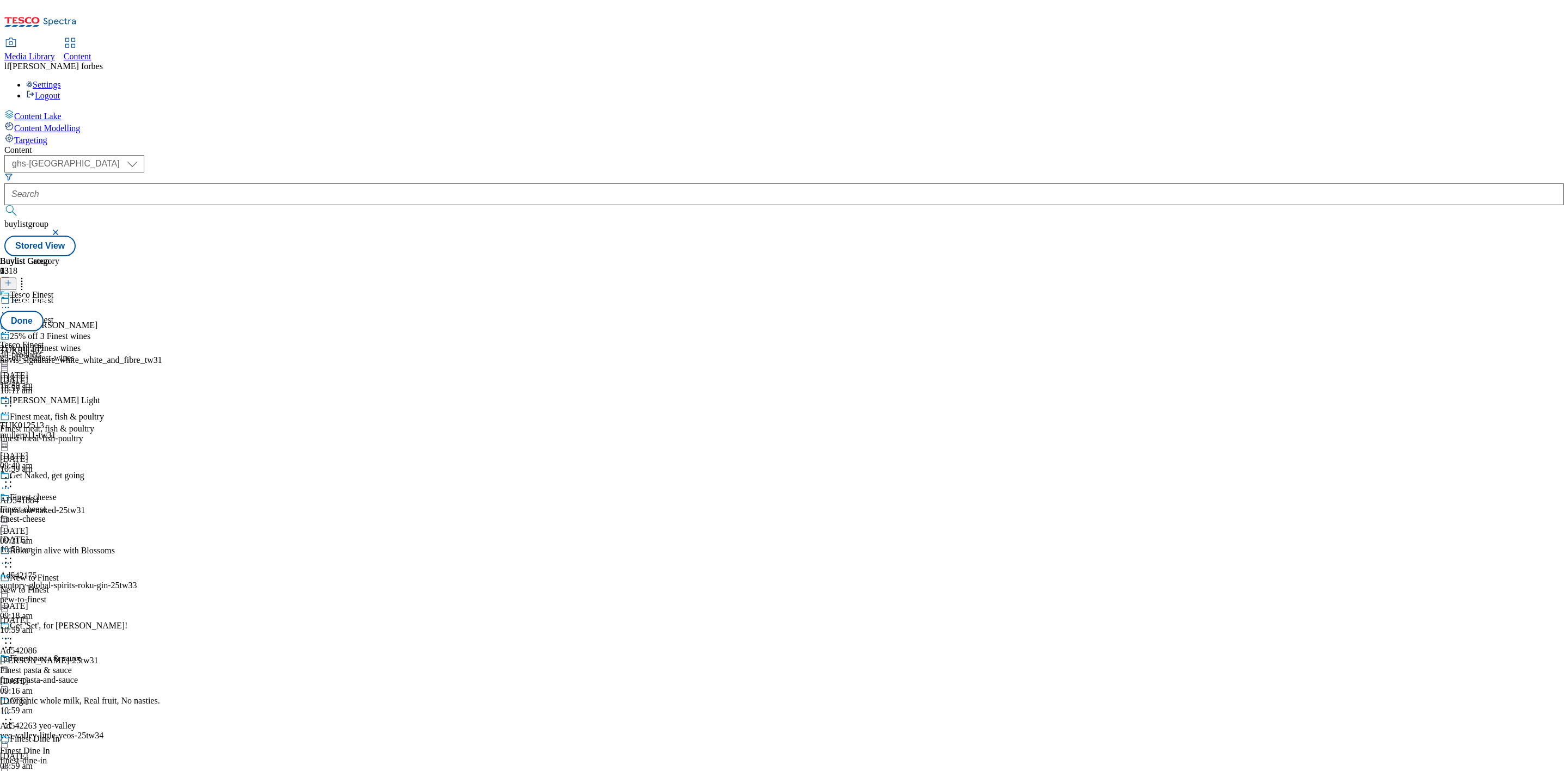
scroll to position [1959, 0]
drag, startPoint x: 622, startPoint y: 305, endPoint x: 623, endPoint y: 159, distance: 146.0
click at [623, 159] on body "Icons icon_account icon_add icon_backward_link icon_basket icon_benefits icon_c…" at bounding box center [784, 130] width 1559 height 252
drag, startPoint x: 614, startPoint y: 444, endPoint x: 611, endPoint y: 185, distance: 259.0
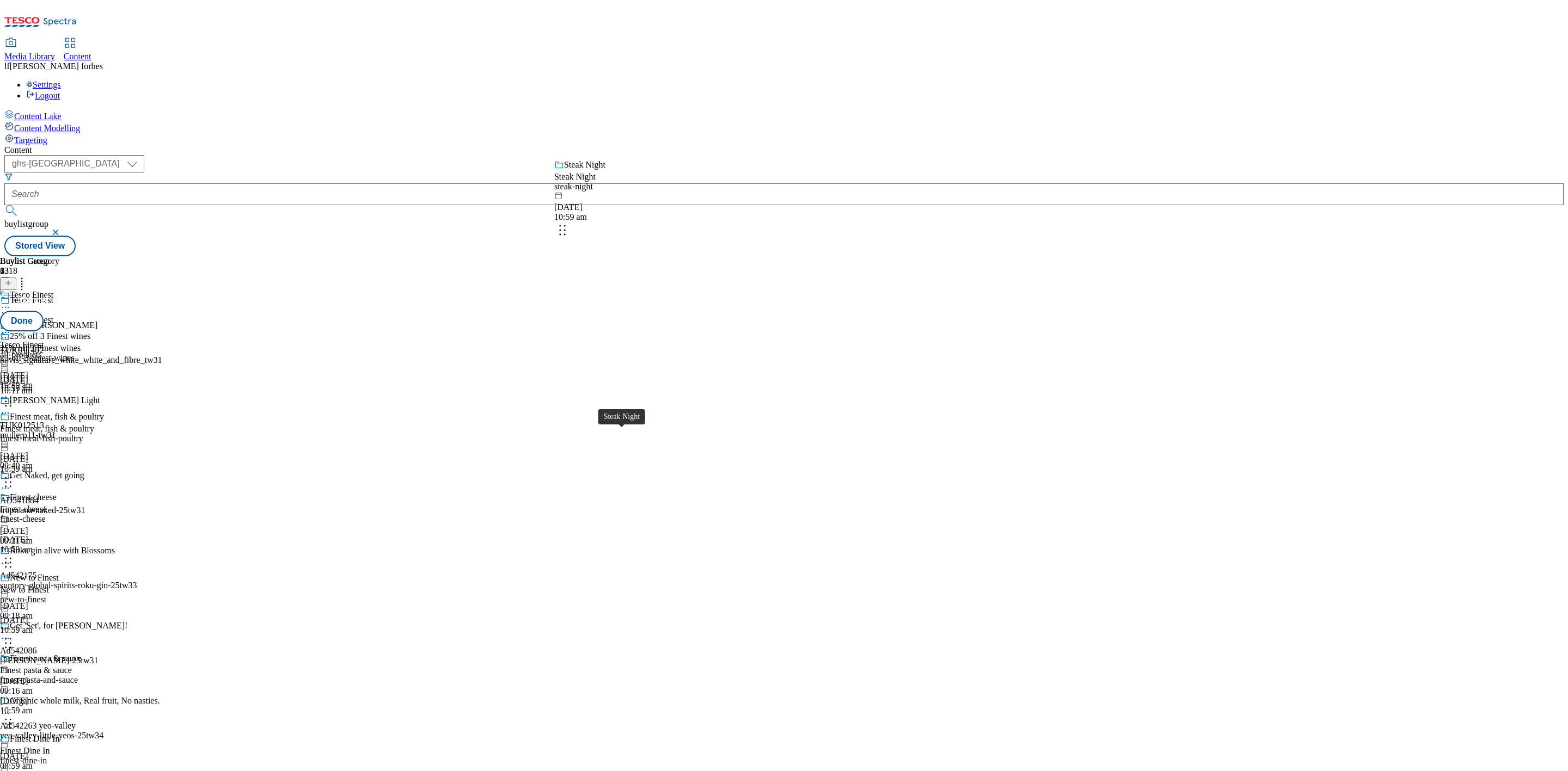
click at [611, 185] on body "Icons icon_account icon_add icon_backward_link icon_basket icon_benefits icon_c…" at bounding box center [784, 130] width 1559 height 252
drag, startPoint x: 629, startPoint y: 451, endPoint x: 622, endPoint y: 211, distance: 240.1
click at [619, 211] on body "Icons icon_account icon_add icon_backward_link icon_basket icon_benefits icon_c…" at bounding box center [784, 130] width 1559 height 252
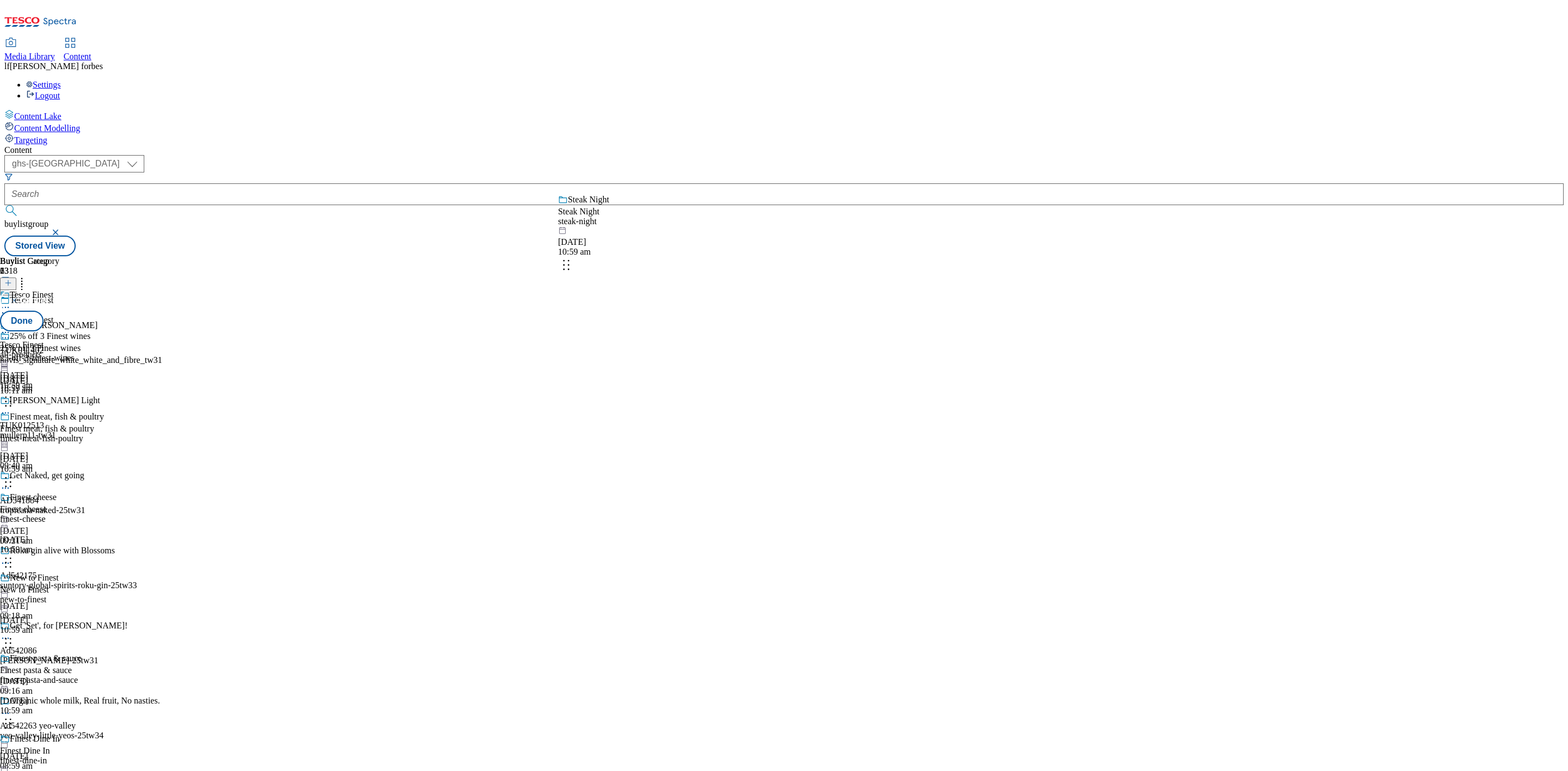
drag, startPoint x: 632, startPoint y: 459, endPoint x: 632, endPoint y: 244, distance: 215.0
click at [632, 244] on body "Icons icon_account icon_add icon_backward_link icon_basket icon_benefits icon_c…" at bounding box center [784, 130] width 1559 height 252
drag, startPoint x: 644, startPoint y: 447, endPoint x: 643, endPoint y: 228, distance: 219.0
click at [643, 228] on body "Icons icon_account icon_add icon_backward_link icon_basket icon_benefits icon_c…" at bounding box center [784, 130] width 1559 height 252
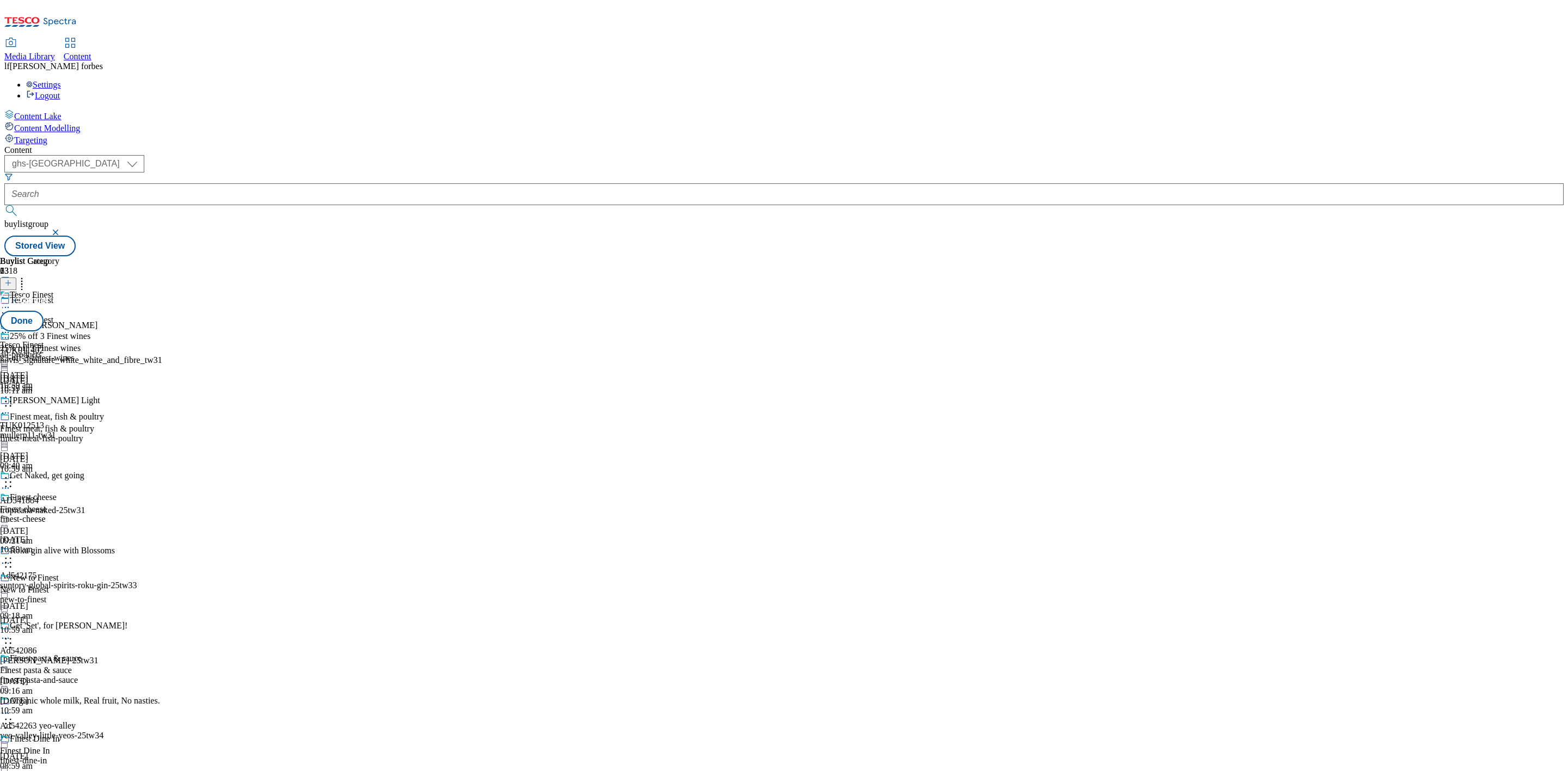
scroll to position [799, 0]
drag, startPoint x: 659, startPoint y: 439, endPoint x: 662, endPoint y: 208, distance: 231.0
click at [662, 208] on body "Icons icon_account icon_add icon_backward_link icon_basket icon_benefits icon_c…" at bounding box center [784, 130] width 1559 height 252
drag, startPoint x: 628, startPoint y: 420, endPoint x: 627, endPoint y: 225, distance: 195.0
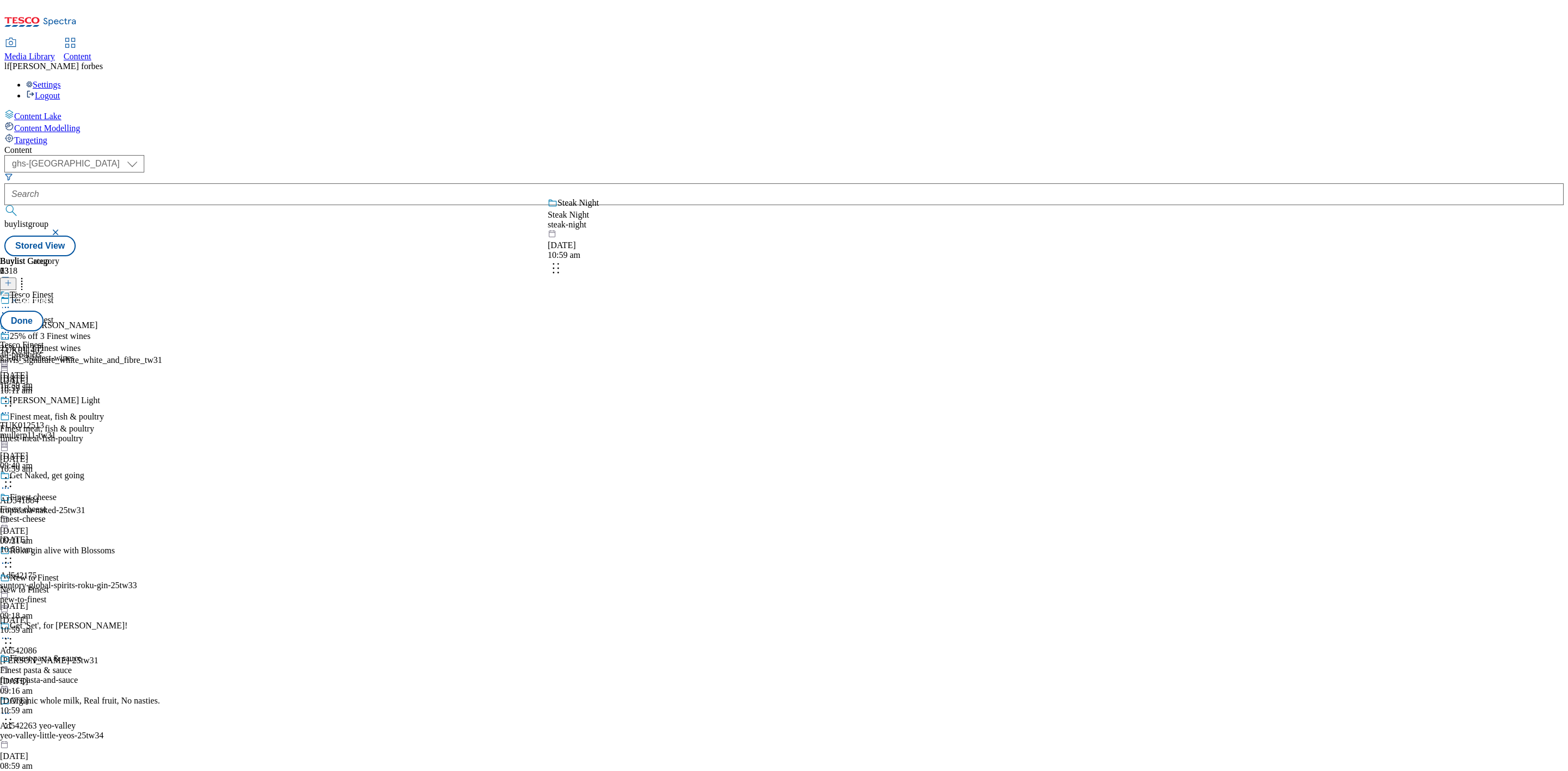
click at [622, 232] on body "Icons icon_account icon_add icon_backward_link icon_basket icon_benefits icon_c…" at bounding box center [784, 130] width 1559 height 252
drag, startPoint x: 647, startPoint y: 433, endPoint x: 637, endPoint y: 200, distance: 233.2
click at [637, 200] on body "Icons icon_account icon_add icon_backward_link icon_basket icon_benefits icon_c…" at bounding box center [784, 130] width 1559 height 252
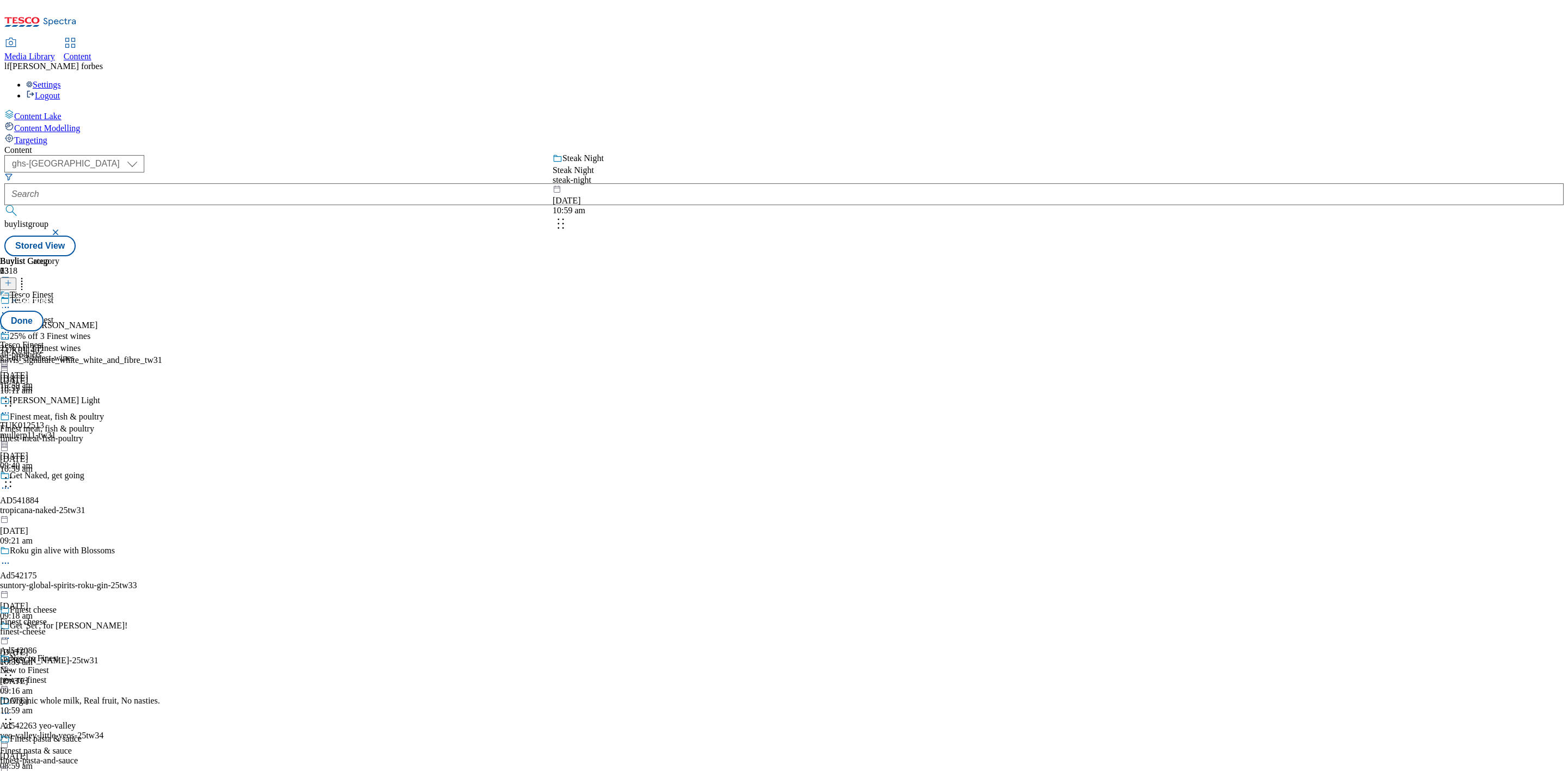
drag, startPoint x: 670, startPoint y: 322, endPoint x: 673, endPoint y: 215, distance: 107.0
click at [665, 212] on body "Icons icon_account icon_add icon_backward_link icon_basket icon_benefits icon_c…" at bounding box center [784, 130] width 1559 height 252
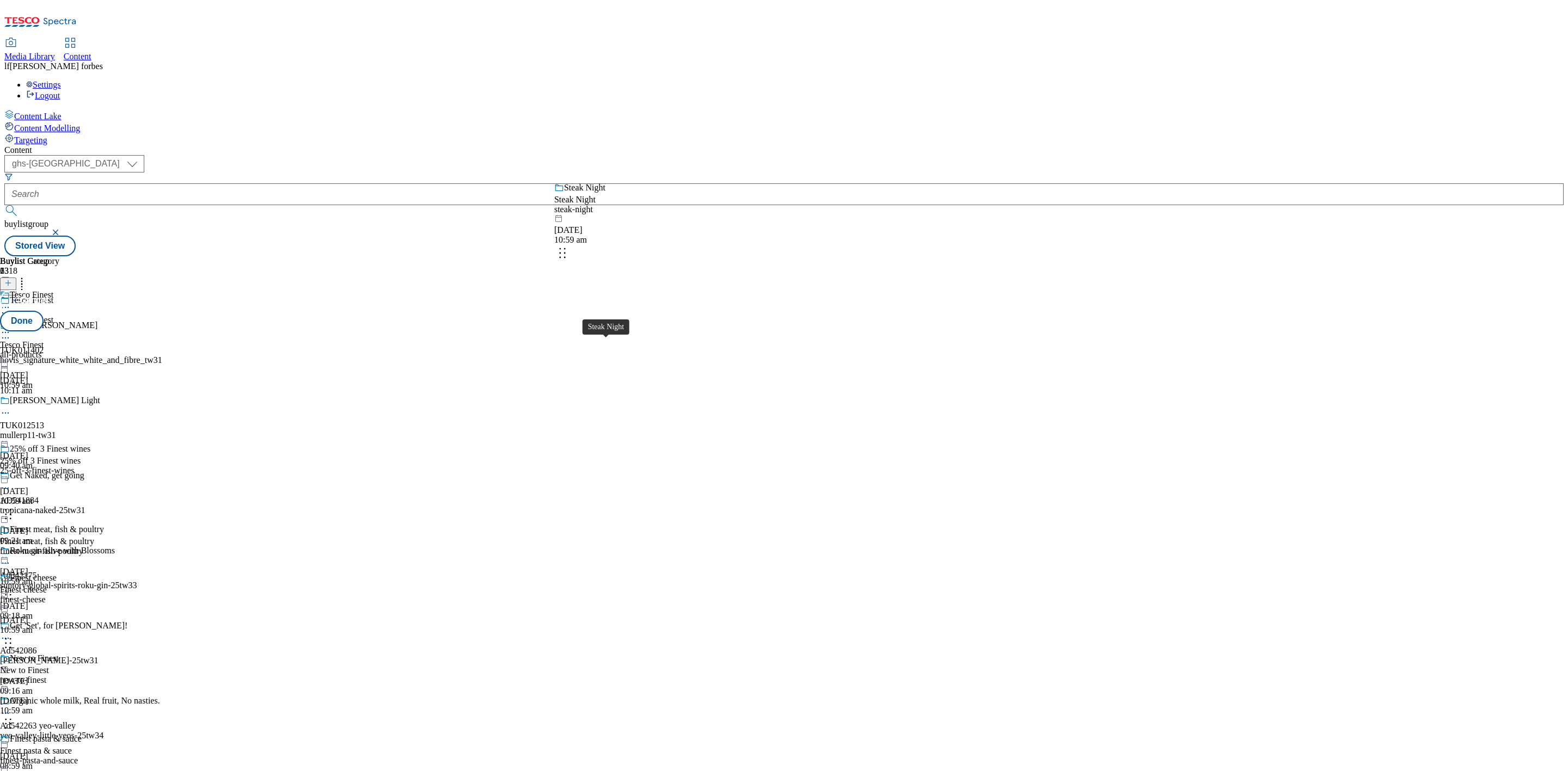
drag, startPoint x: 639, startPoint y: 436, endPoint x: 636, endPoint y: 201, distance: 235.0
click at [636, 201] on body "Icons icon_account icon_add icon_backward_link icon_basket icon_benefits icon_c…" at bounding box center [784, 130] width 1559 height 252
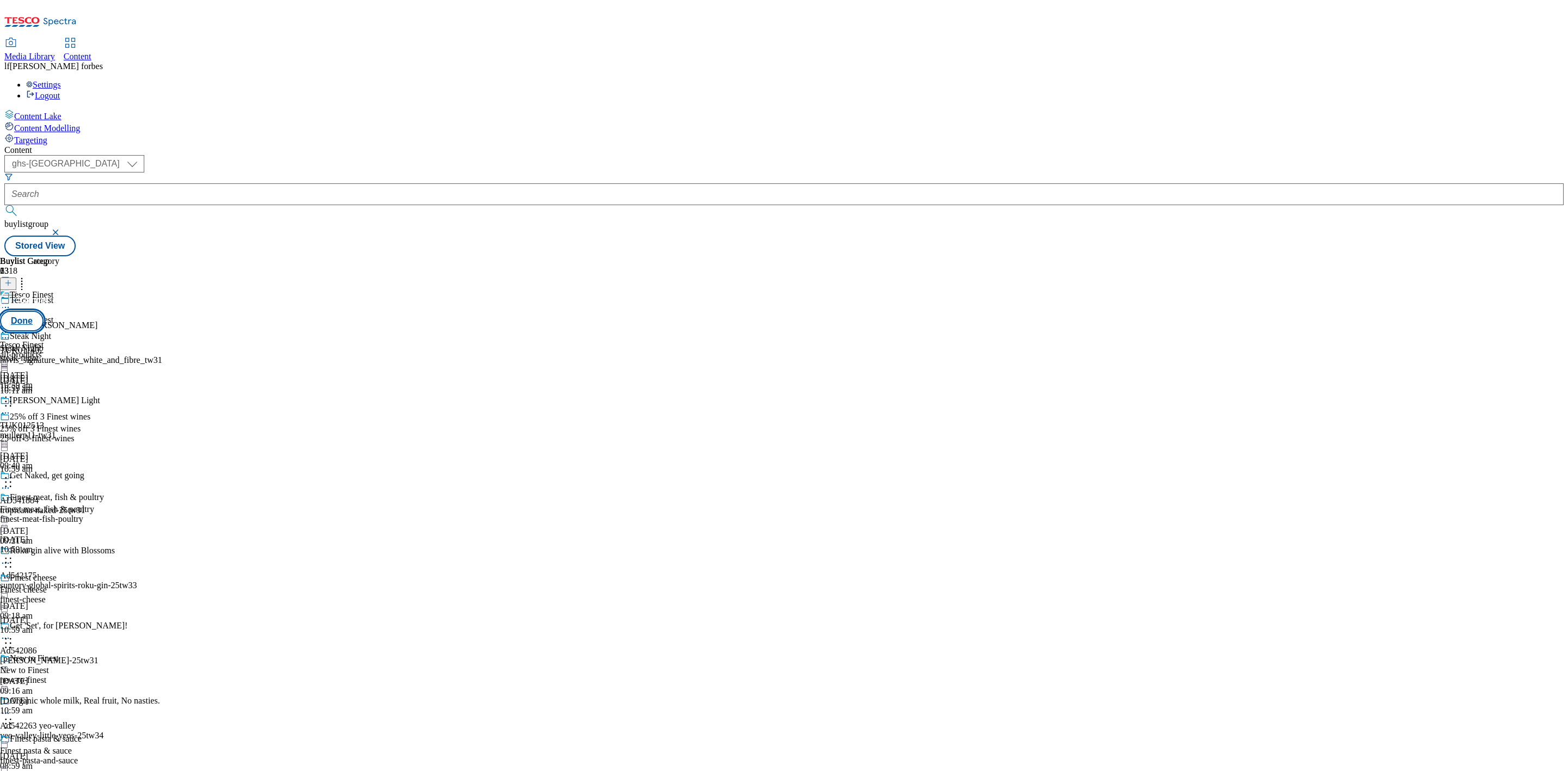
click at [44, 311] on button "Done" at bounding box center [22, 321] width 44 height 21
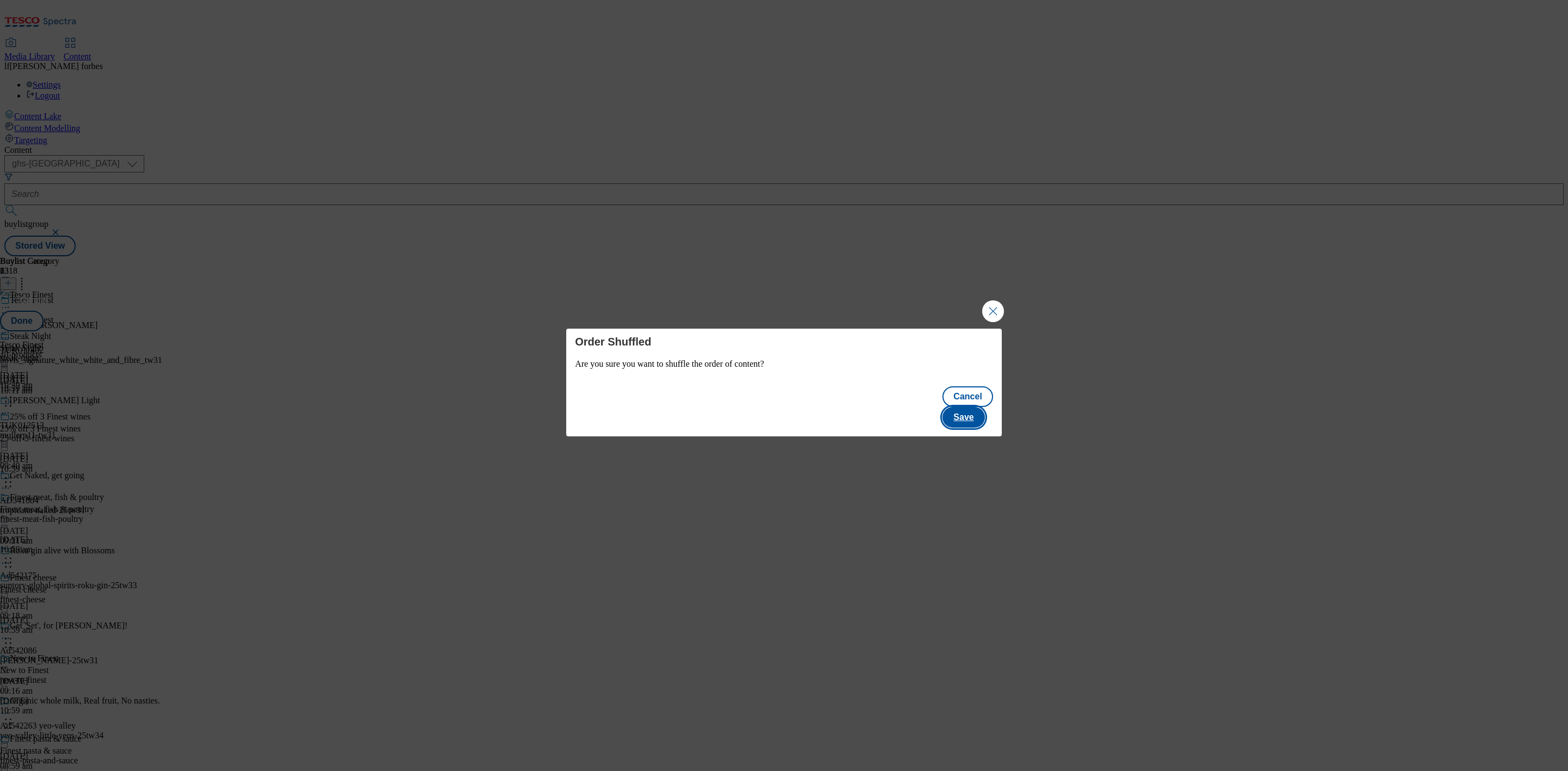
click at [972, 416] on button "Save" at bounding box center [963, 417] width 42 height 21
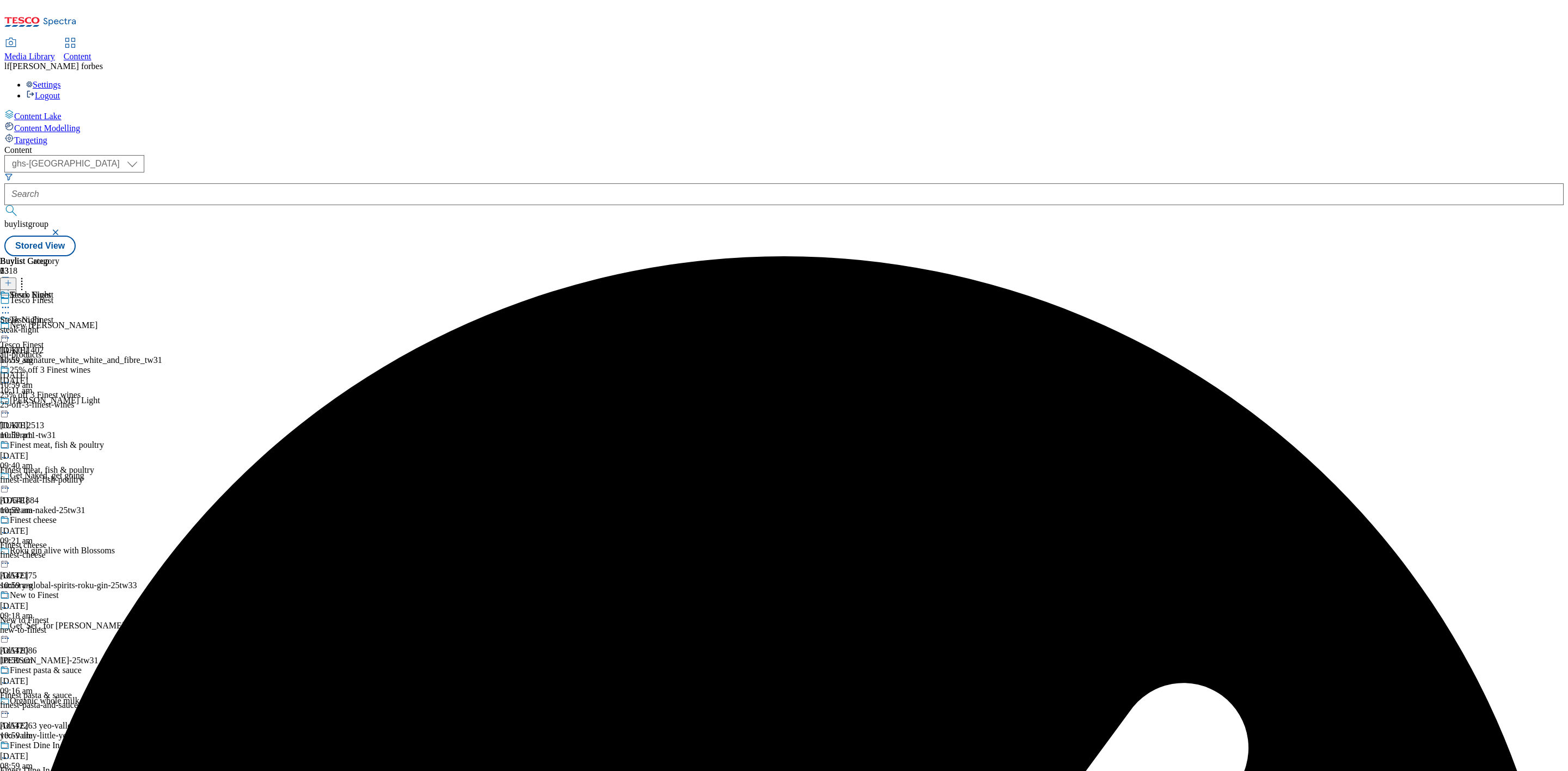
click at [11, 327] on icon at bounding box center [5, 333] width 11 height 11
click at [59, 402] on span "Preview" at bounding box center [46, 405] width 26 height 8
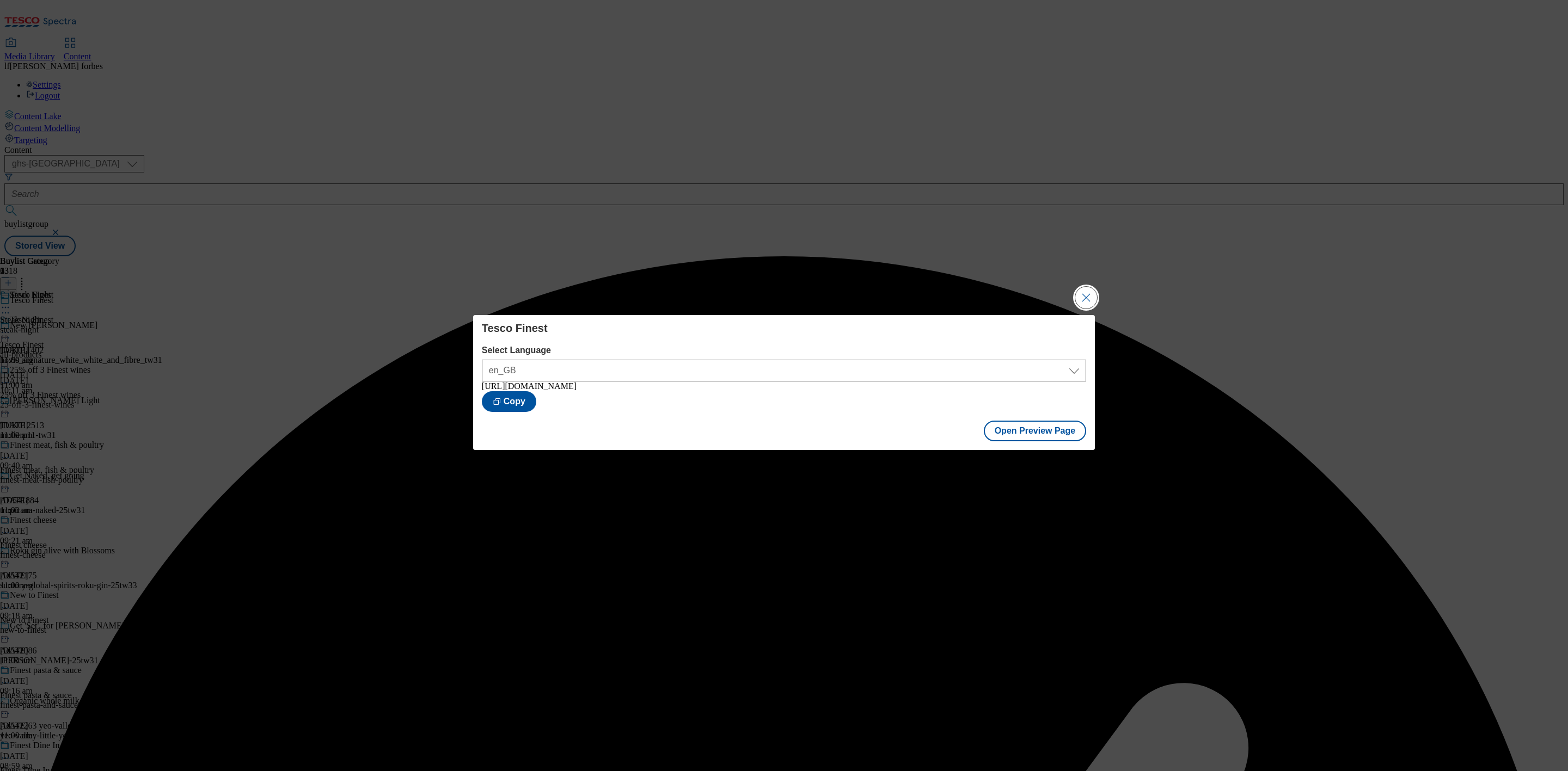
click at [1093, 296] on button "Close Modal" at bounding box center [1087, 298] width 22 height 22
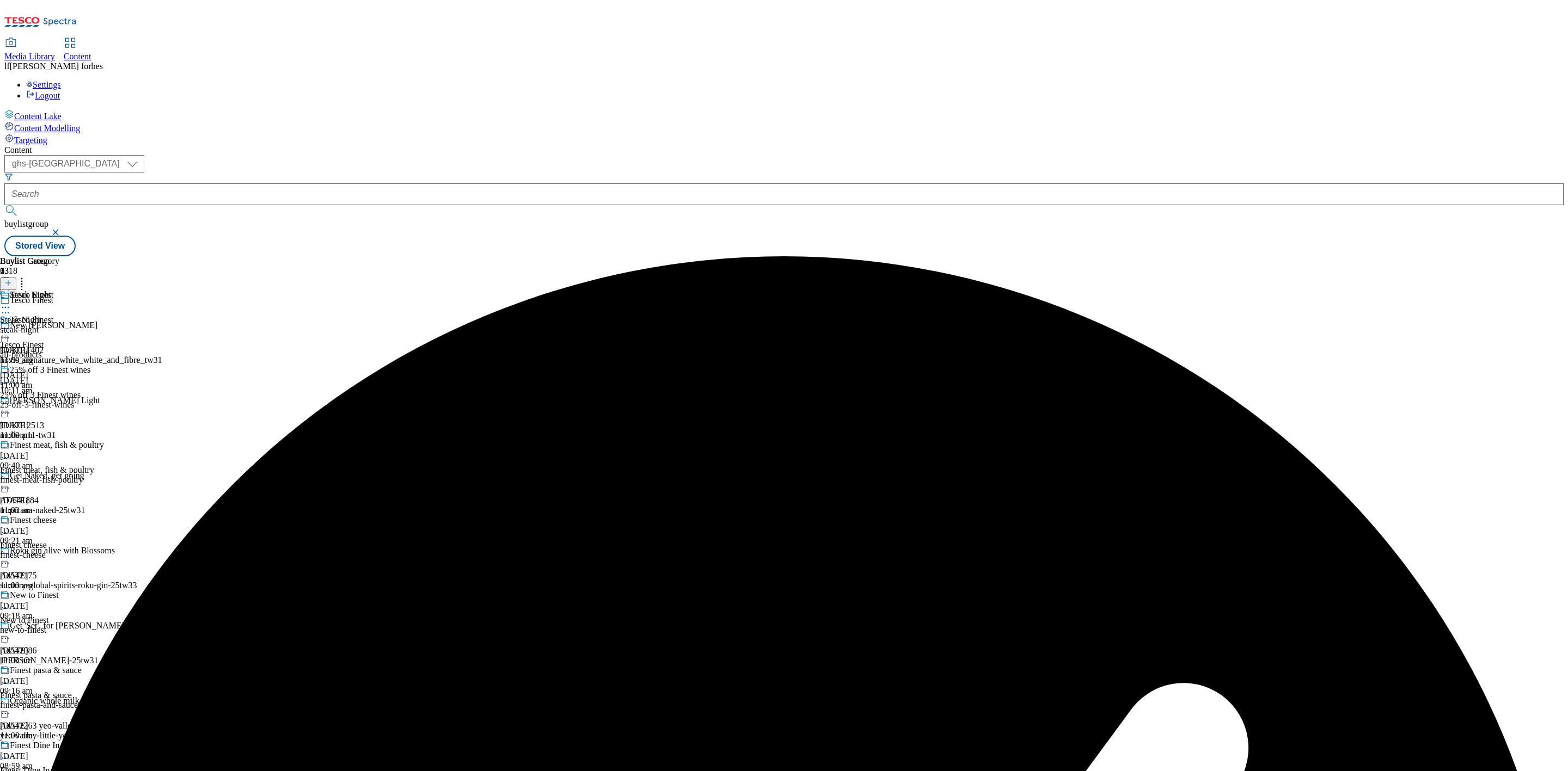
click at [7, 332] on circle at bounding box center [5, 333] width 2 height 2
click at [58, 439] on span "Publish" at bounding box center [45, 443] width 24 height 8
